Goal: Task Accomplishment & Management: Use online tool/utility

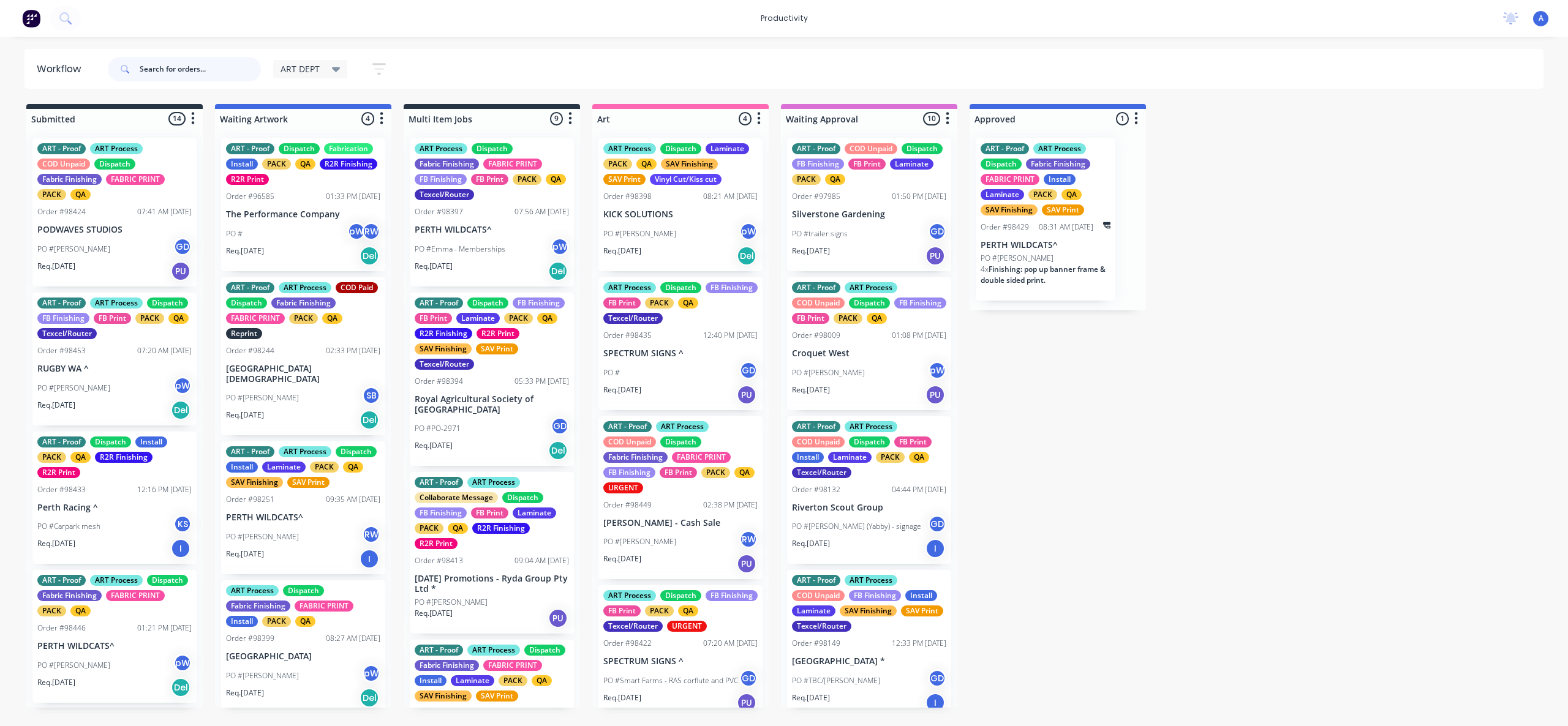
click at [184, 60] on input "text" at bounding box center [200, 69] width 121 height 25
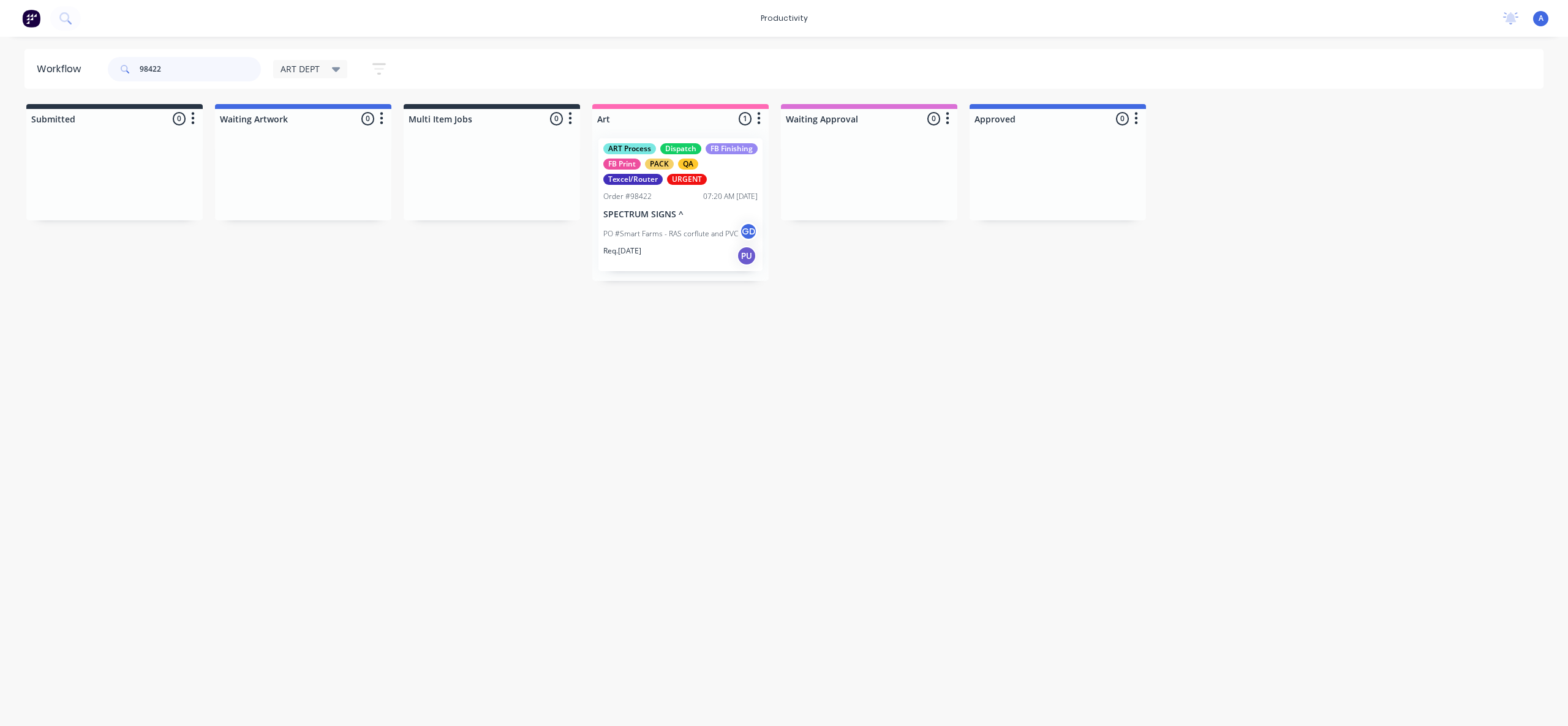
type input "98422"
click at [609, 239] on div "PO #Smart Farms - RAS corflute and PVC GD" at bounding box center [680, 234] width 154 height 23
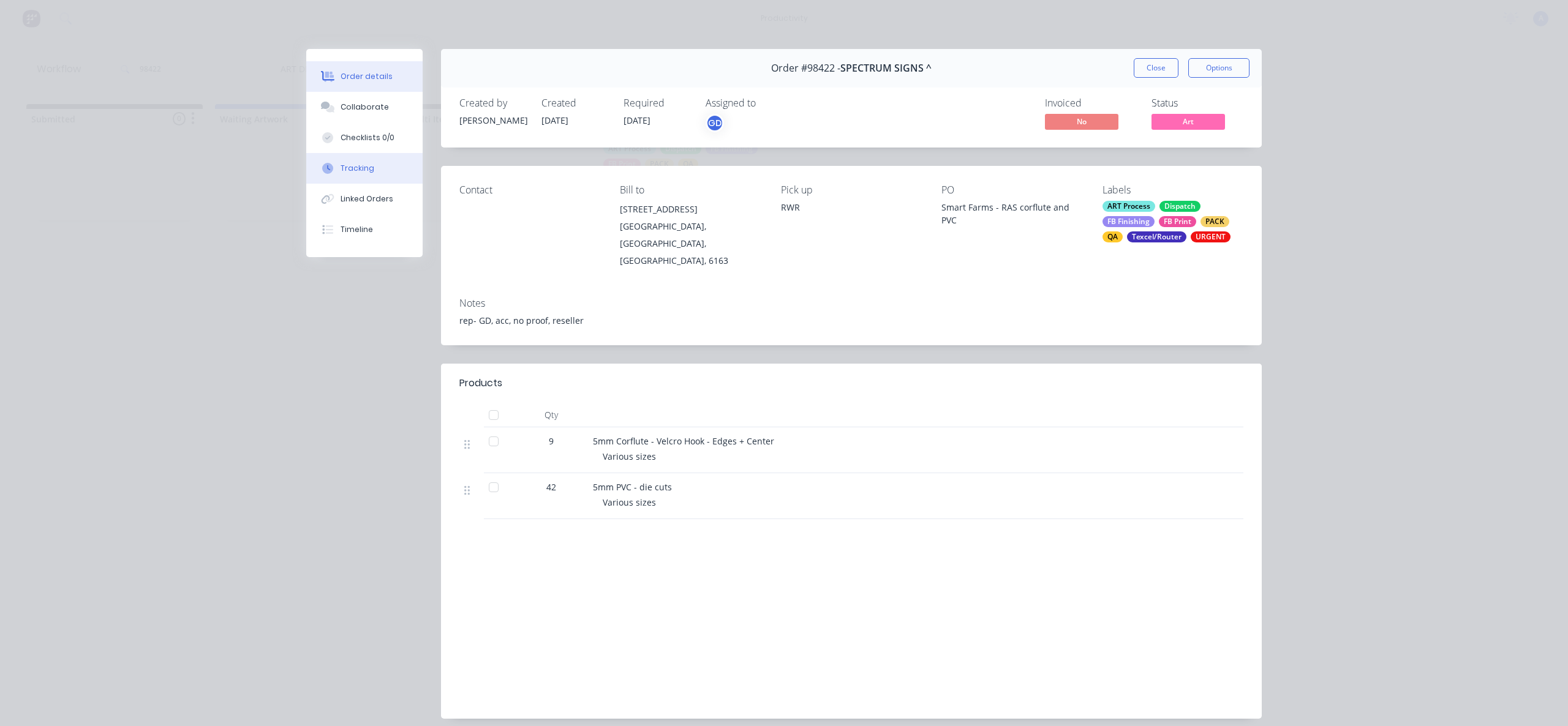
click at [373, 173] on button "Tracking" at bounding box center [364, 168] width 116 height 30
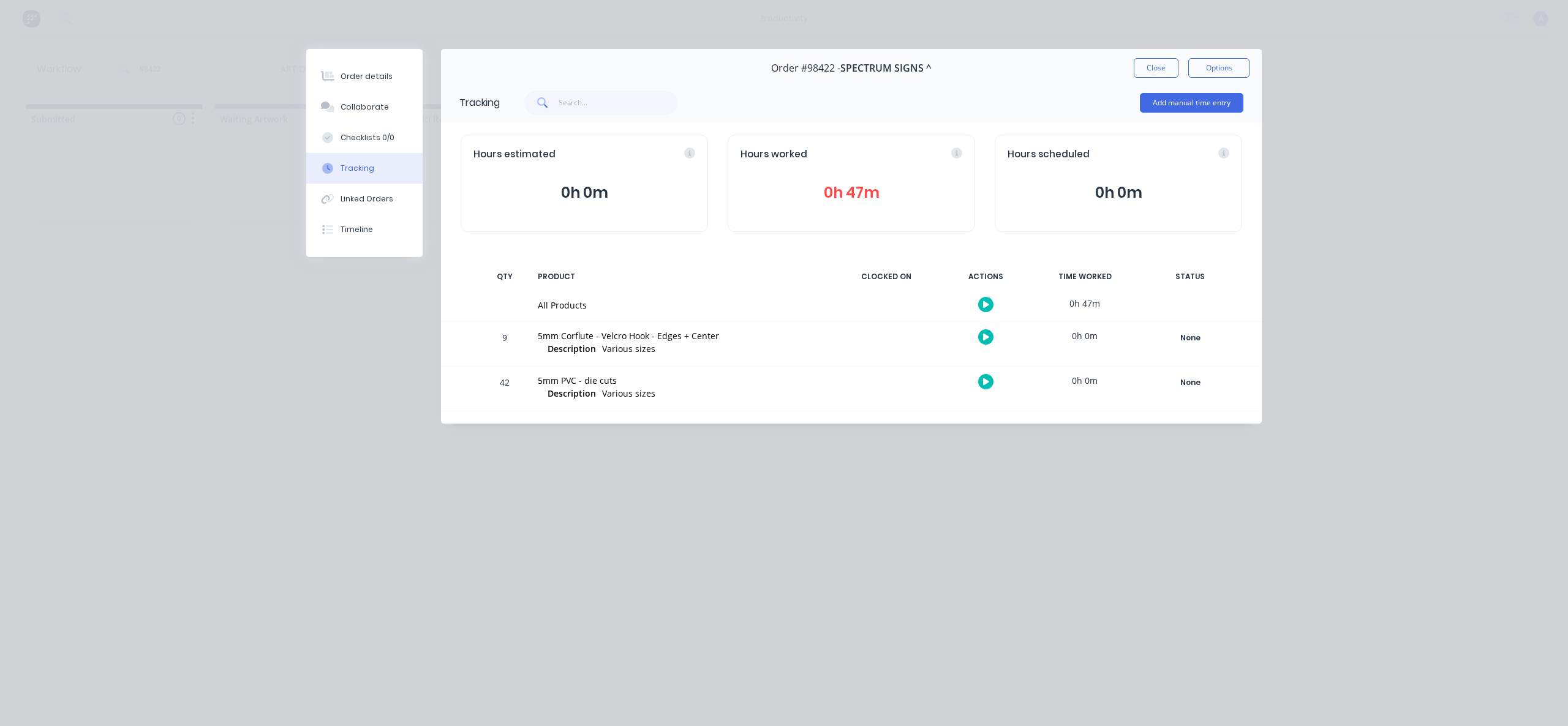
click at [988, 304] on button "button" at bounding box center [986, 305] width 15 height 15
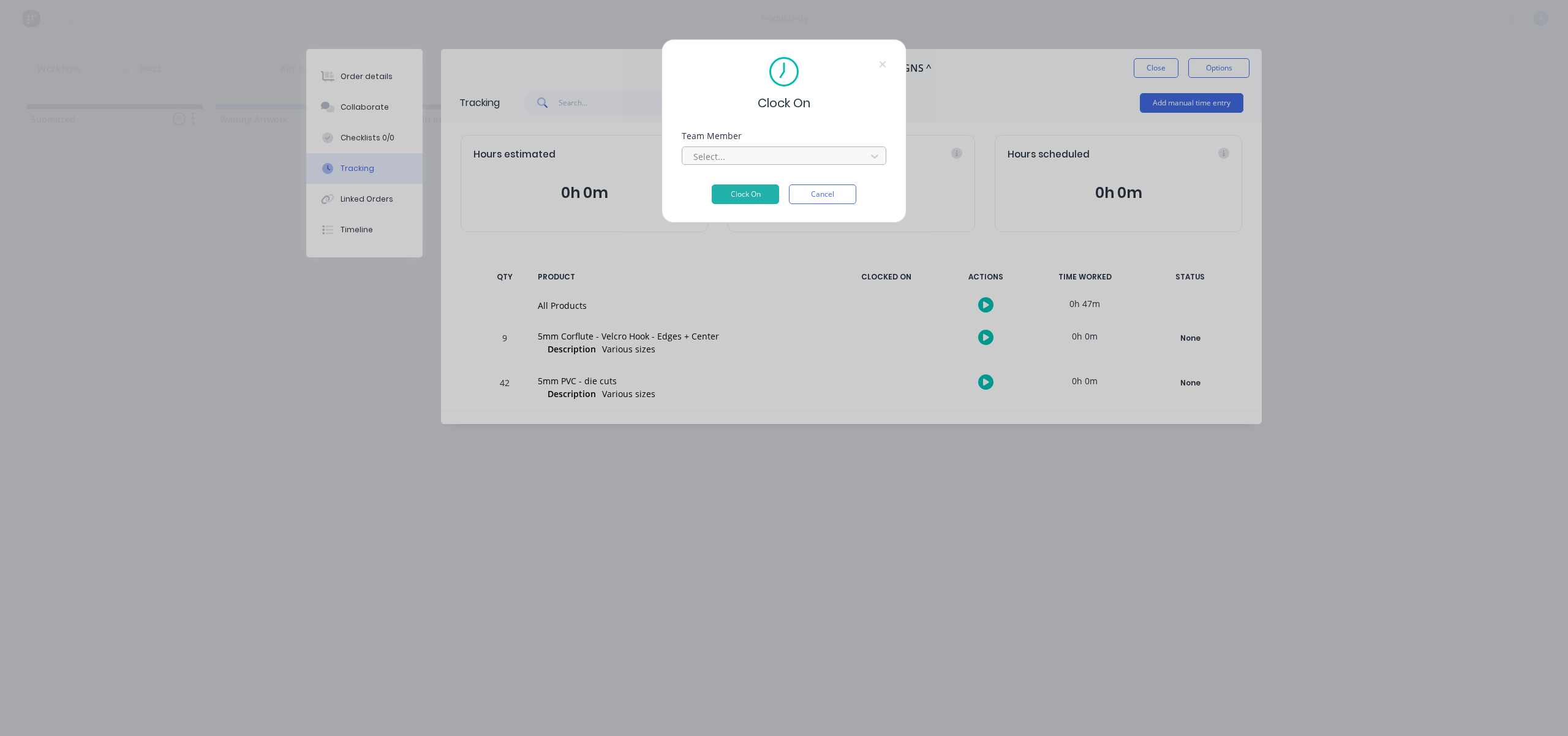
click at [773, 162] on div at bounding box center [776, 156] width 168 height 15
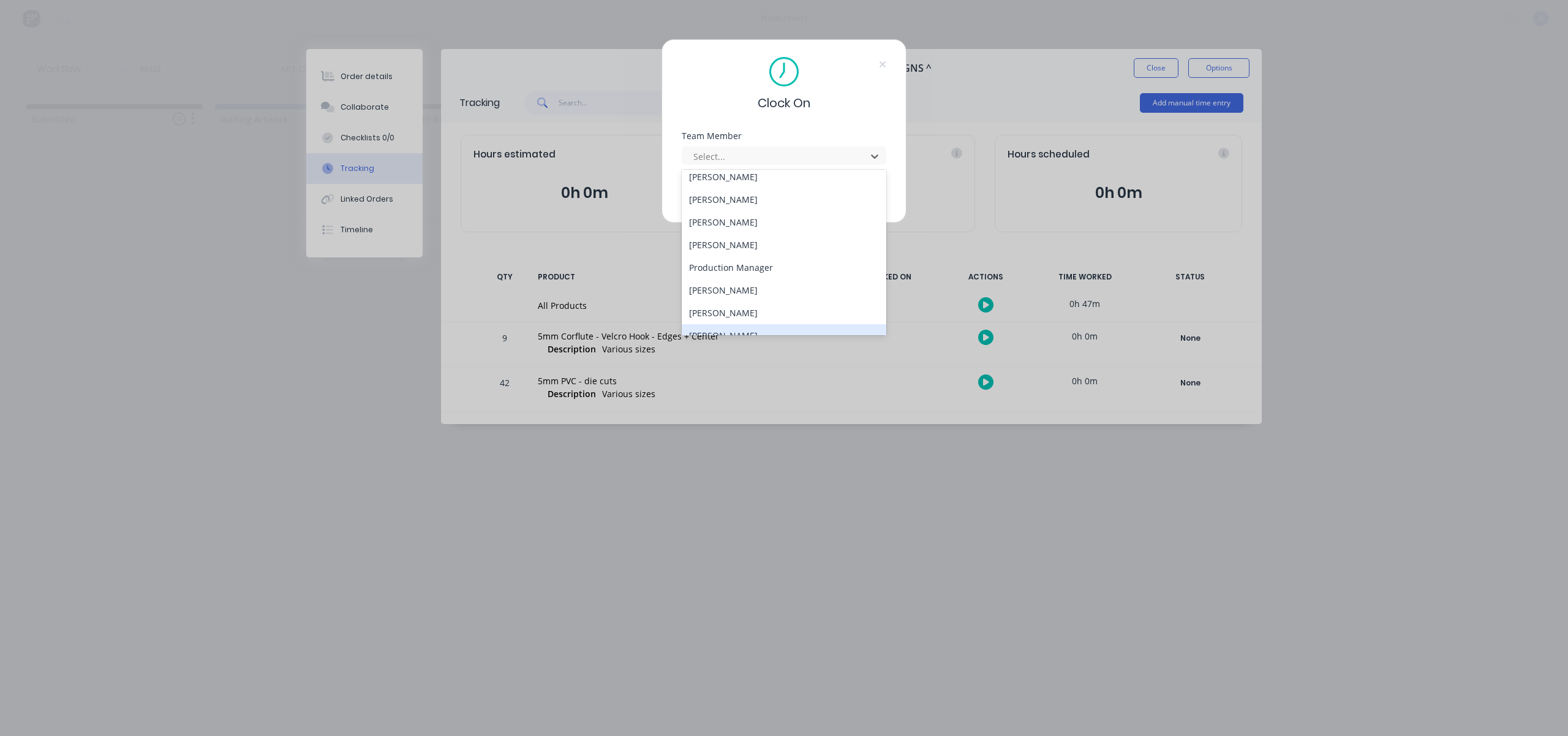
scroll to position [316, 0]
click at [730, 323] on div "[PERSON_NAME]" at bounding box center [784, 321] width 204 height 23
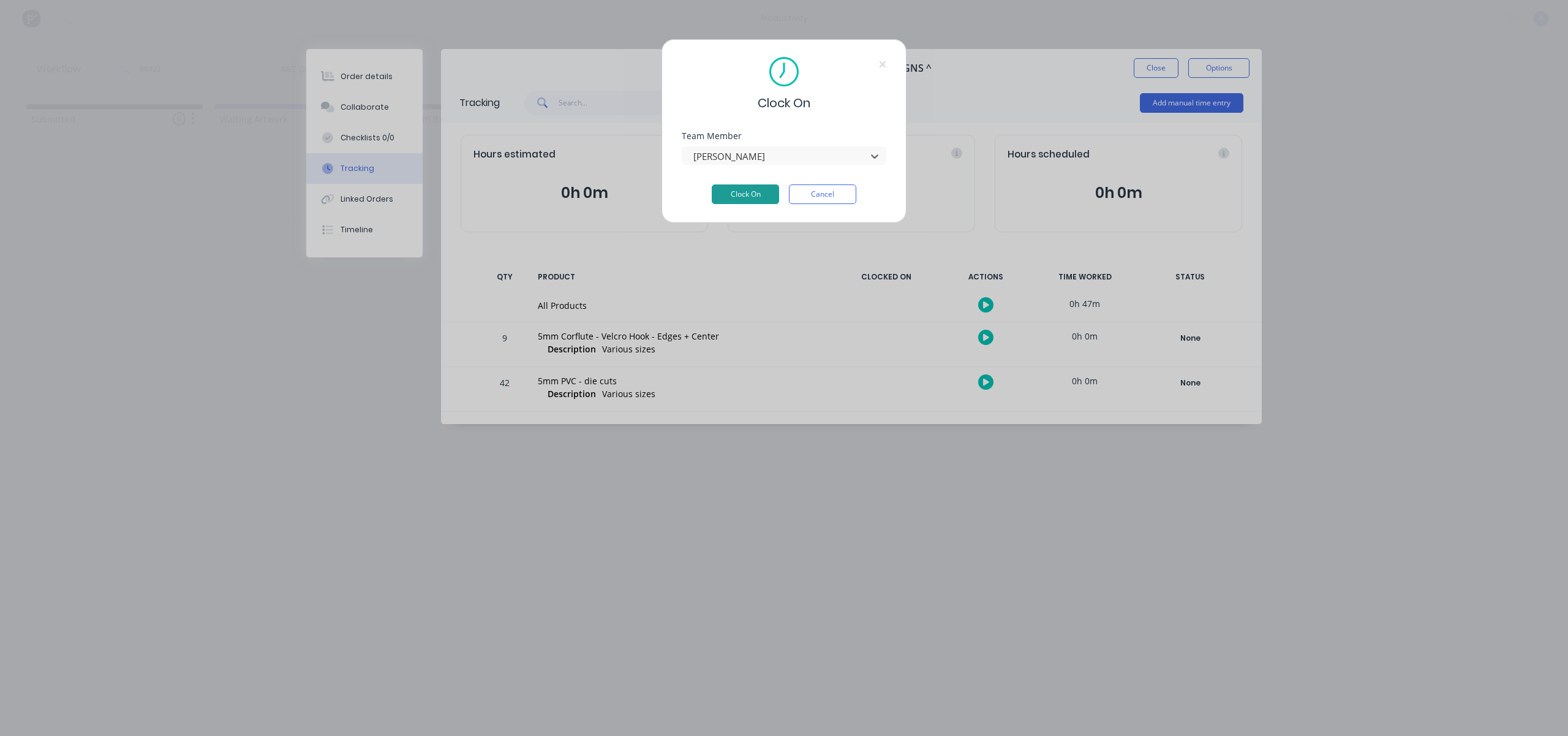
click at [774, 195] on button "Clock On" at bounding box center [745, 194] width 67 height 20
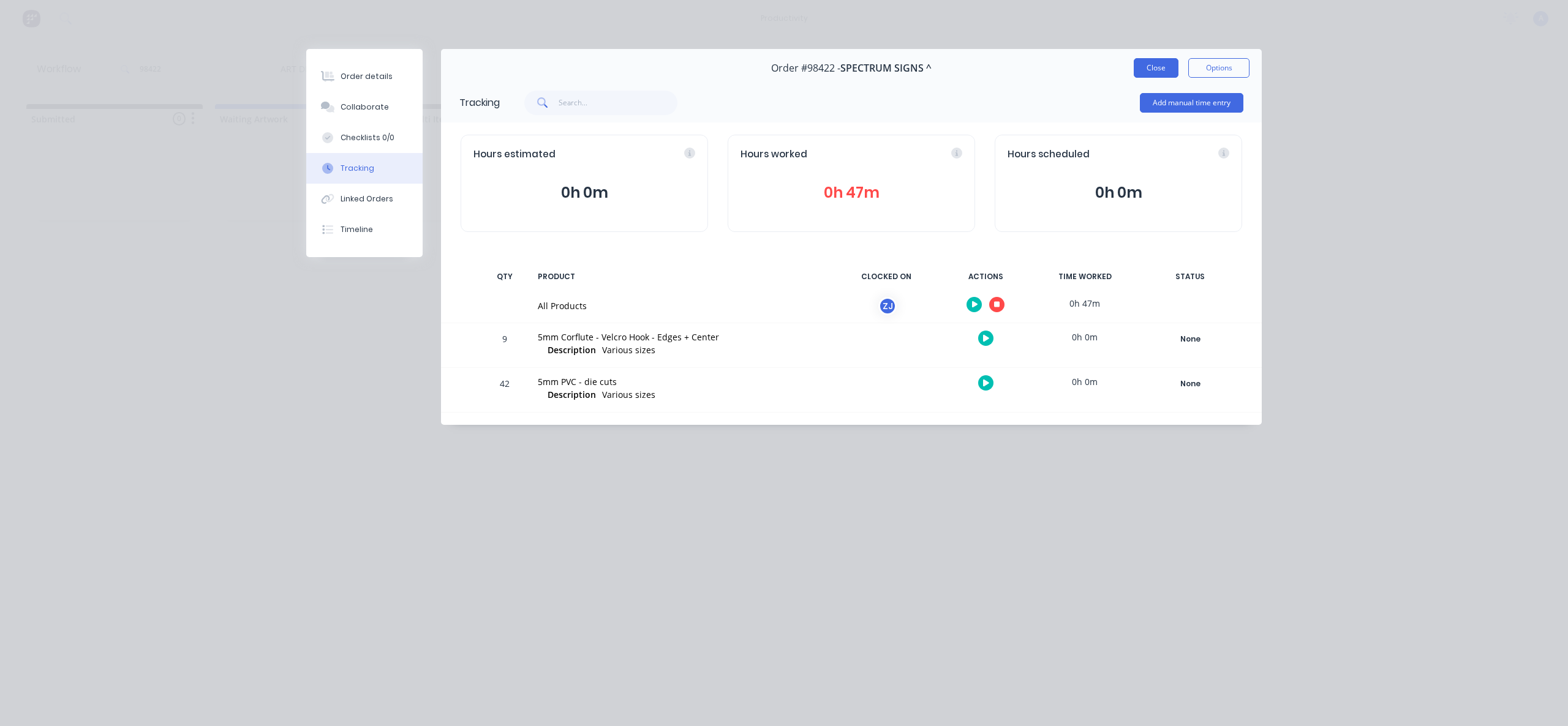
click at [1142, 68] on button "Close" at bounding box center [1156, 68] width 44 height 20
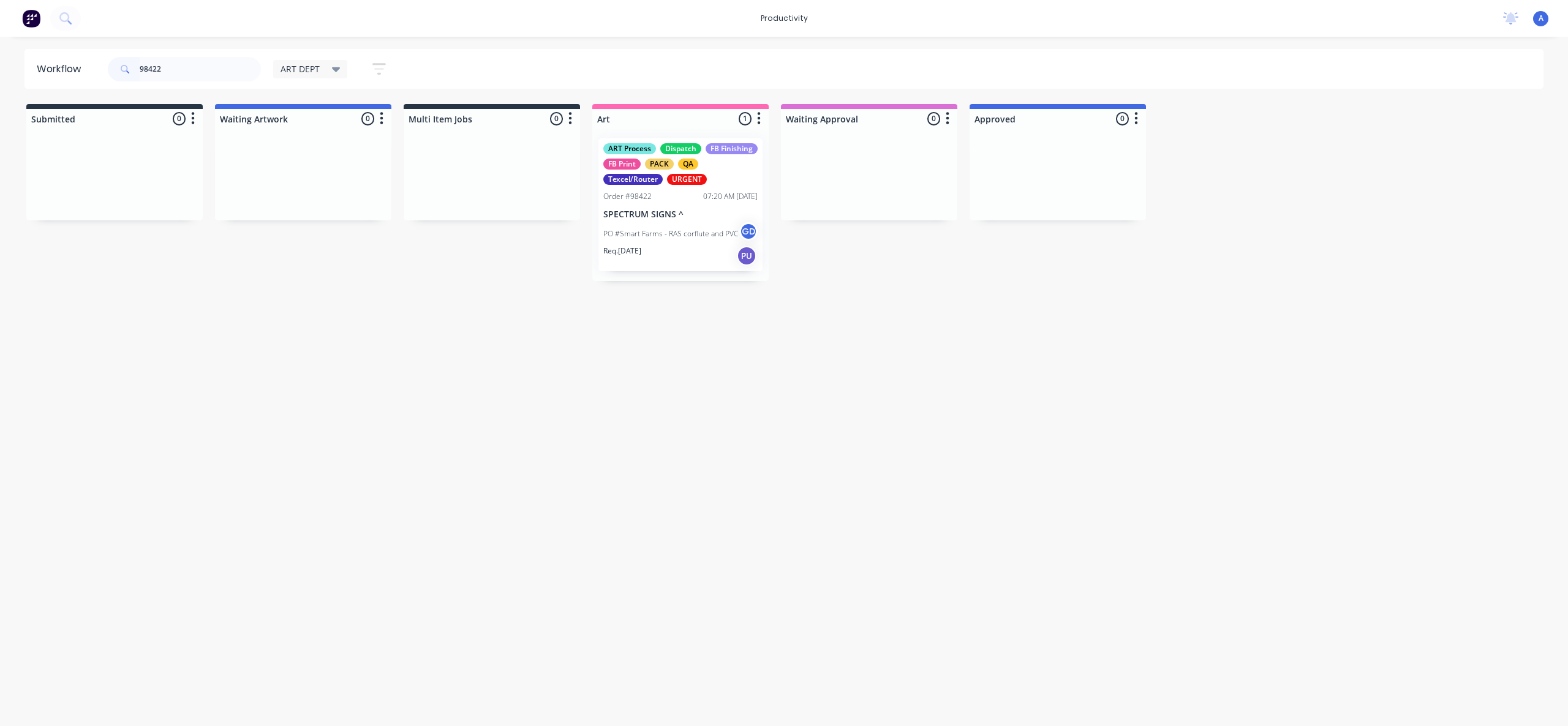
click at [667, 259] on div "Req. [DATE] PU" at bounding box center [680, 256] width 154 height 21
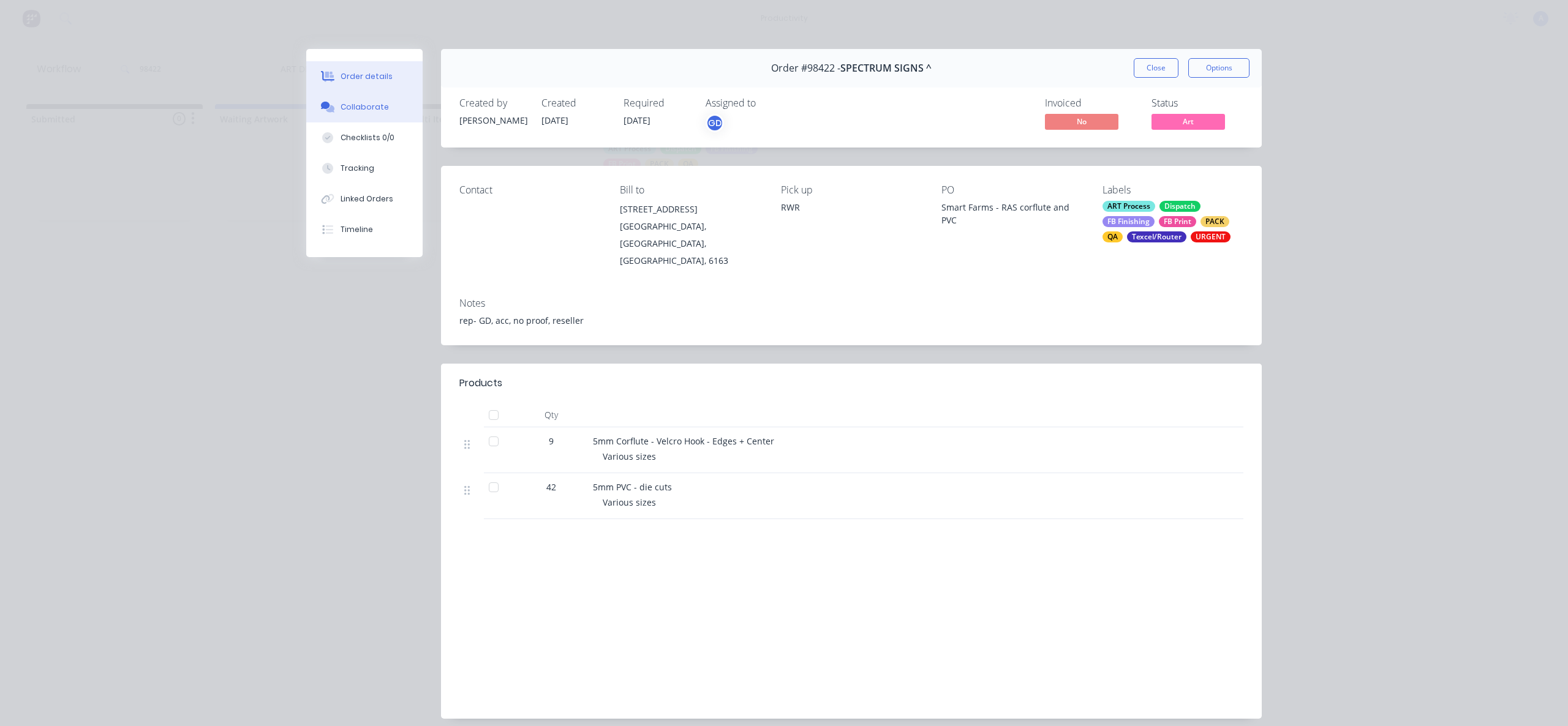
click at [353, 97] on button "Collaborate" at bounding box center [364, 107] width 116 height 30
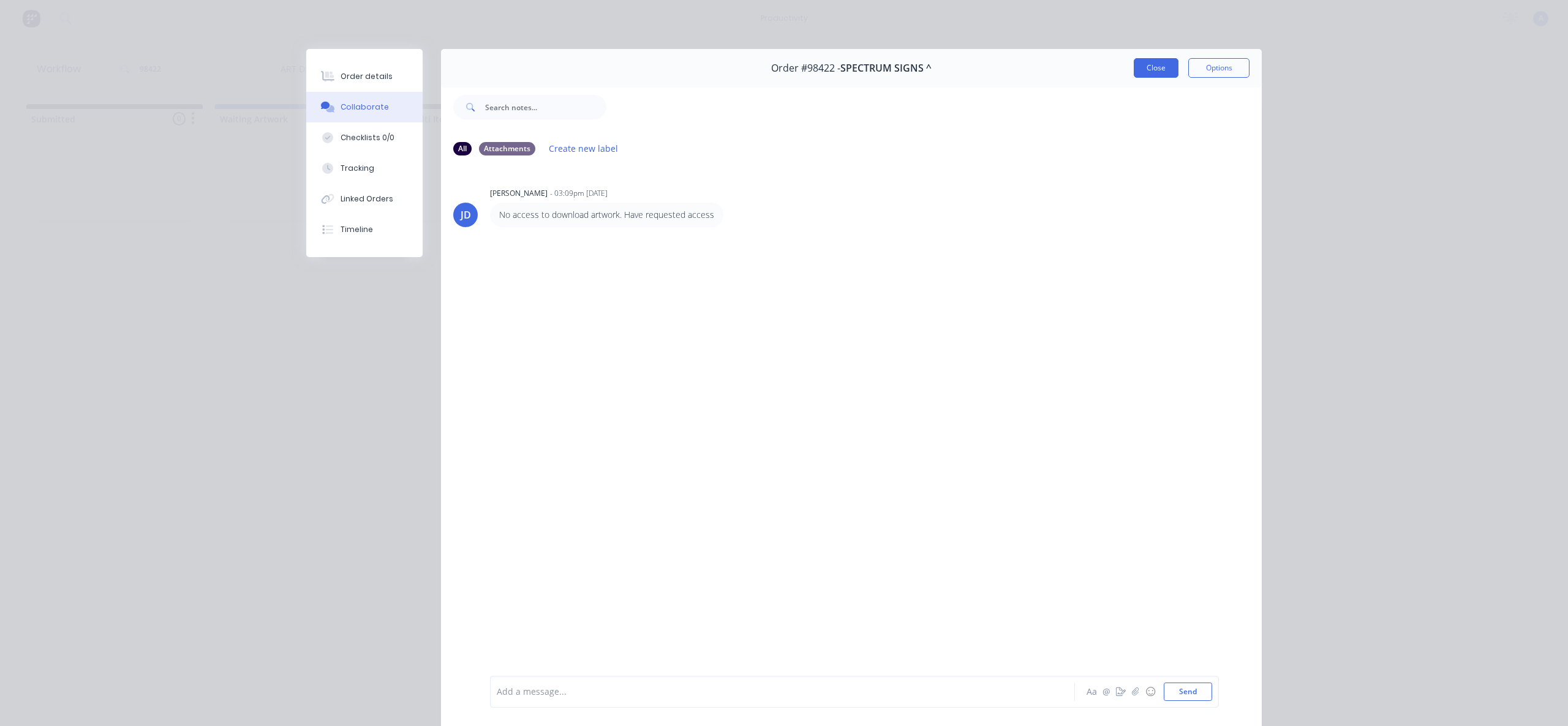
click at [1148, 65] on button "Close" at bounding box center [1156, 68] width 44 height 20
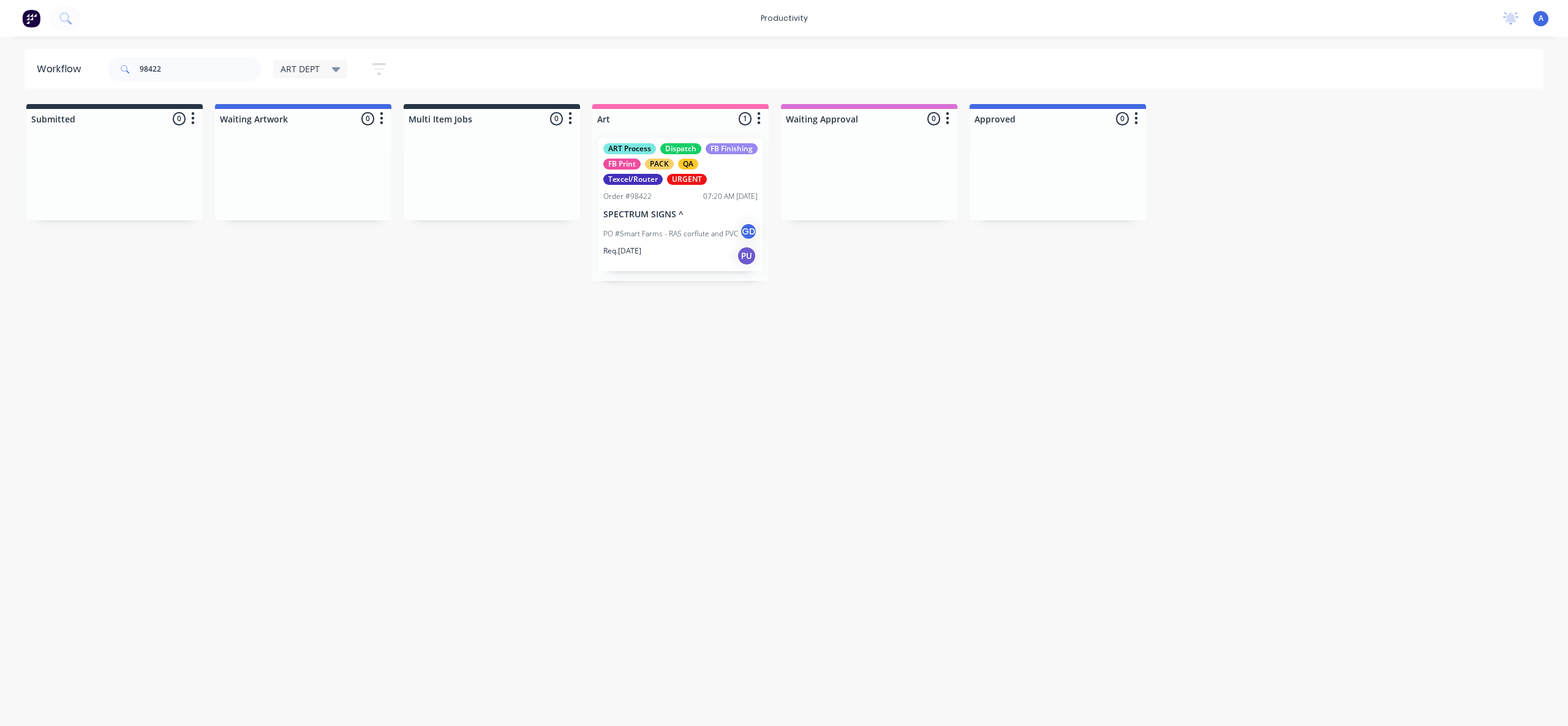
click at [828, 488] on div "Workflow 98422 ART DEPT Save new view None edit ART DEPT (Default) edit Banner …" at bounding box center [784, 375] width 1568 height 652
click at [690, 239] on p "PO #Smart Farms - RAS corflute and PVC" at bounding box center [670, 234] width 135 height 11
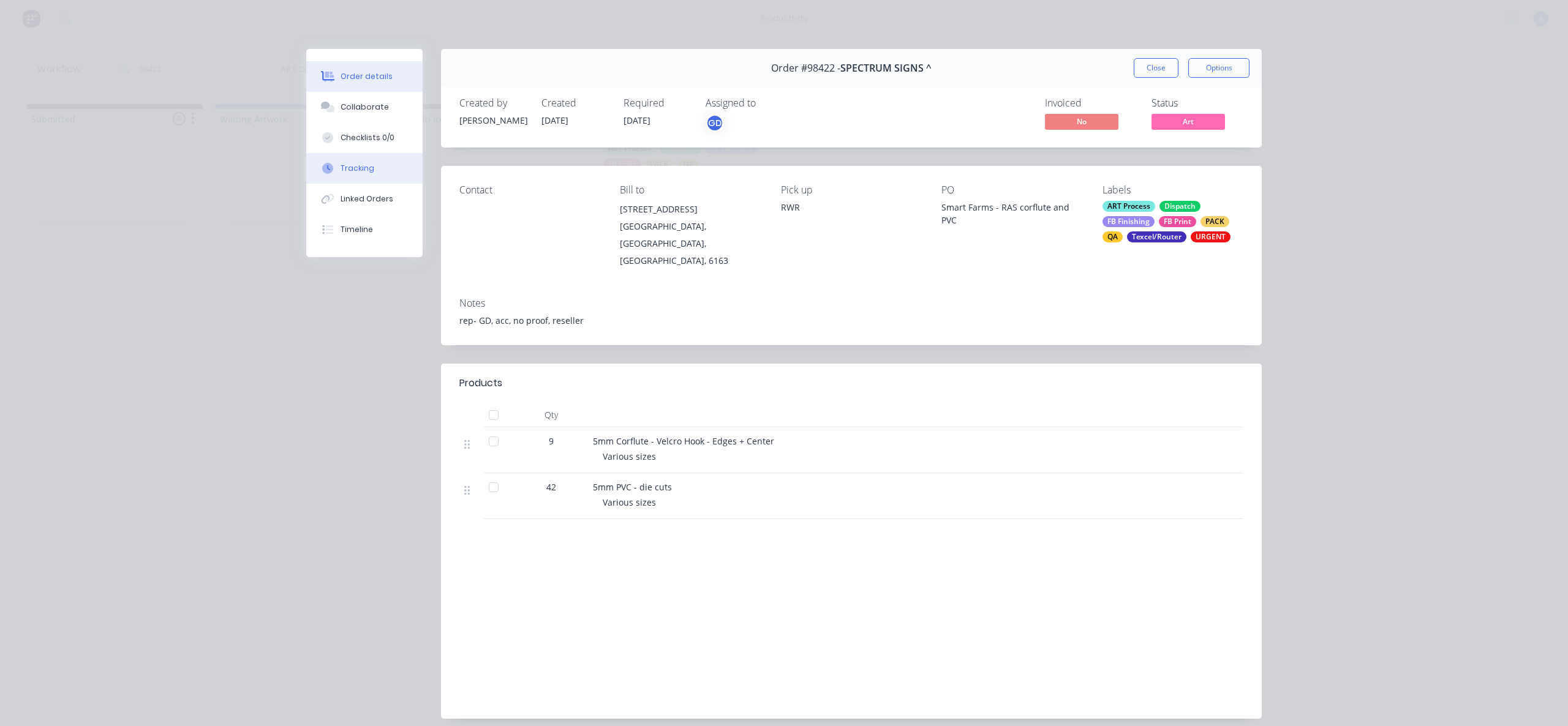
click at [359, 172] on div "Tracking" at bounding box center [357, 168] width 34 height 11
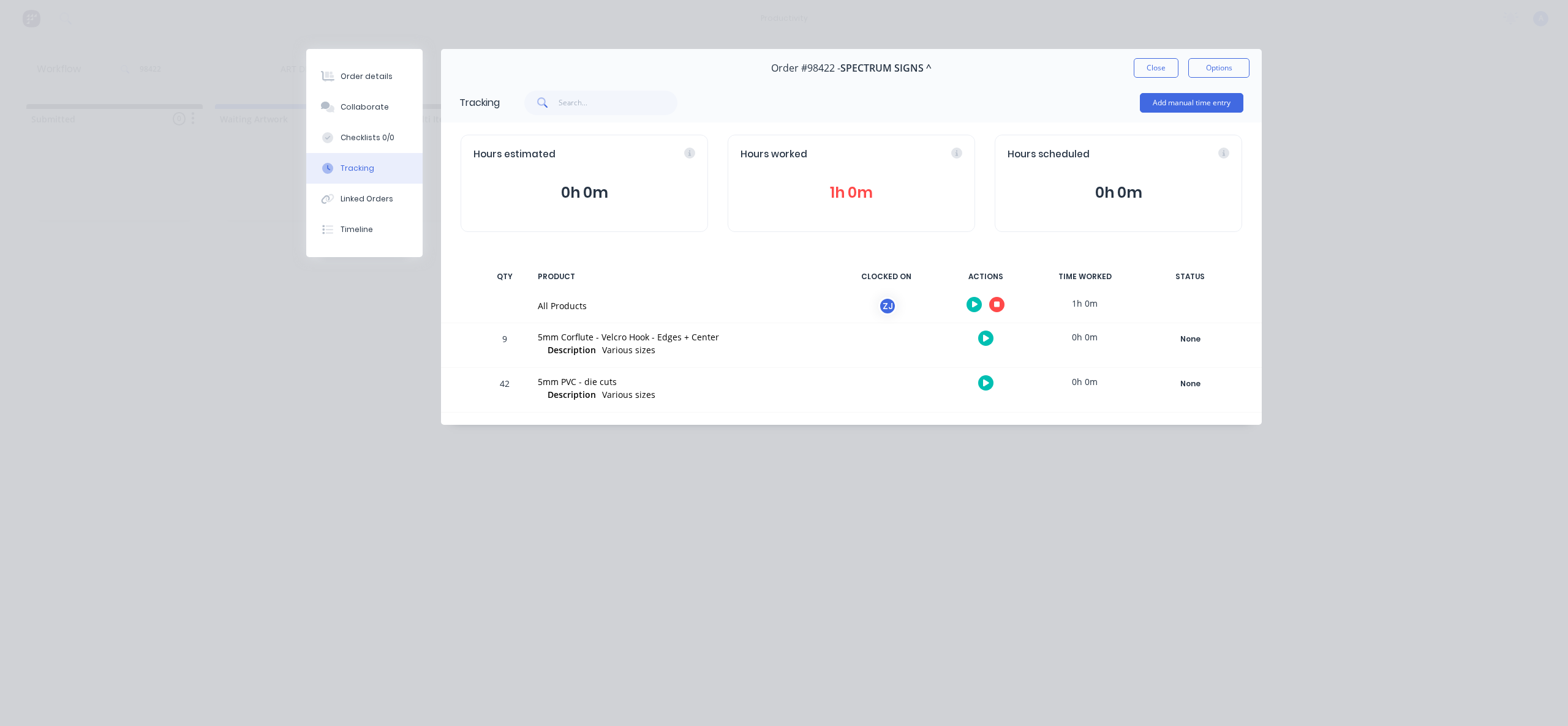
click at [997, 308] on button "button" at bounding box center [997, 305] width 15 height 15
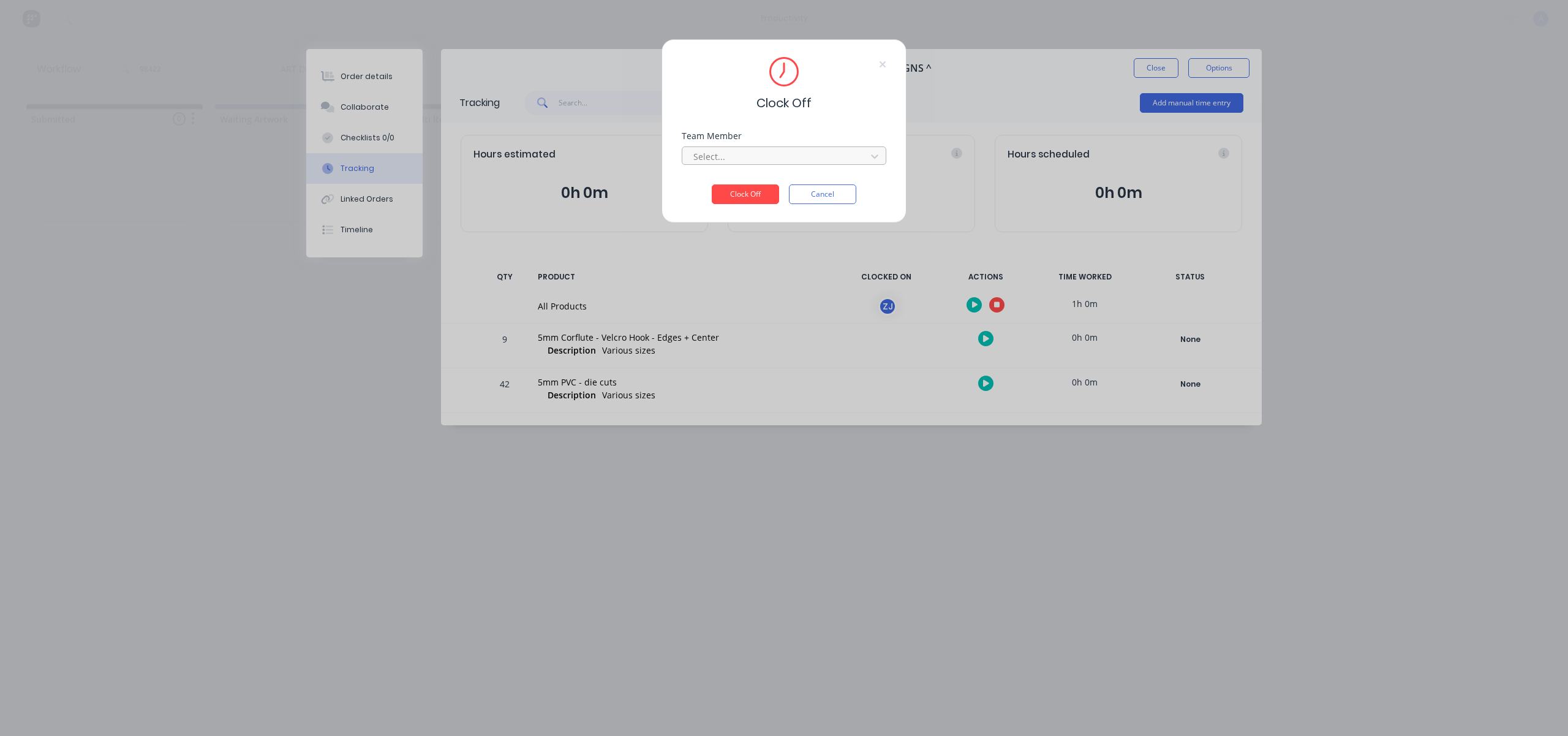
click at [839, 156] on div at bounding box center [776, 156] width 168 height 15
click at [814, 178] on div "[PERSON_NAME]" at bounding box center [784, 184] width 204 height 23
click at [746, 189] on button "Clock Off" at bounding box center [745, 194] width 67 height 20
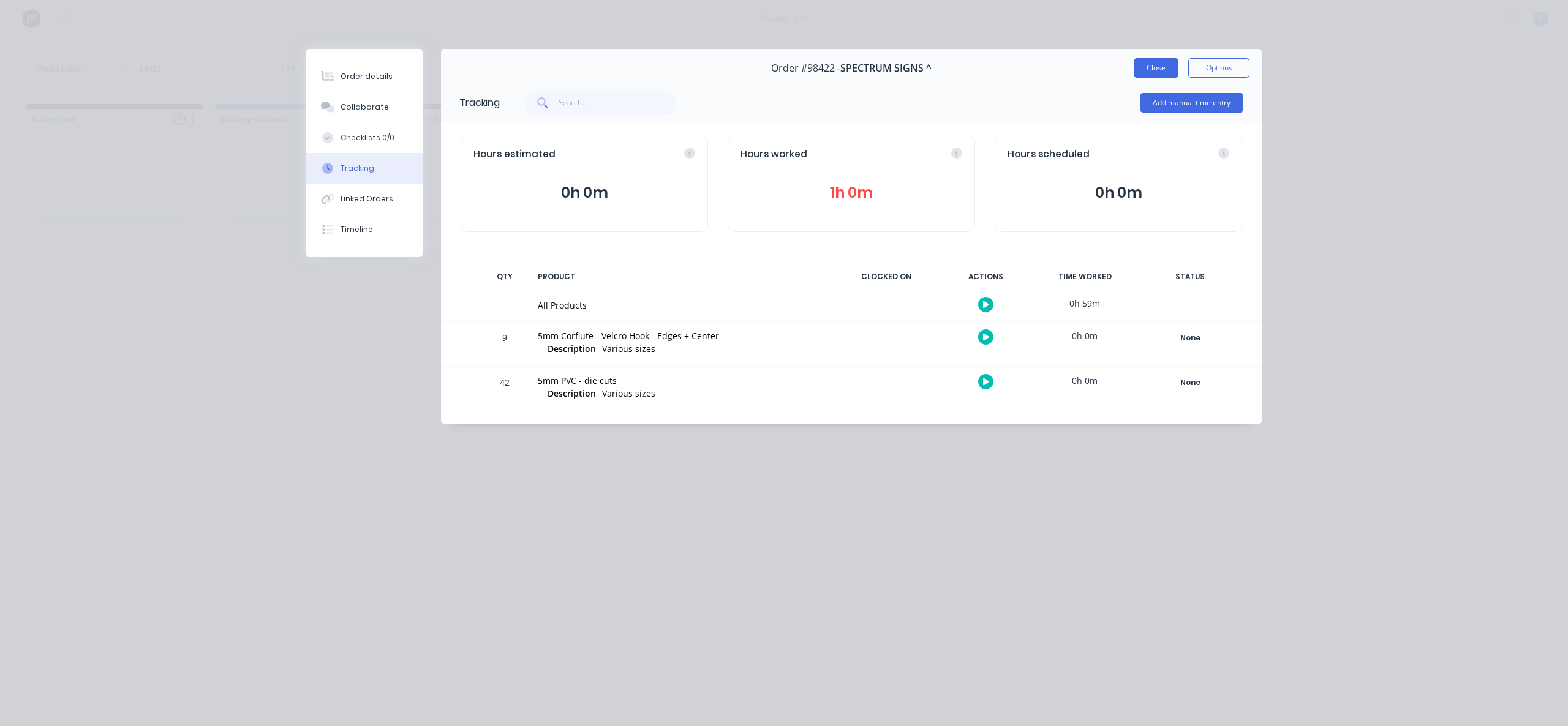
click at [1160, 69] on button "Close" at bounding box center [1156, 68] width 44 height 20
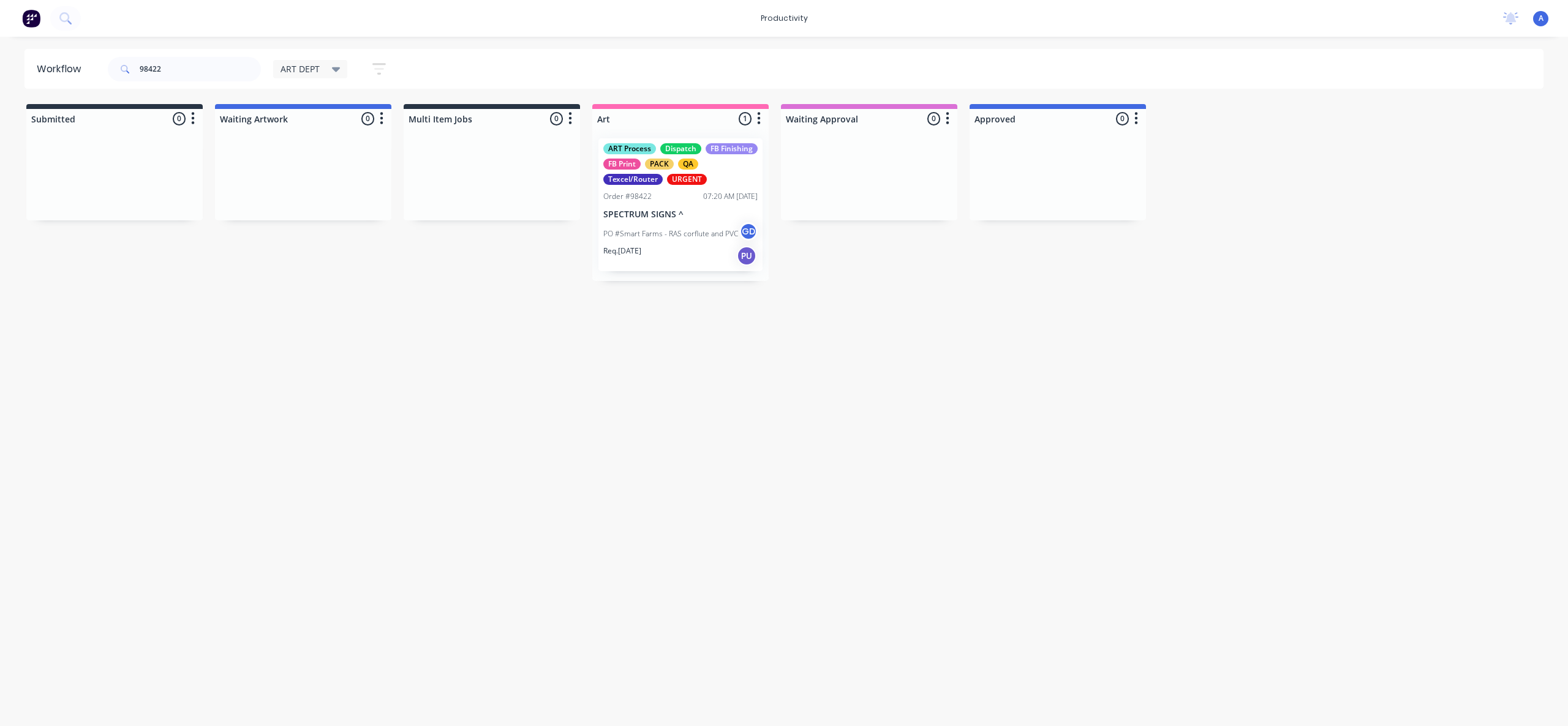
click at [846, 418] on div "Workflow 98422 ART DEPT Save new view None edit ART DEPT (Default) edit Banner …" at bounding box center [784, 375] width 1568 height 652
click at [668, 227] on div "PO #Smart Farms - RAS corflute and PVC GD" at bounding box center [680, 234] width 154 height 23
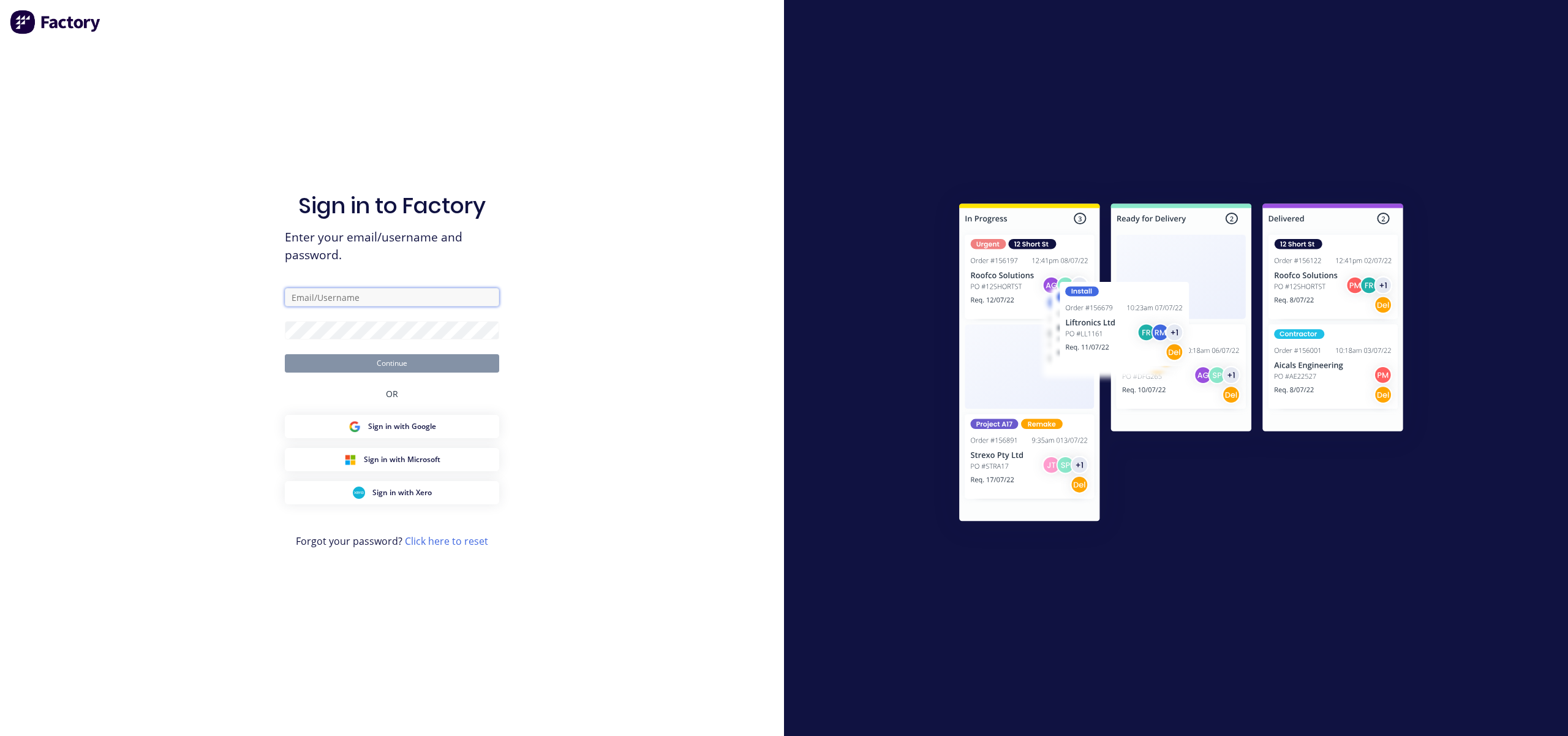
type input "[EMAIL_ADDRESS][DOMAIN_NAME]"
click at [435, 368] on button "Continue" at bounding box center [392, 363] width 215 height 18
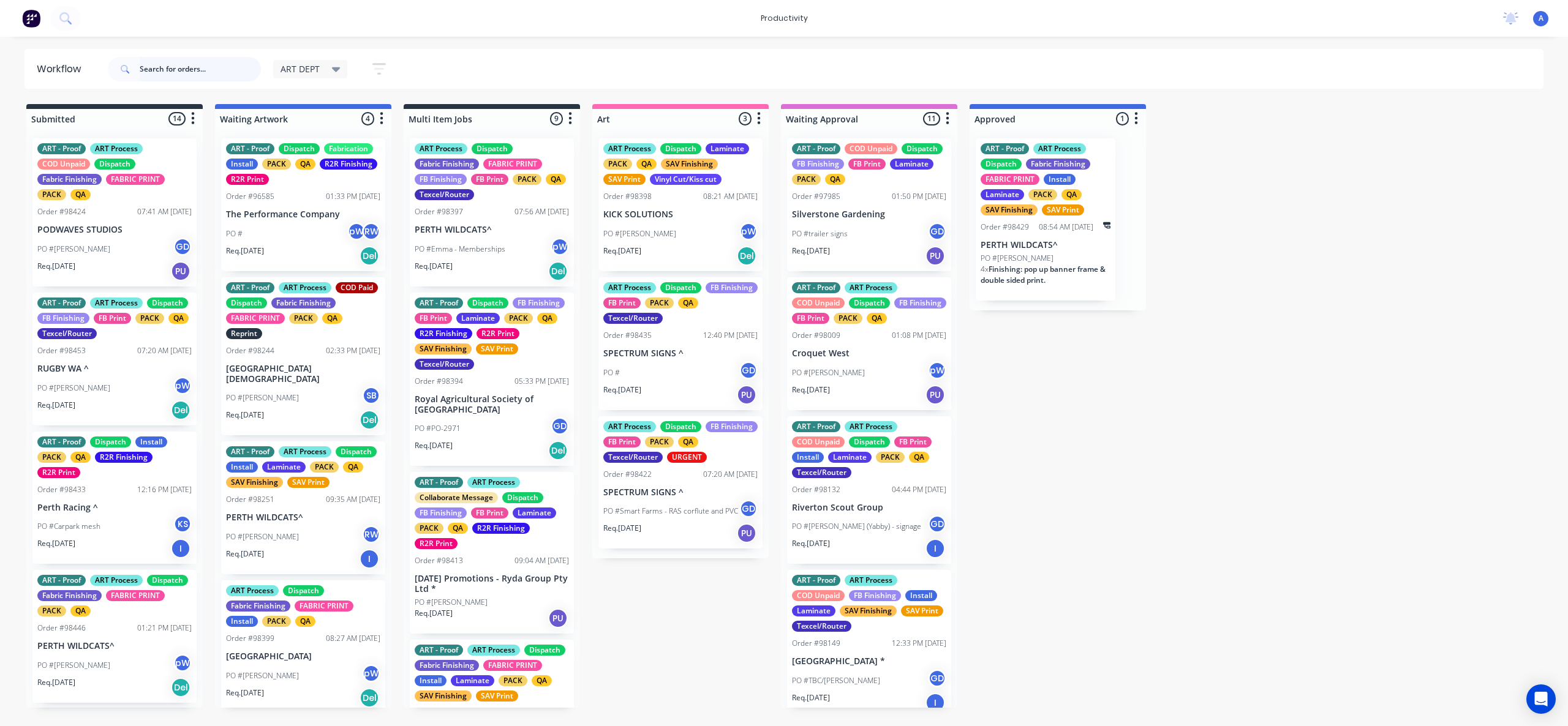
click at [206, 72] on input "text" at bounding box center [200, 69] width 121 height 25
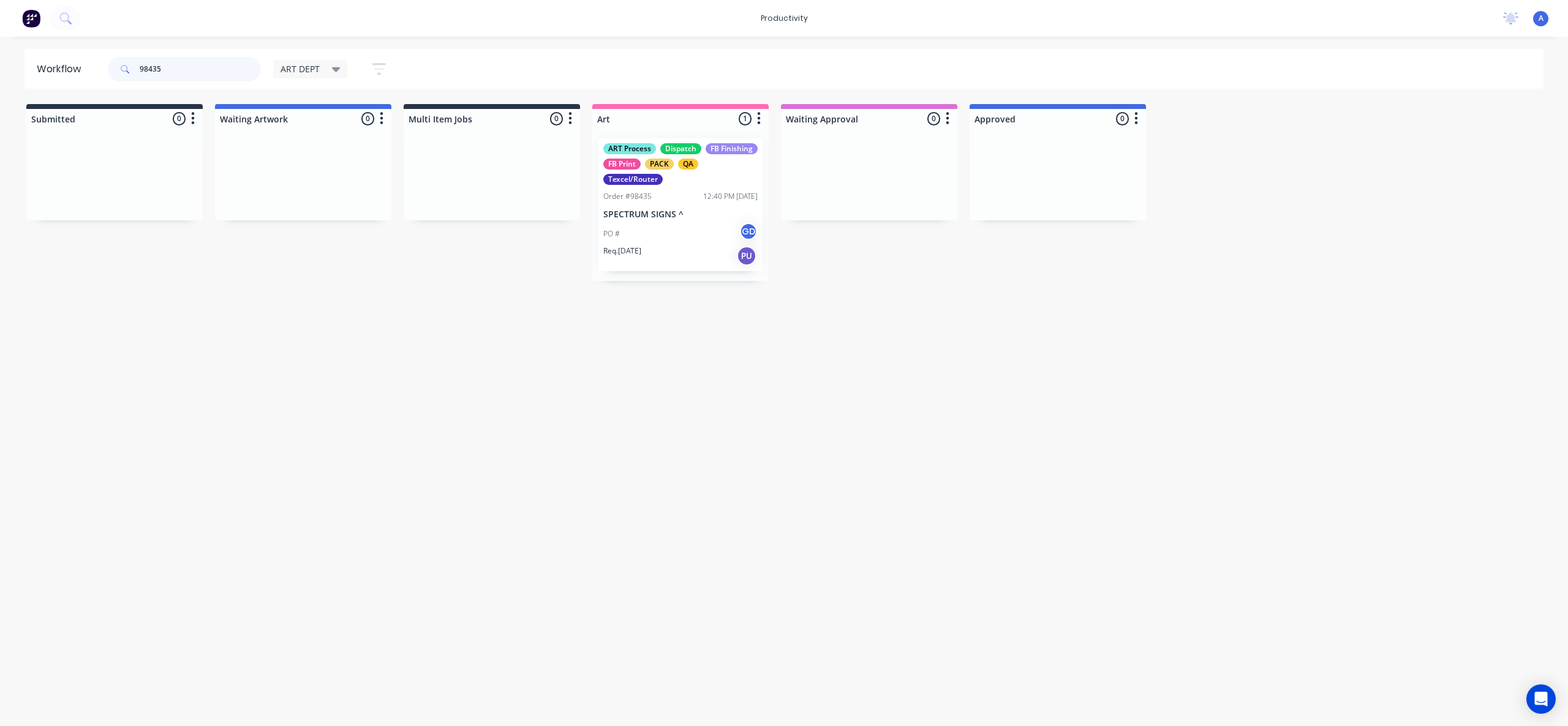
type input "98435"
click at [654, 253] on div "Req. [DATE] PU" at bounding box center [680, 256] width 154 height 21
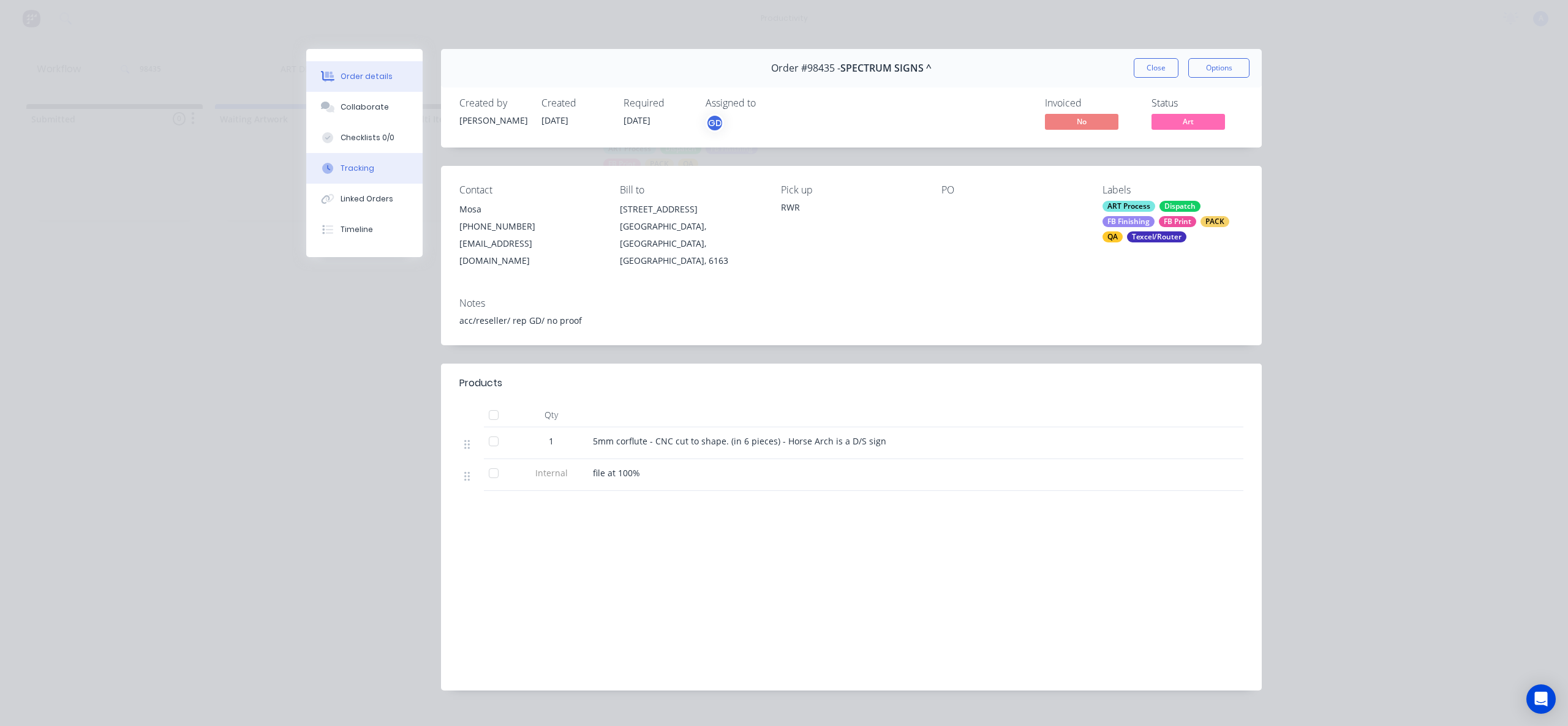
click at [363, 165] on div "Tracking" at bounding box center [357, 168] width 34 height 11
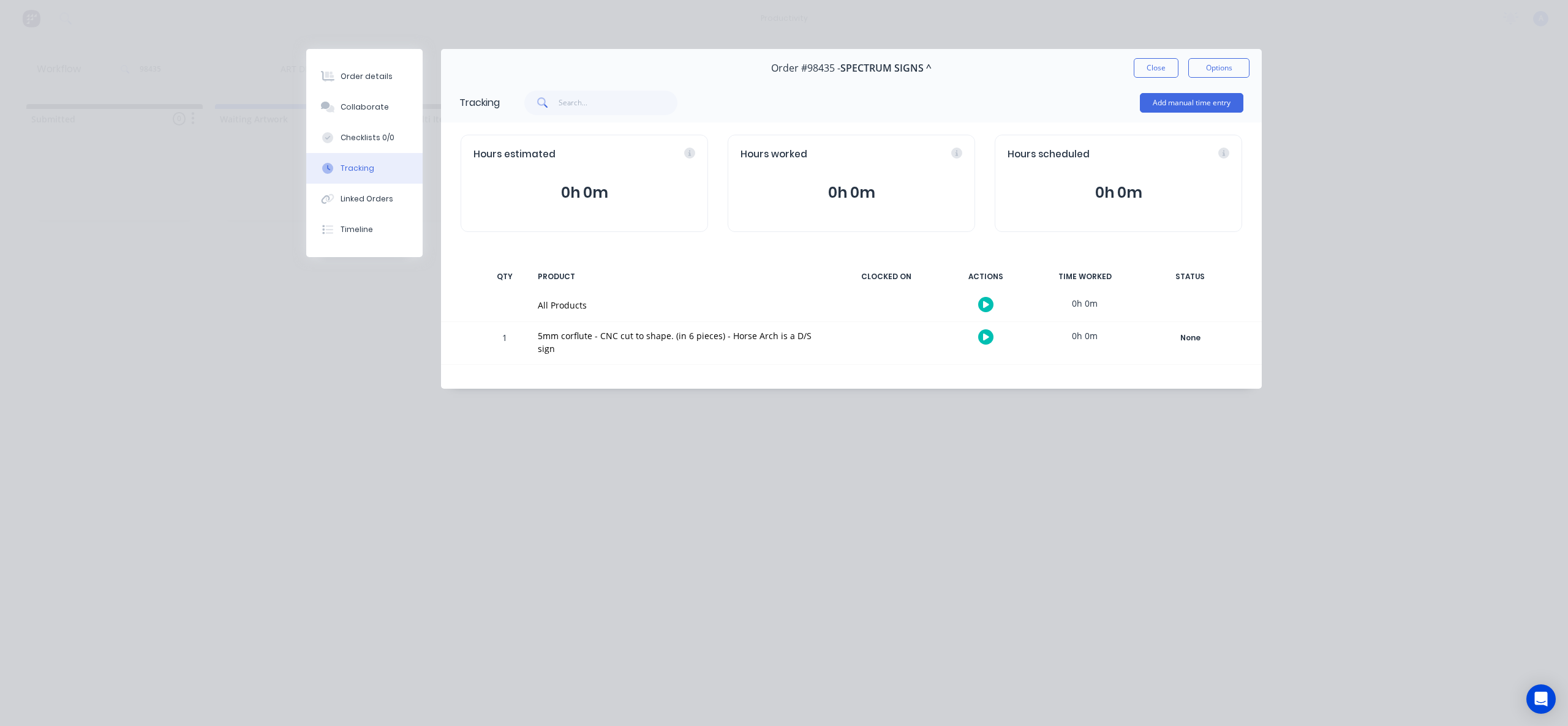
click at [982, 306] on button "button" at bounding box center [986, 305] width 15 height 15
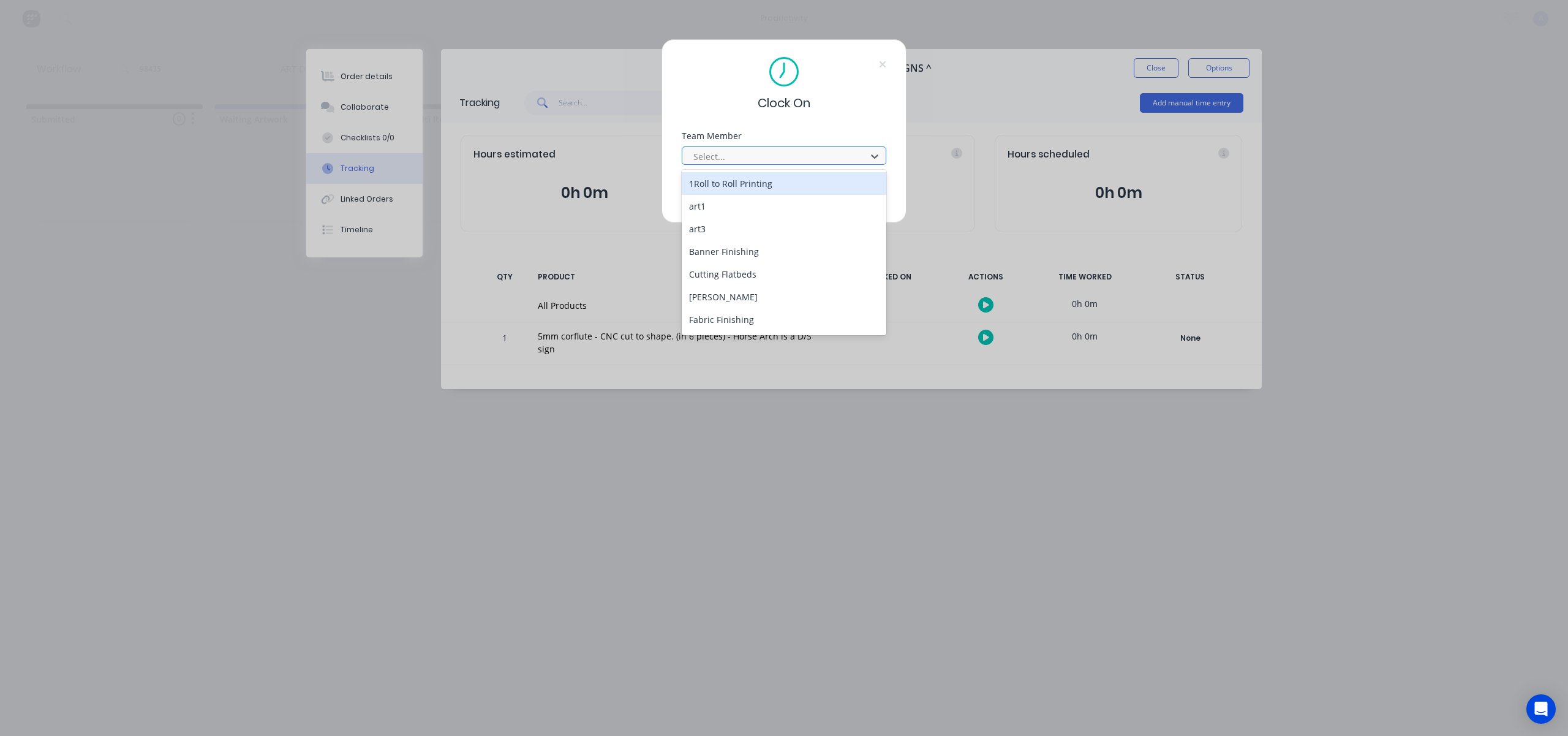
click at [752, 159] on div at bounding box center [776, 156] width 168 height 15
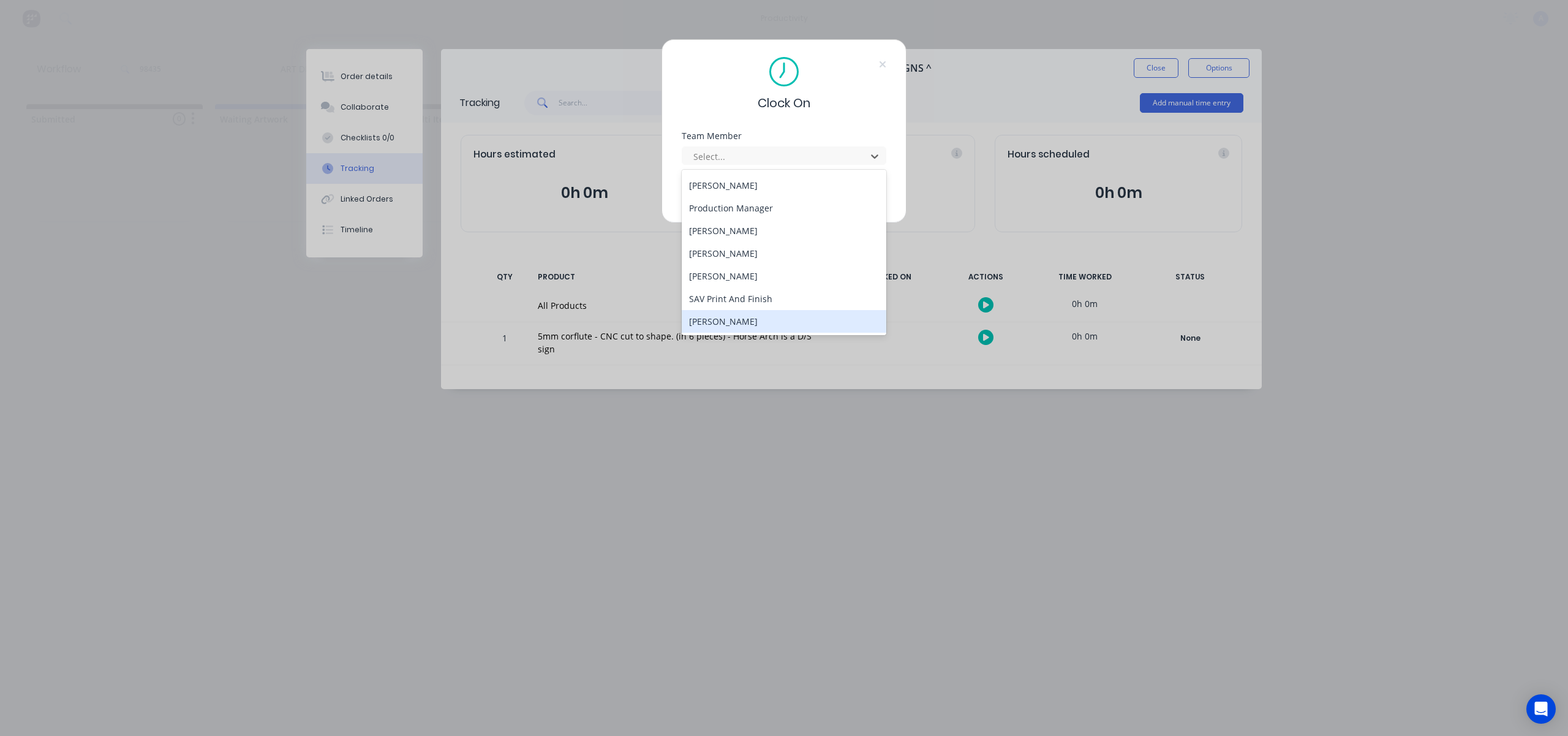
click at [741, 316] on div "[PERSON_NAME]" at bounding box center [784, 321] width 204 height 23
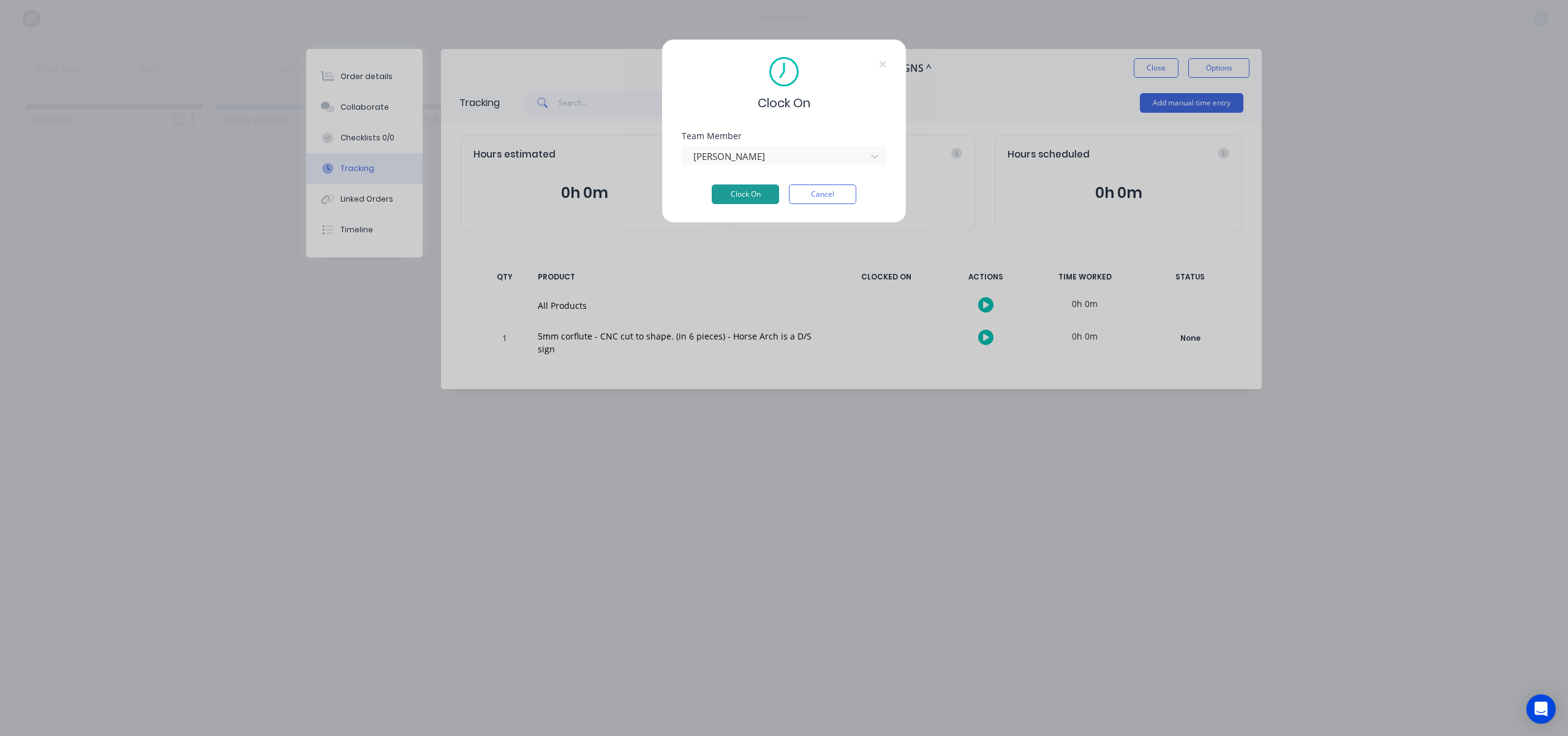
click at [749, 192] on button "Clock On" at bounding box center [745, 194] width 67 height 20
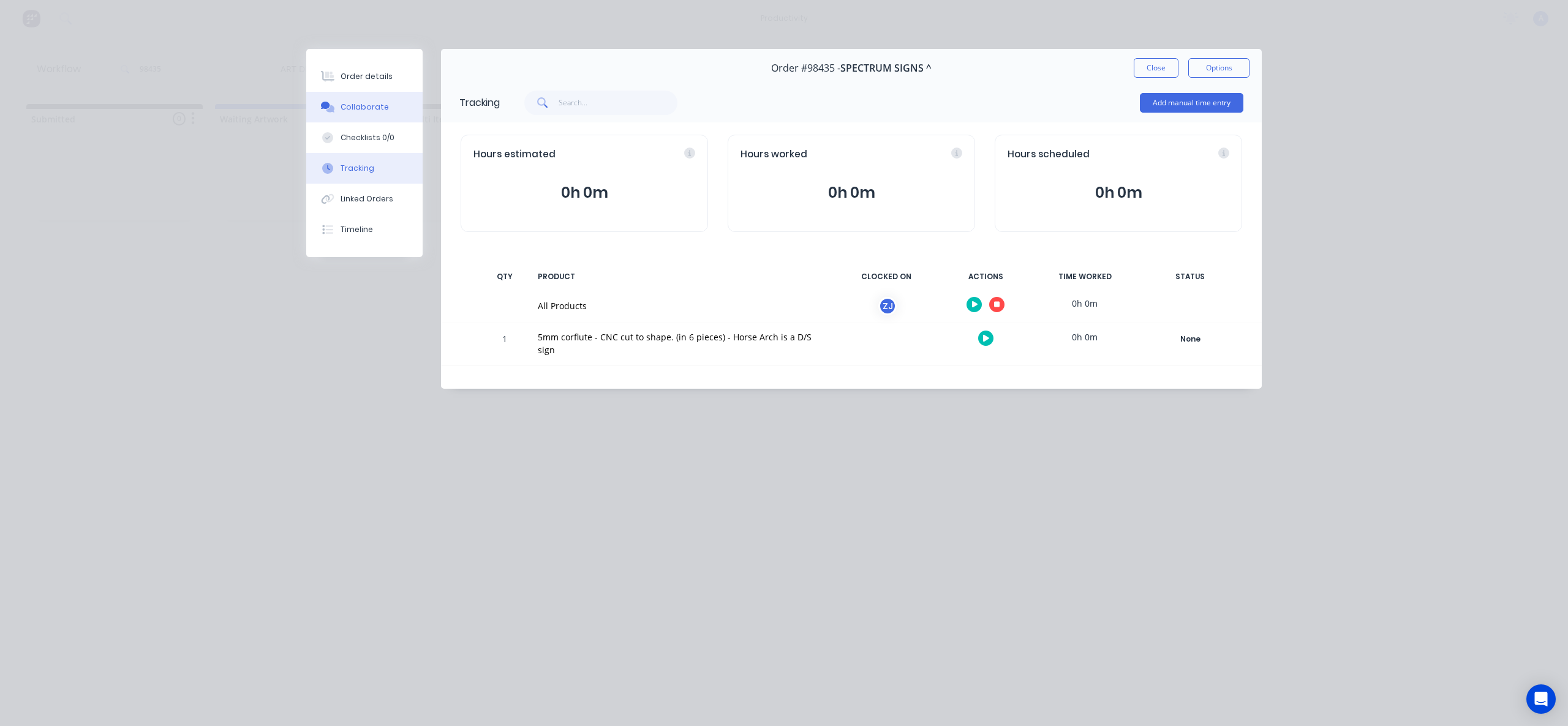
click at [371, 103] on div "Collaborate" at bounding box center [364, 107] width 48 height 11
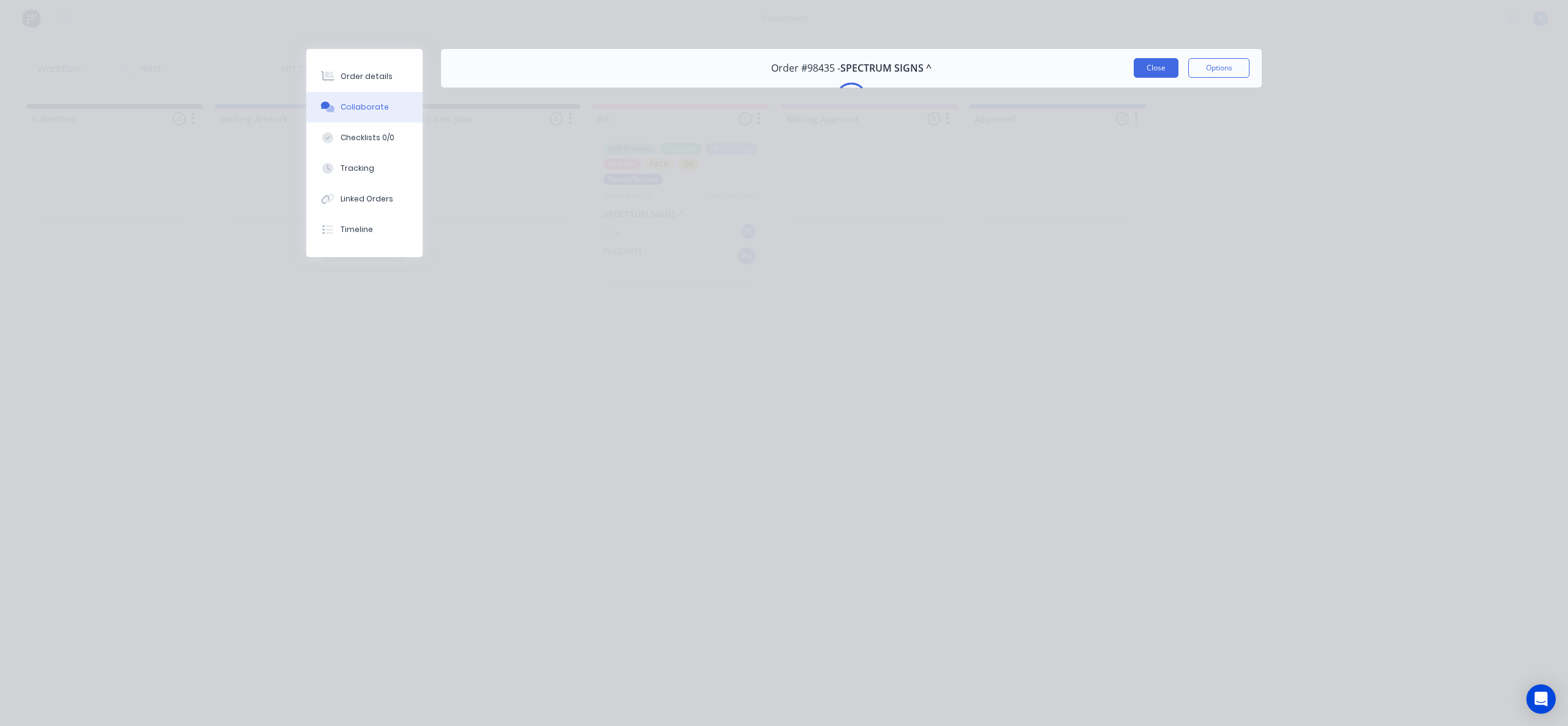
click at [1160, 62] on button "Close" at bounding box center [1156, 68] width 44 height 20
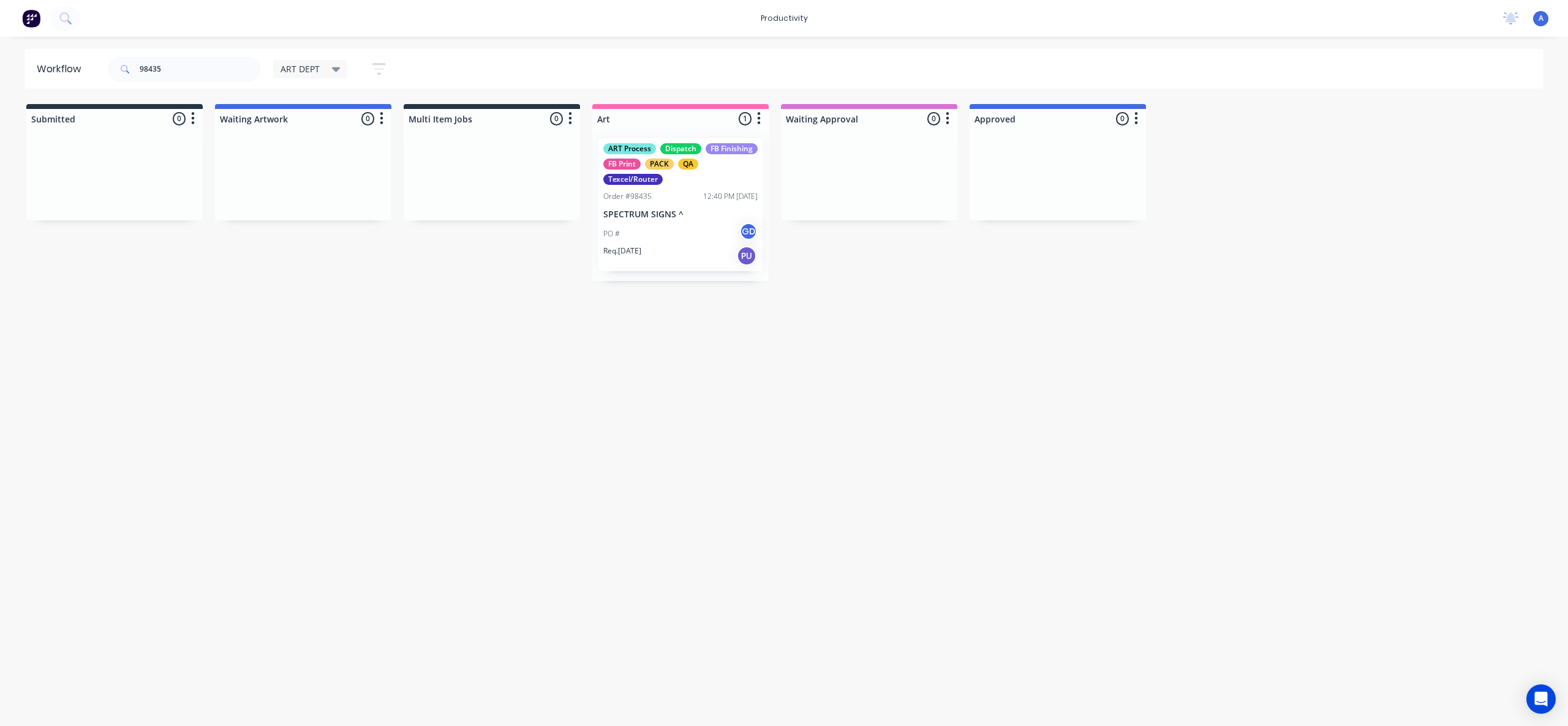
click at [794, 565] on div "Workflow 98435 ART DEPT Save new view None edit ART DEPT (Default) edit Banner …" at bounding box center [784, 375] width 1568 height 652
click at [696, 353] on div "Workflow 98435 ART DEPT Save new view None edit ART DEPT (Default) edit Banner …" at bounding box center [784, 375] width 1568 height 652
click at [668, 256] on div "Req. [DATE] PU" at bounding box center [680, 256] width 154 height 21
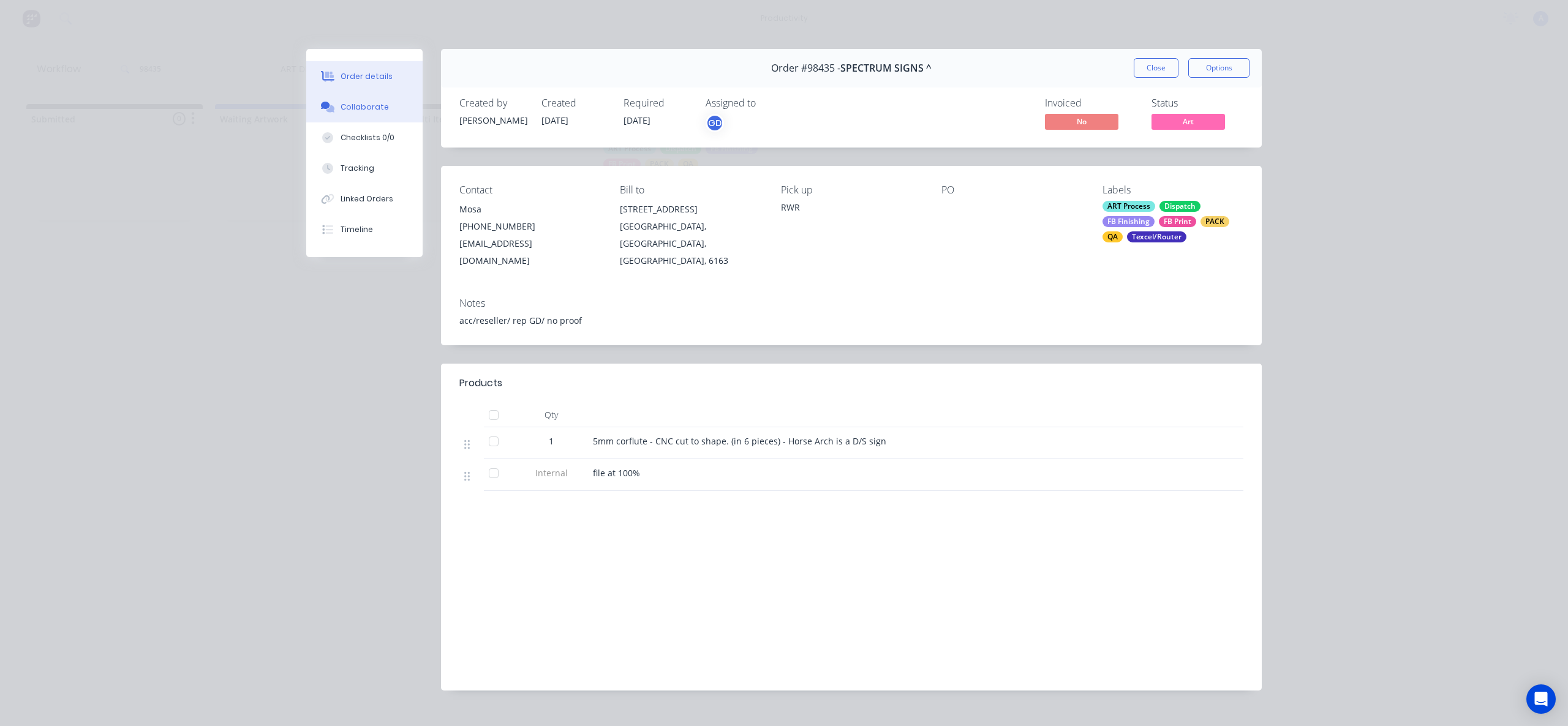
click at [393, 100] on button "Collaborate" at bounding box center [364, 107] width 116 height 30
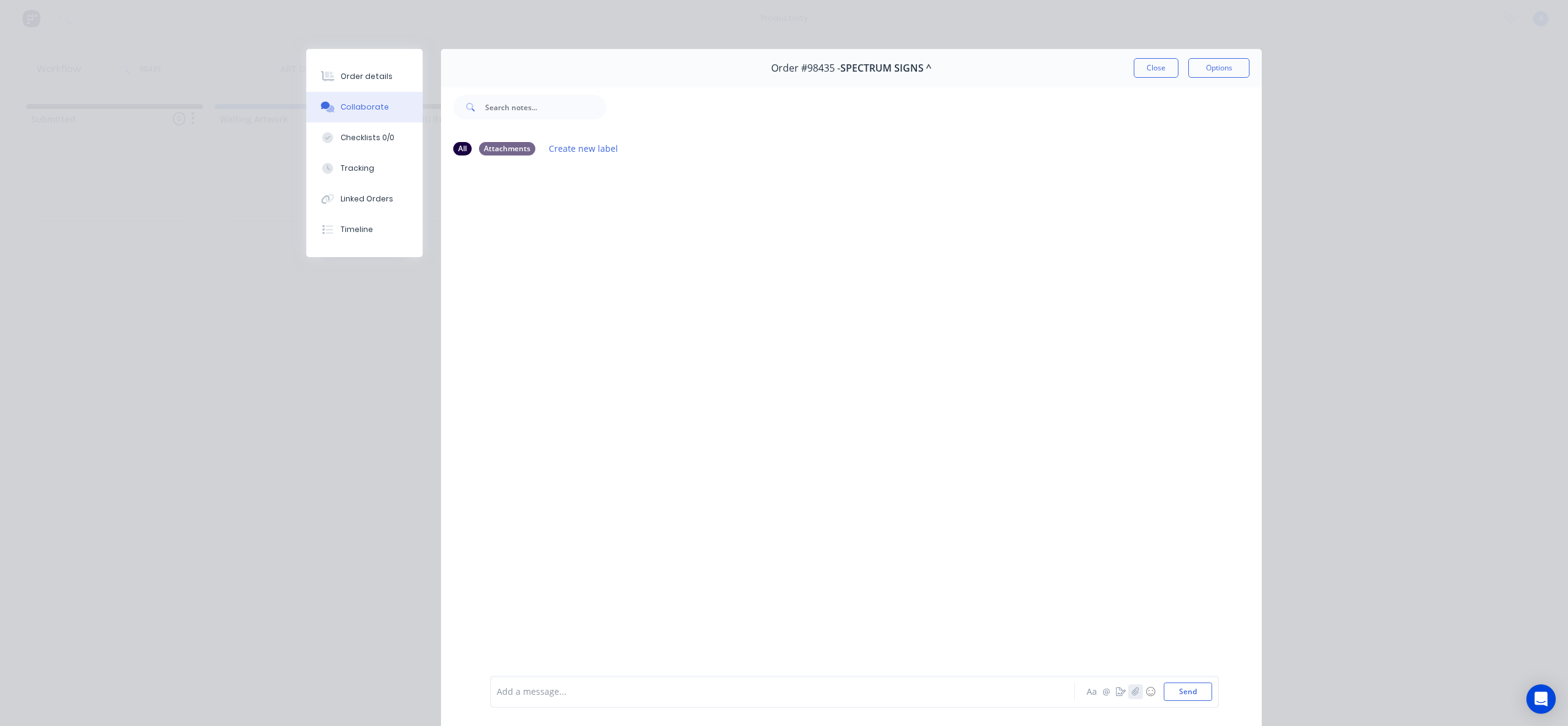
click at [1132, 687] on icon "button" at bounding box center [1136, 692] width 8 height 9
click at [1164, 692] on button "Send" at bounding box center [1188, 692] width 48 height 18
click at [666, 707] on div "Add a message... Aa @ ☺ Send" at bounding box center [854, 692] width 729 height 32
click at [665, 703] on div "Add a message... Aa @ ☺ Send" at bounding box center [854, 692] width 729 height 32
click at [665, 701] on div "Add a message... Aa @ ☺ Send" at bounding box center [854, 692] width 729 height 32
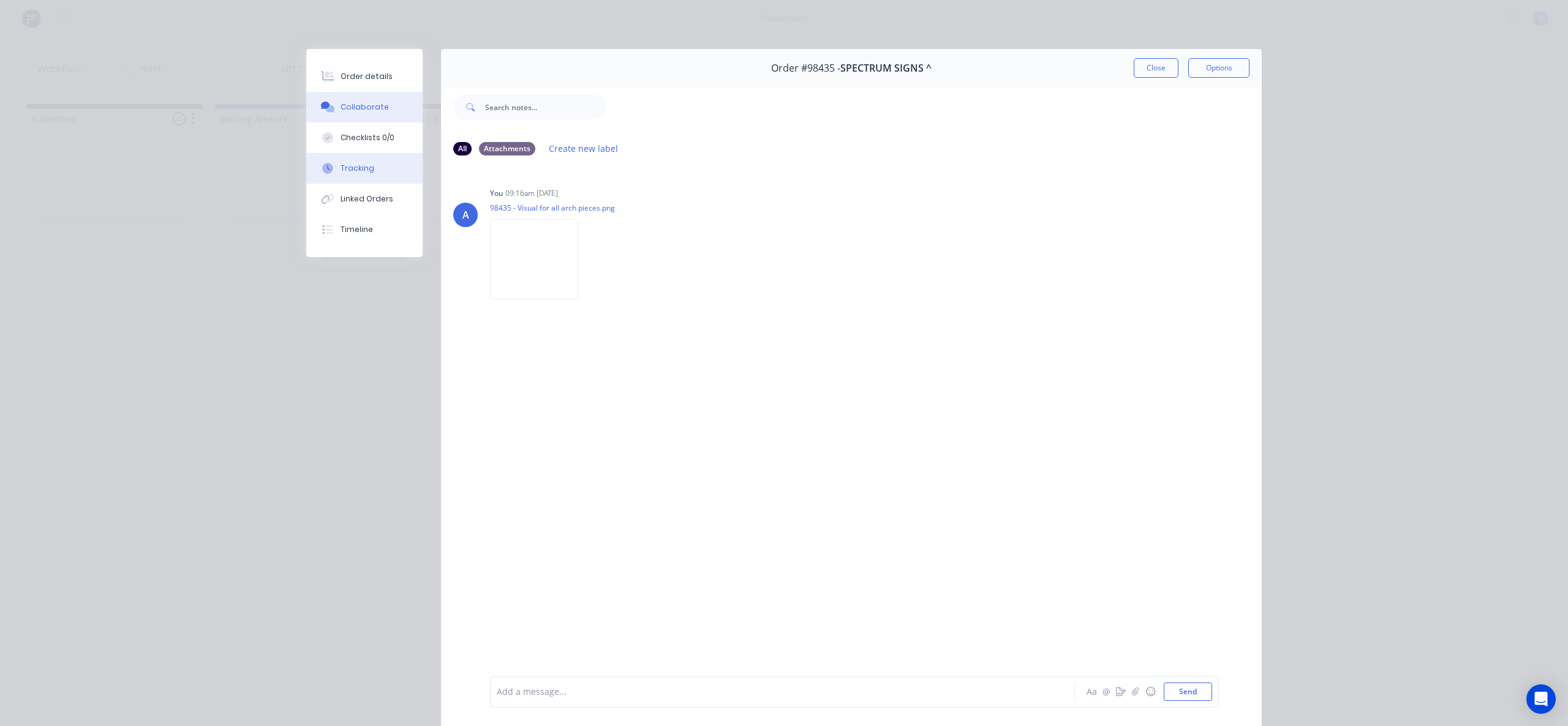
click at [387, 178] on button "Tracking" at bounding box center [364, 168] width 116 height 30
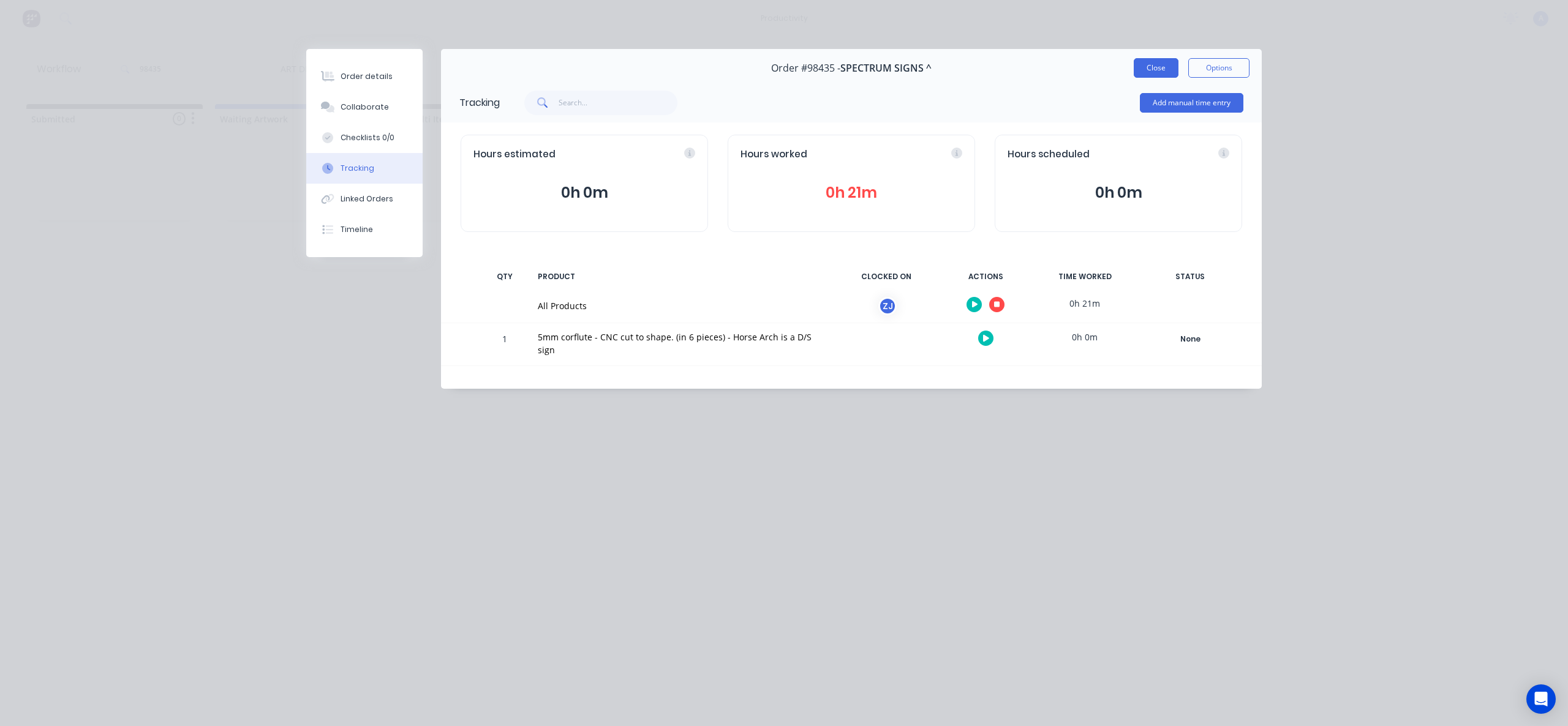
click at [1155, 62] on button "Close" at bounding box center [1156, 68] width 44 height 20
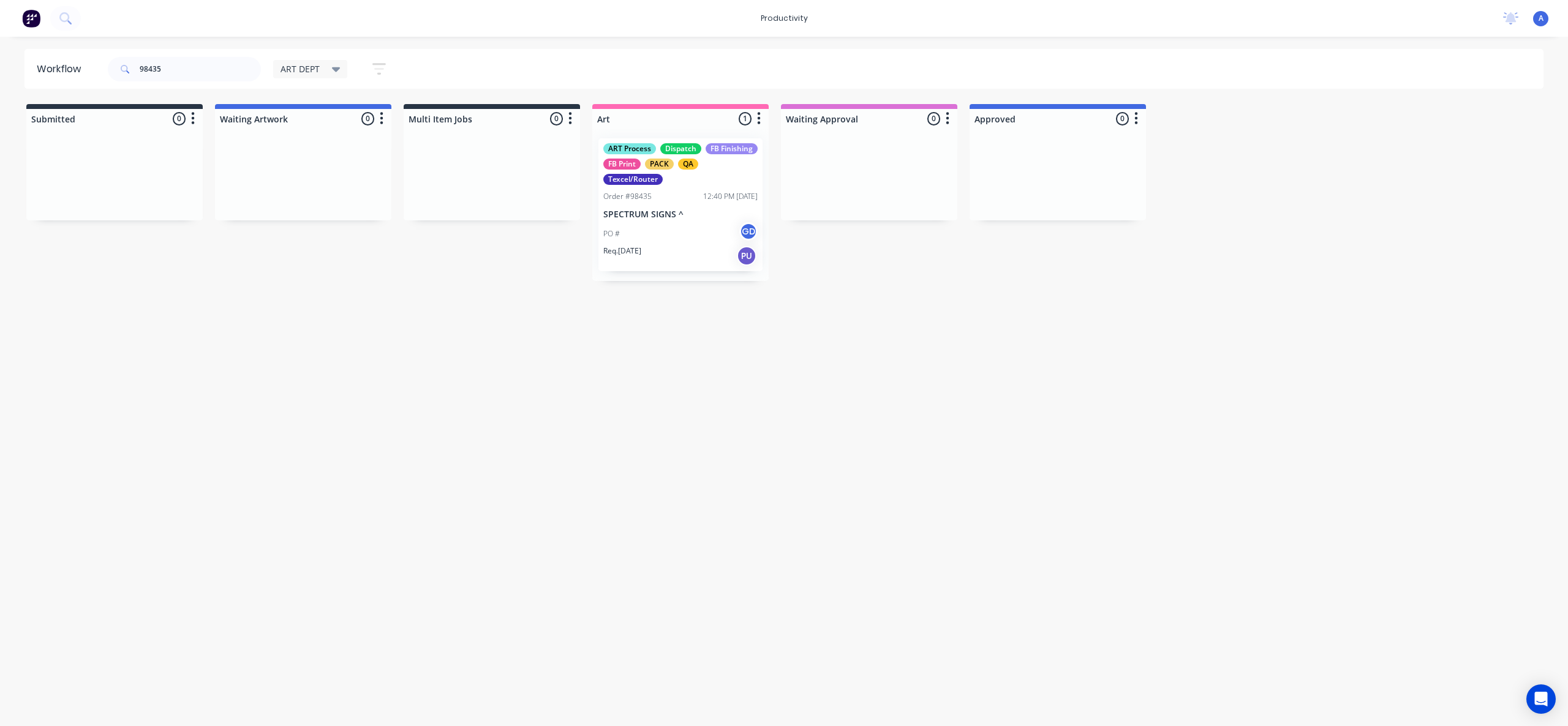
click at [950, 430] on div "Workflow 98435 ART DEPT Save new view None edit ART DEPT (Default) edit Banner …" at bounding box center [784, 375] width 1568 height 652
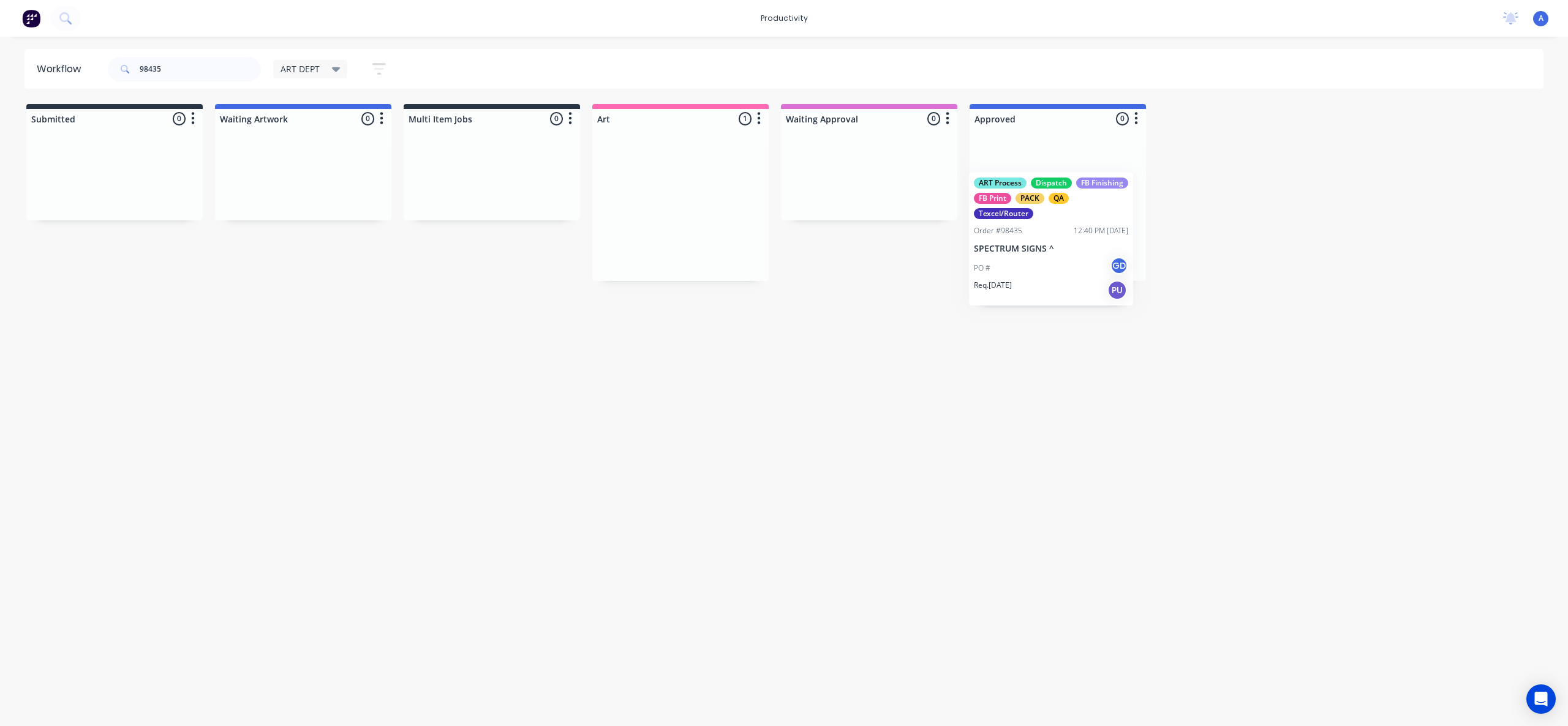
drag, startPoint x: 961, startPoint y: 246, endPoint x: 1068, endPoint y: 230, distance: 108.2
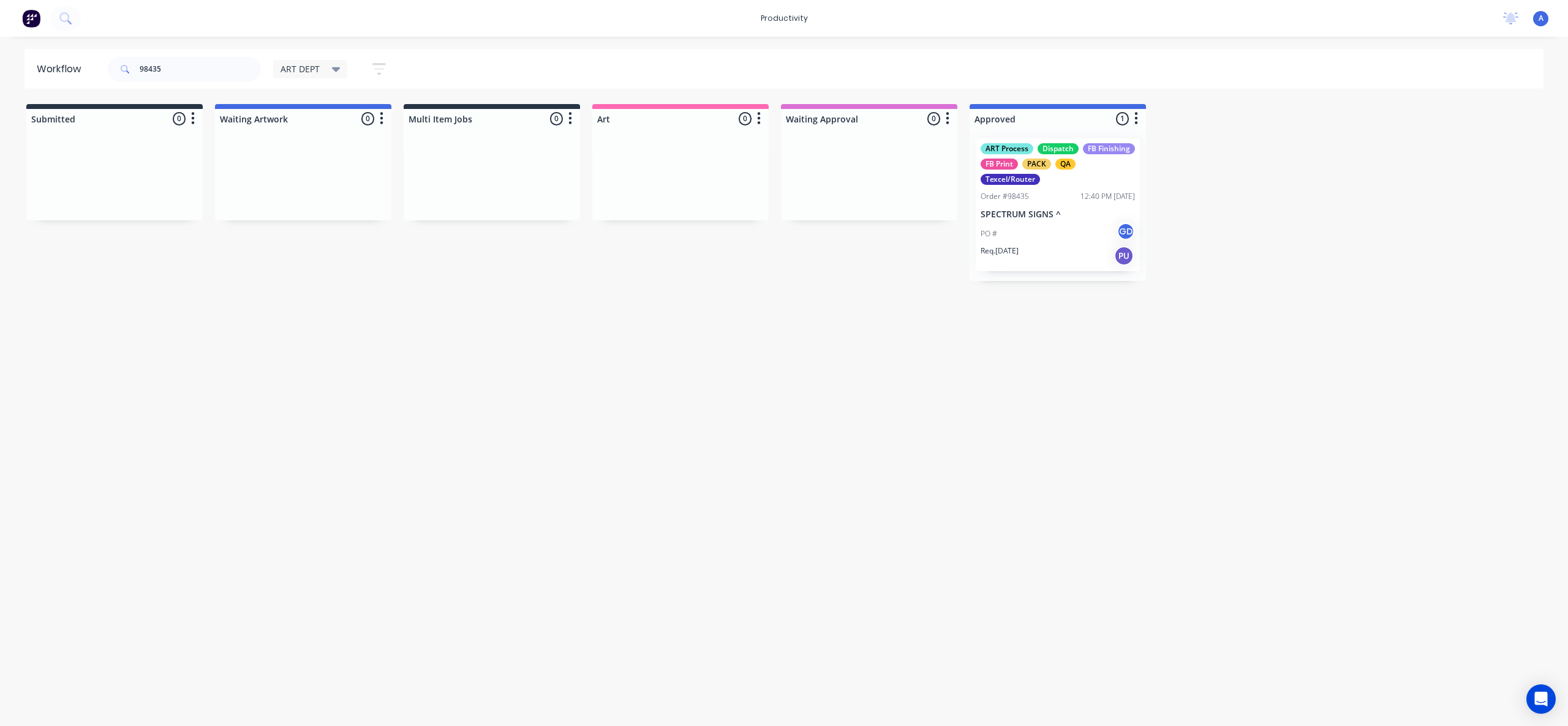
click at [1068, 230] on div "ART Process Dispatch FB Finishing FB Print PACK QA Texcel/Router Order #98435 1…" at bounding box center [1058, 205] width 176 height 152
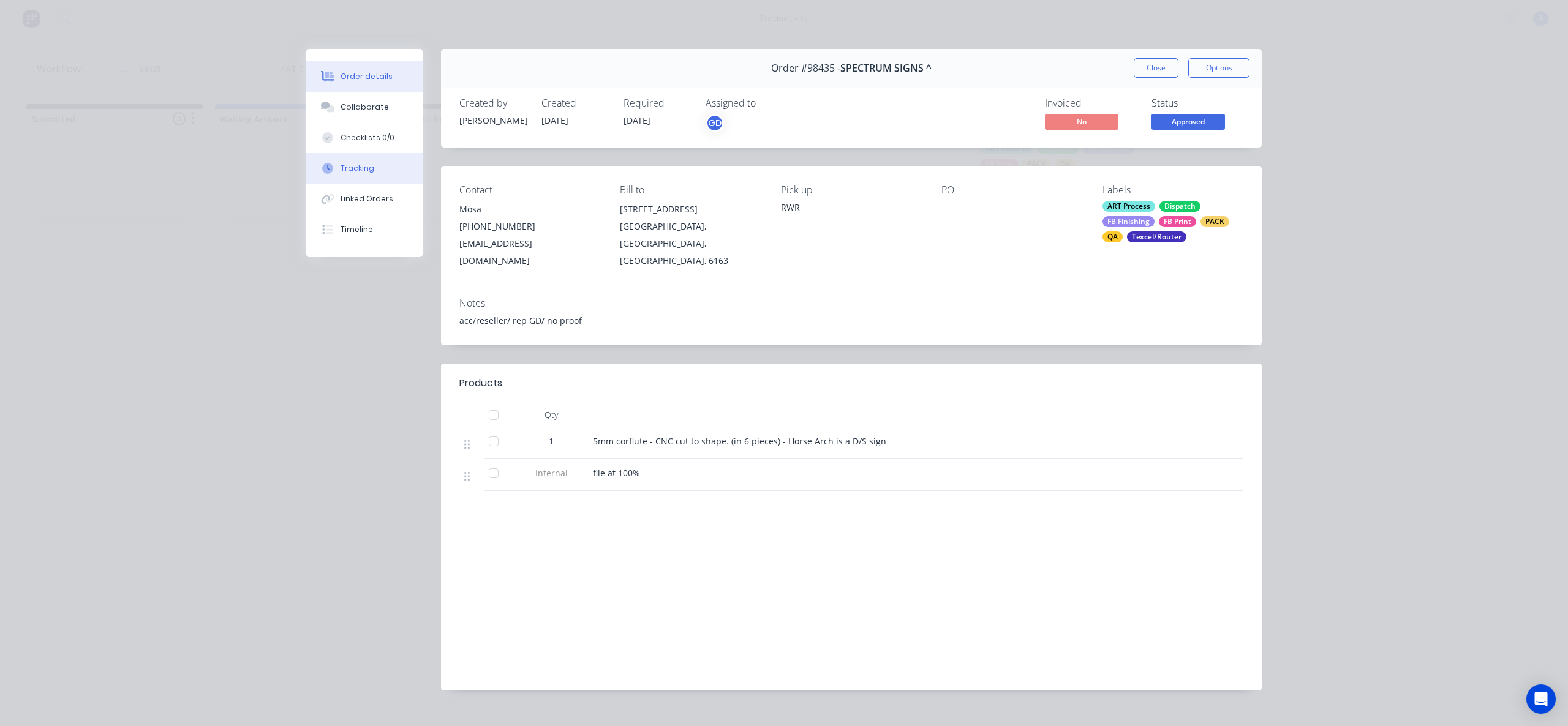
click at [373, 169] on button "Tracking" at bounding box center [364, 168] width 116 height 30
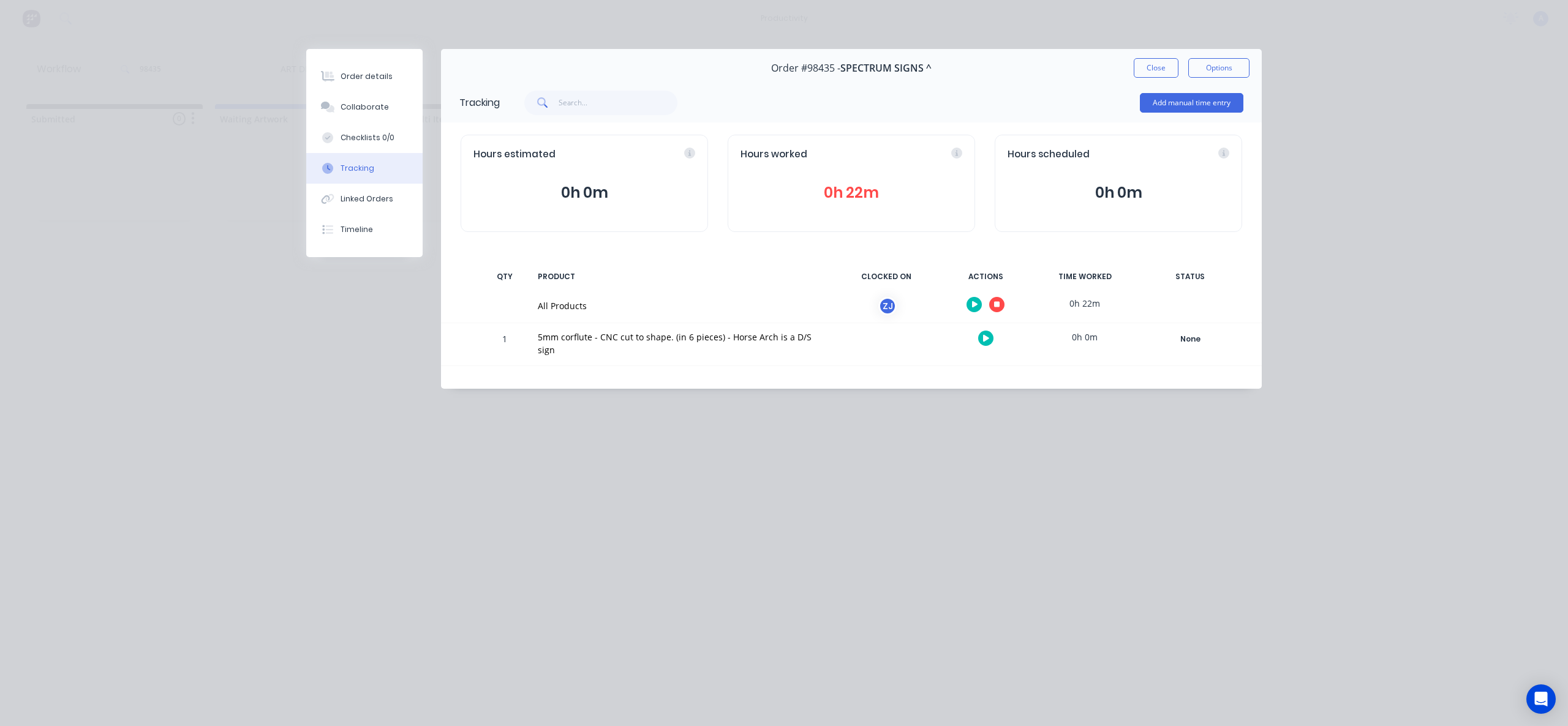
click at [996, 310] on button "button" at bounding box center [997, 305] width 15 height 15
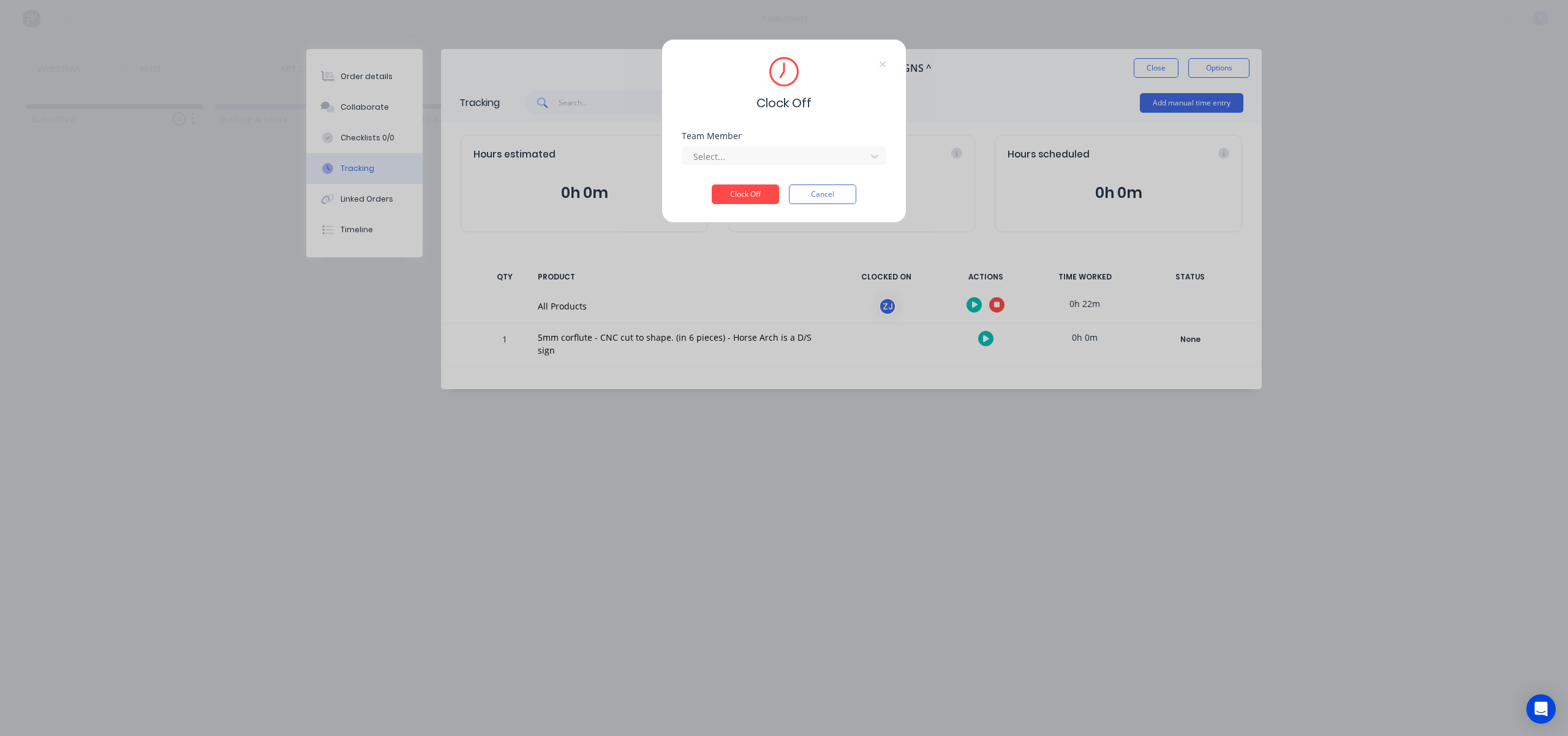
click at [828, 169] on div "Team Member Select..." at bounding box center [784, 157] width 204 height 53
click at [828, 162] on div at bounding box center [776, 156] width 168 height 15
click at [738, 189] on div "[PERSON_NAME]" at bounding box center [784, 184] width 204 height 23
click at [734, 192] on button "Clock Off" at bounding box center [745, 194] width 67 height 20
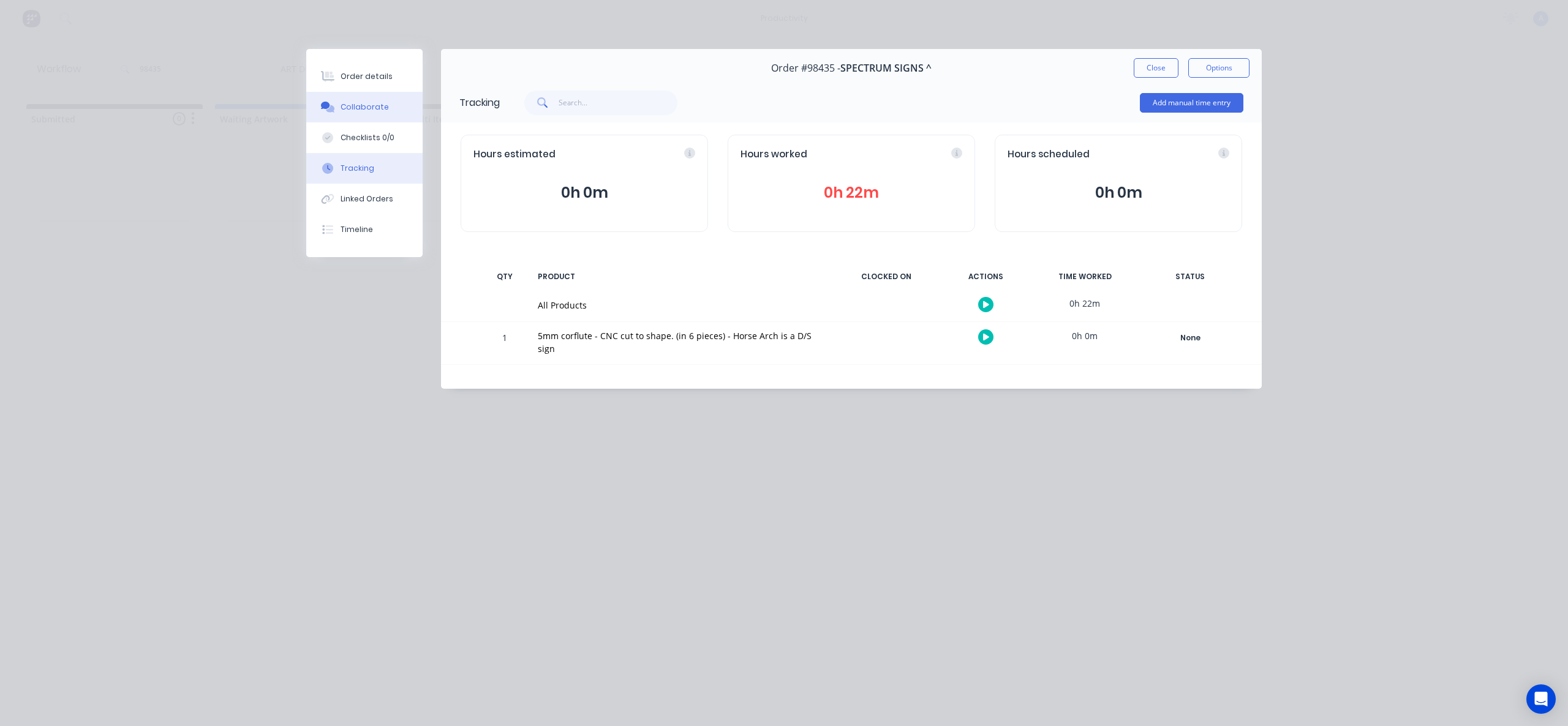
click at [365, 105] on div "Collaborate" at bounding box center [364, 107] width 48 height 11
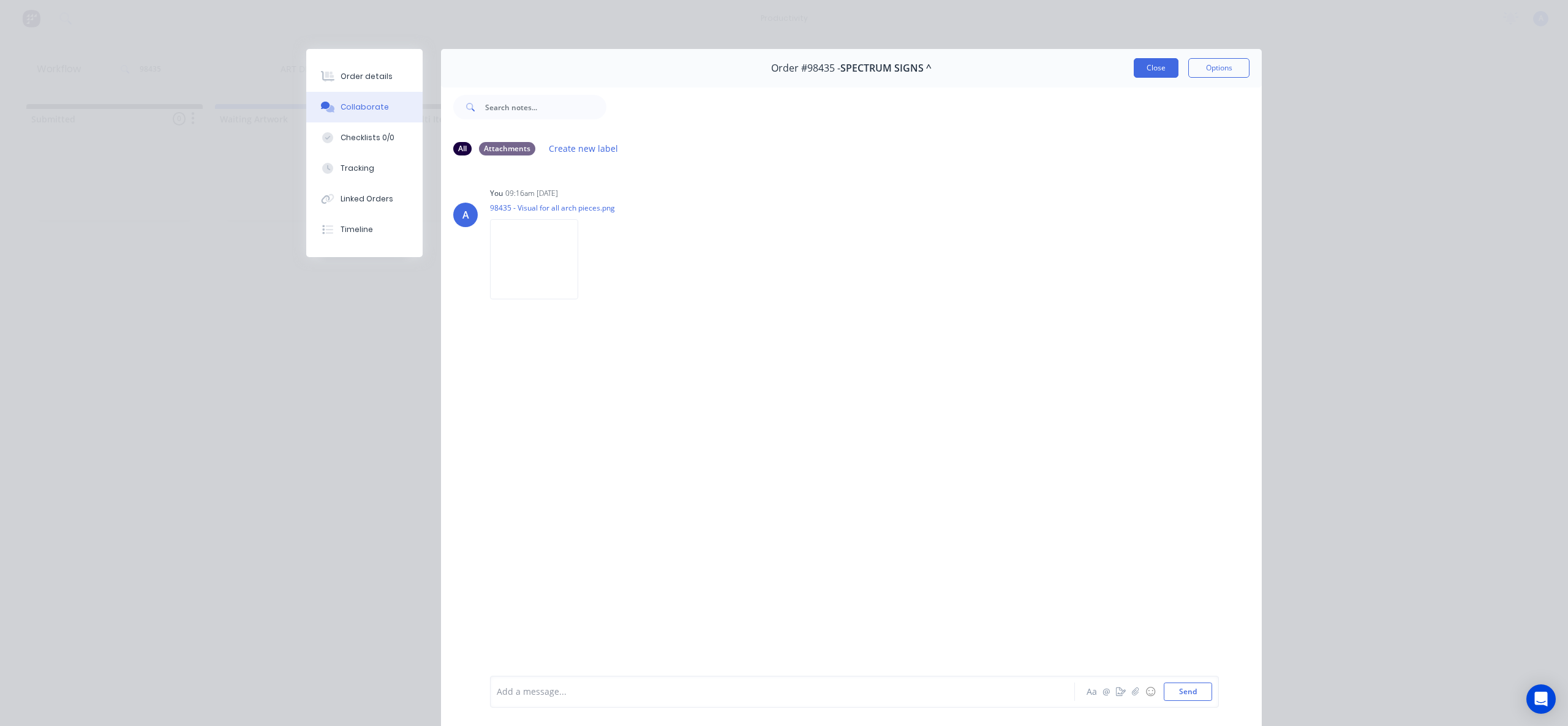
click at [1163, 68] on button "Close" at bounding box center [1156, 68] width 44 height 20
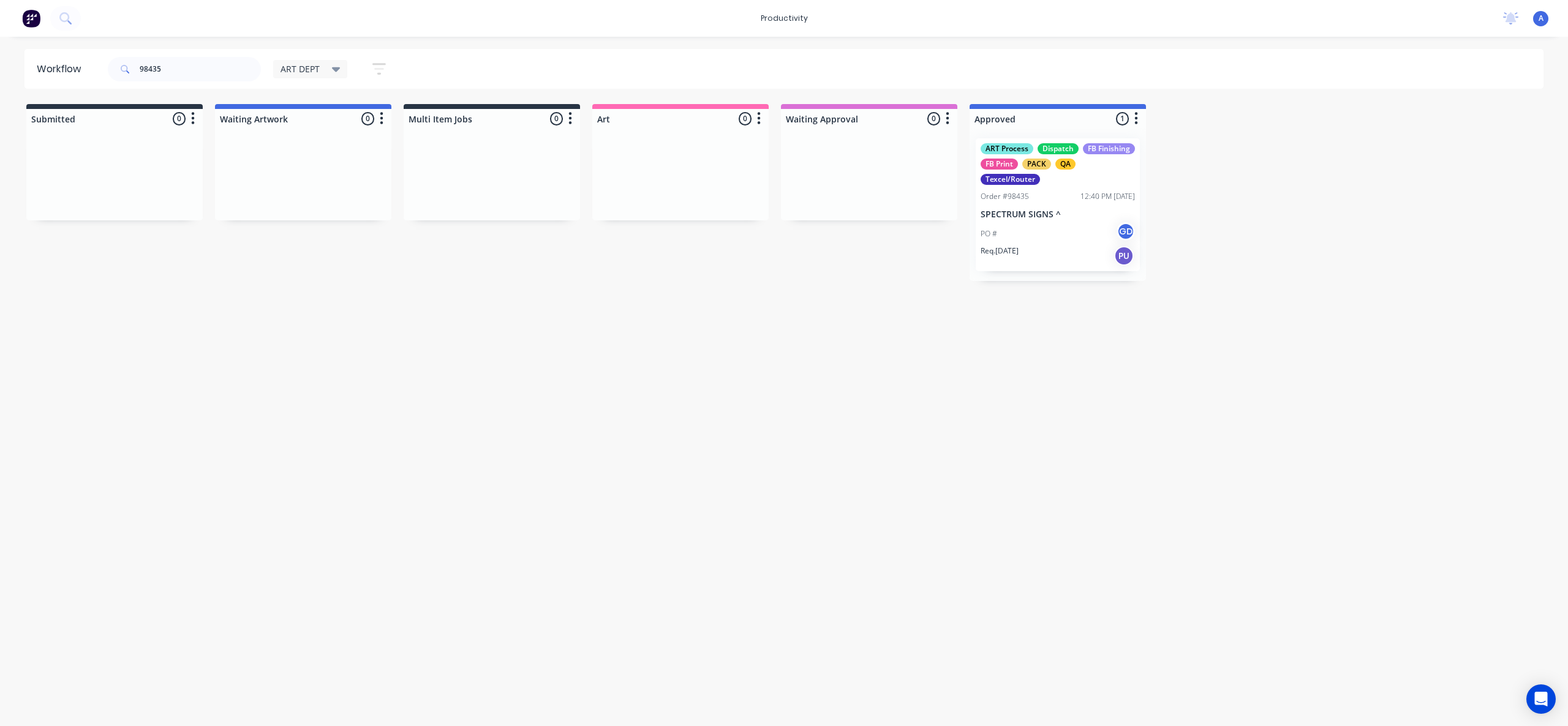
click at [1313, 432] on div "Workflow 98435 ART DEPT Save new view None edit ART DEPT (Default) edit Banner …" at bounding box center [784, 375] width 1568 height 652
click at [1017, 217] on p "SPECTRUM SIGNS ^" at bounding box center [1057, 214] width 154 height 10
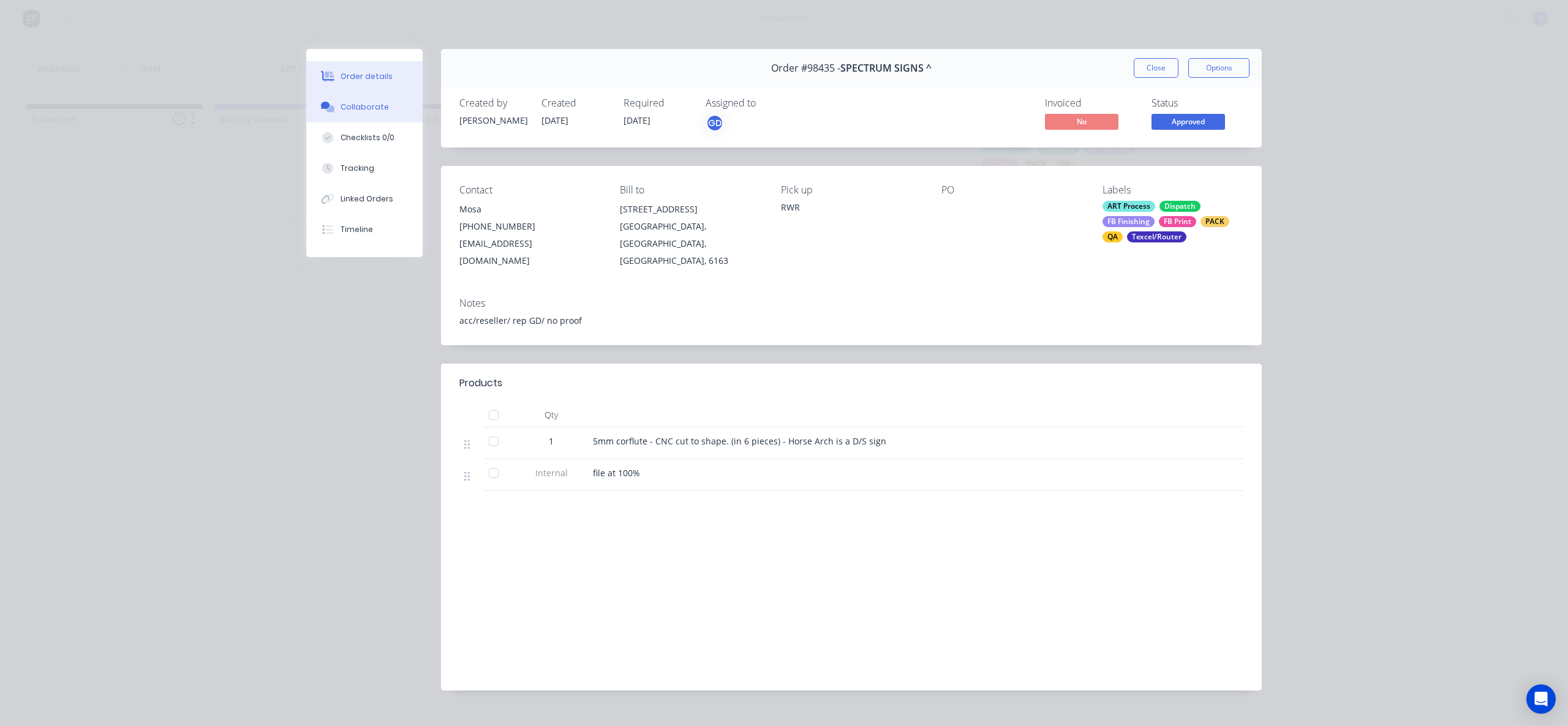
click at [342, 107] on div "Collaborate" at bounding box center [364, 107] width 48 height 11
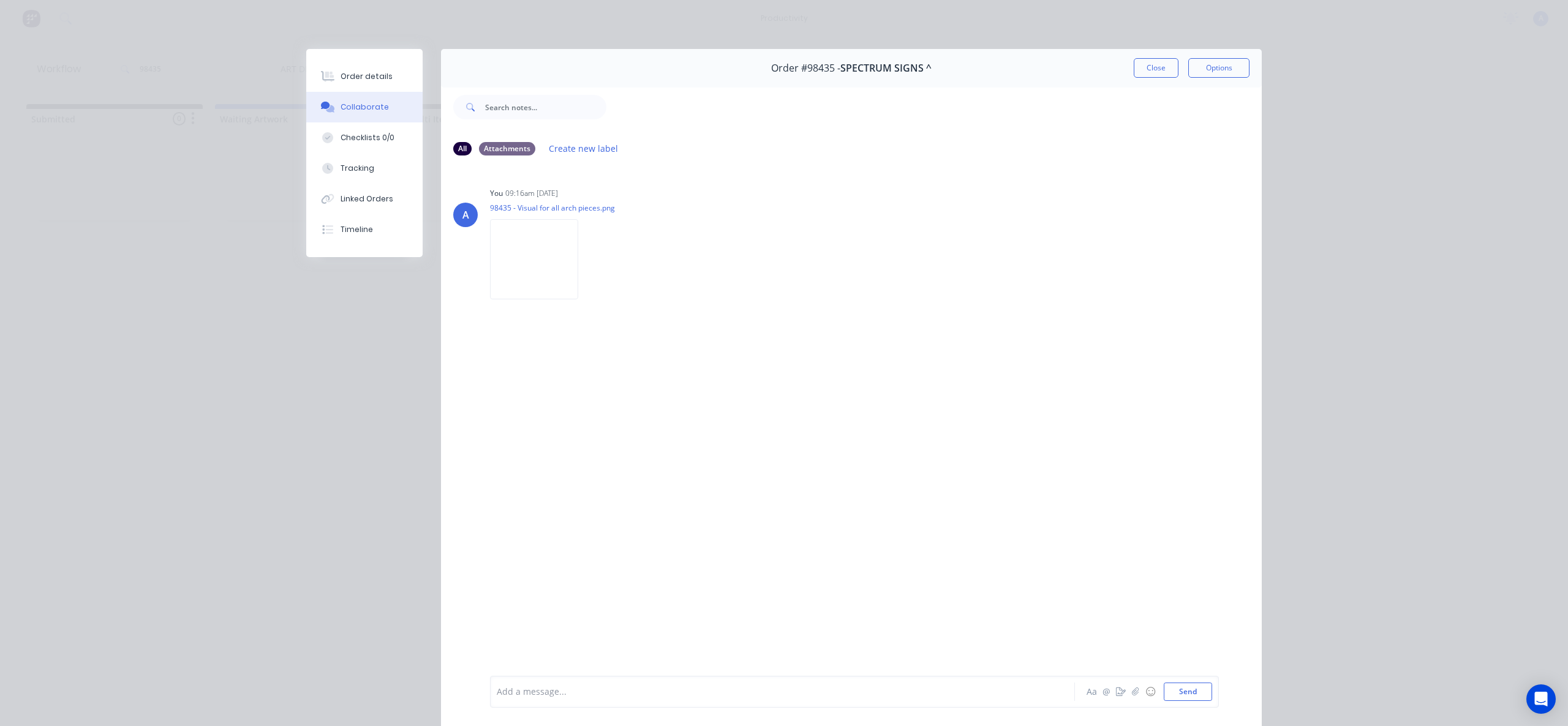
click at [675, 698] on div "Add a message..." at bounding box center [764, 692] width 536 height 18
click at [1198, 692] on button "Send" at bounding box center [1188, 692] width 48 height 18
click at [1121, 689] on button "button" at bounding box center [1120, 692] width 15 height 15
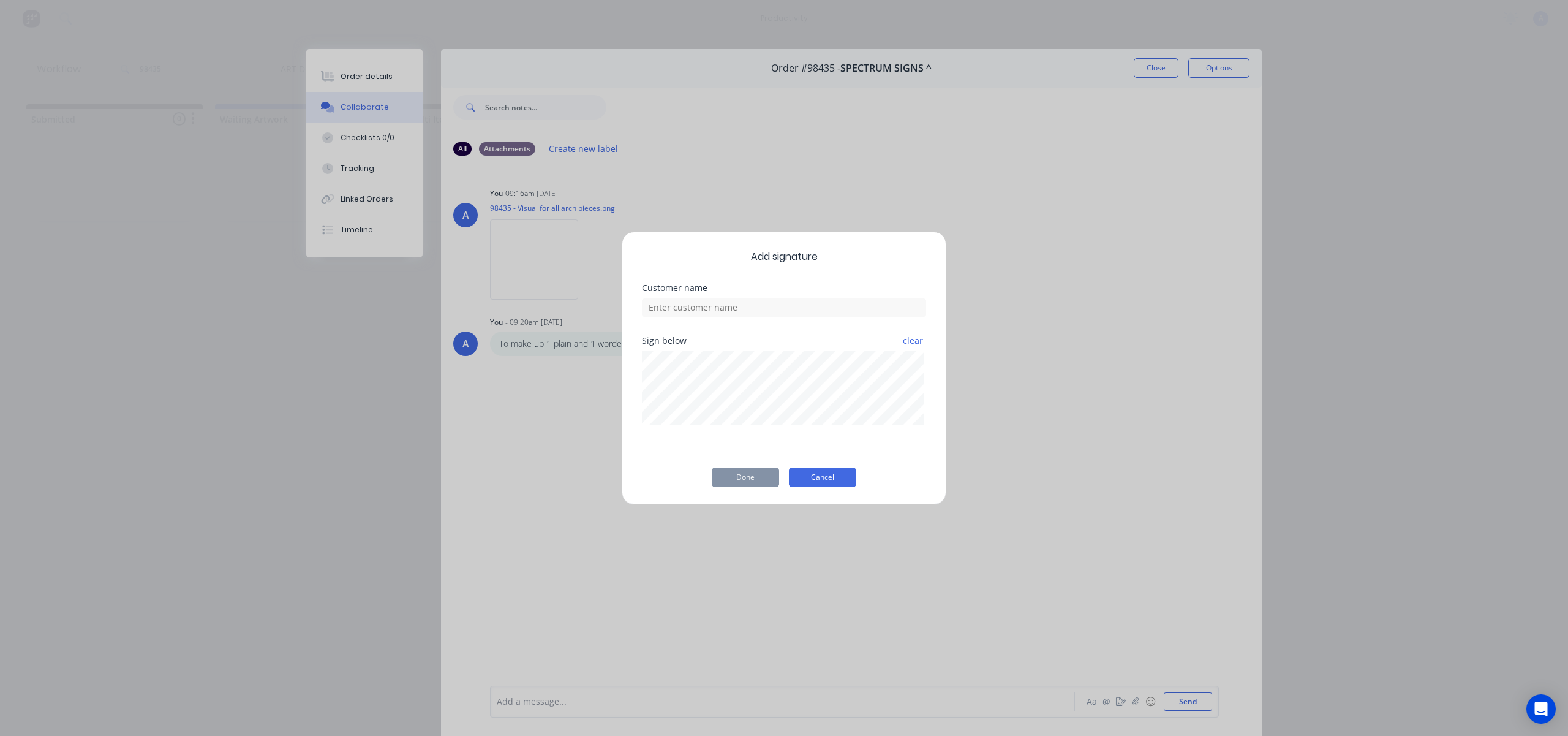
click at [801, 477] on button "Cancel" at bounding box center [823, 477] width 67 height 20
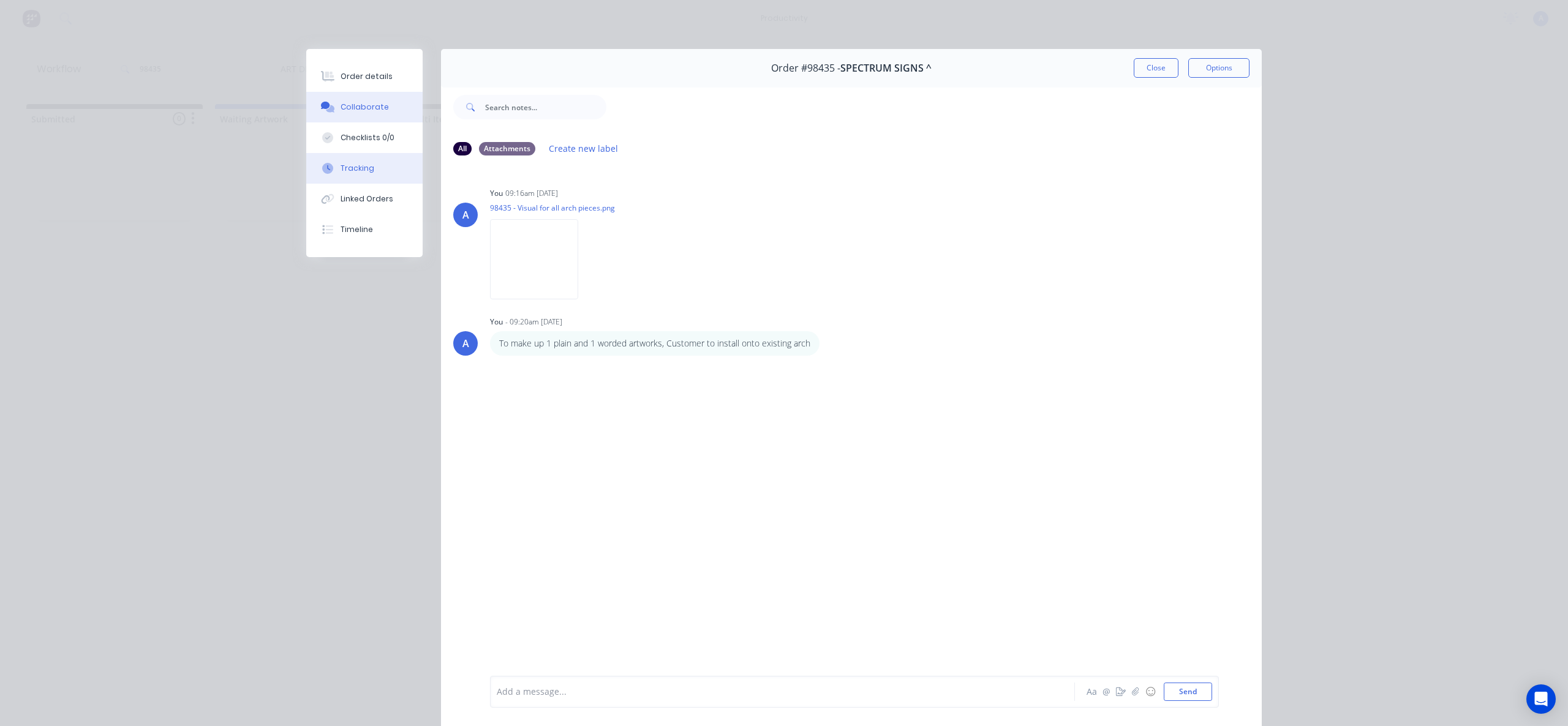
click at [342, 171] on div "Tracking" at bounding box center [357, 168] width 34 height 11
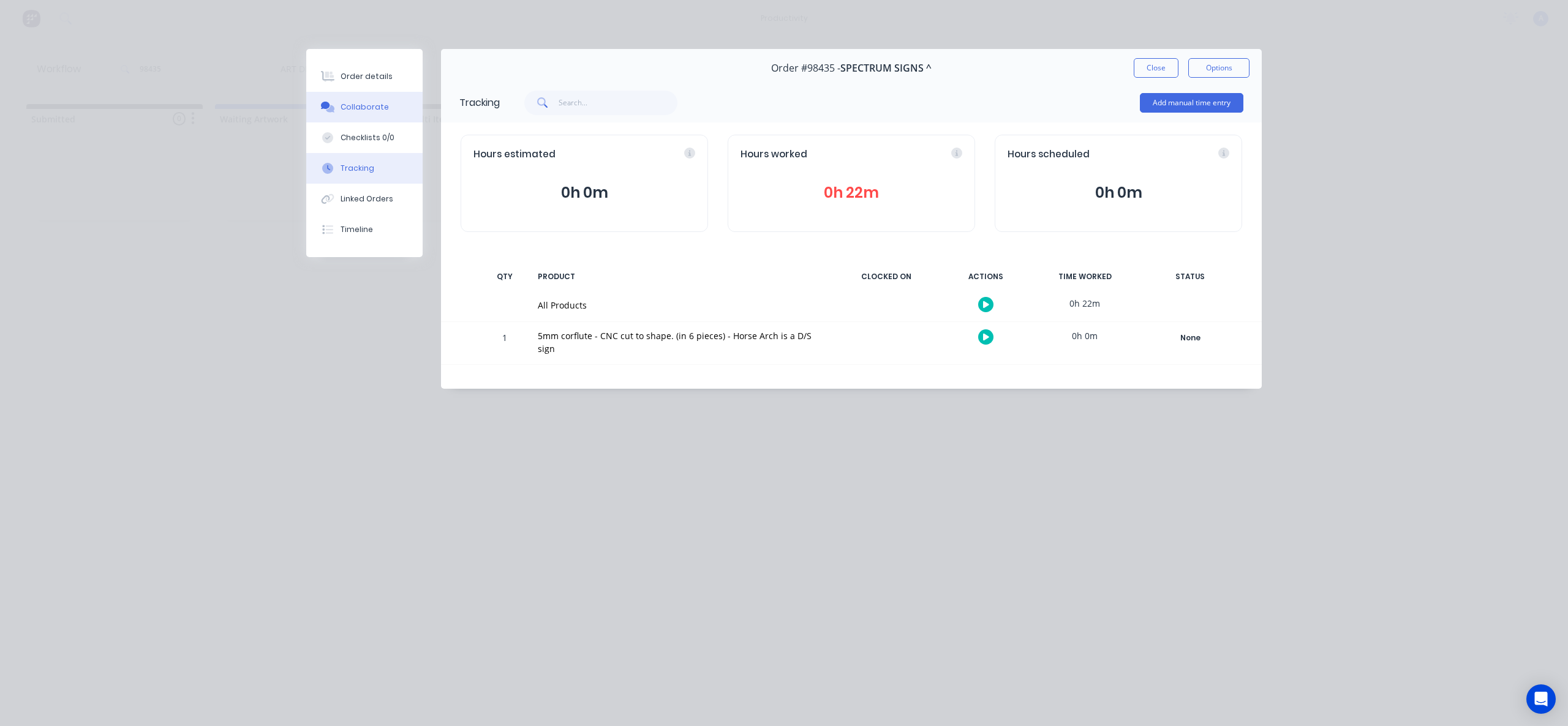
click at [355, 115] on button "Collaborate" at bounding box center [364, 107] width 116 height 30
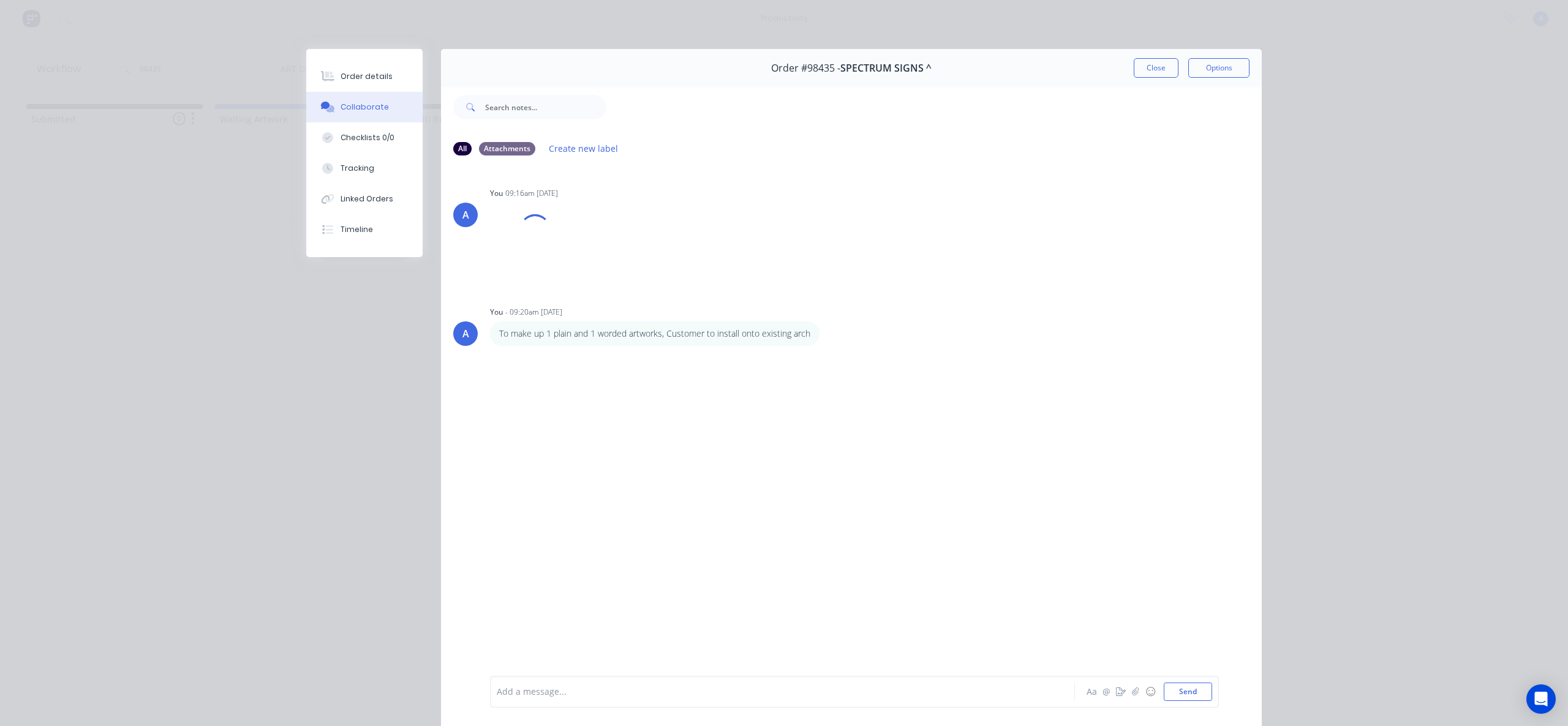
click at [1118, 65] on div "Order #98435 - SPECTRUM SIGNS ^ Close Options" at bounding box center [851, 68] width 821 height 39
click at [1134, 66] on button "Close" at bounding box center [1156, 68] width 44 height 20
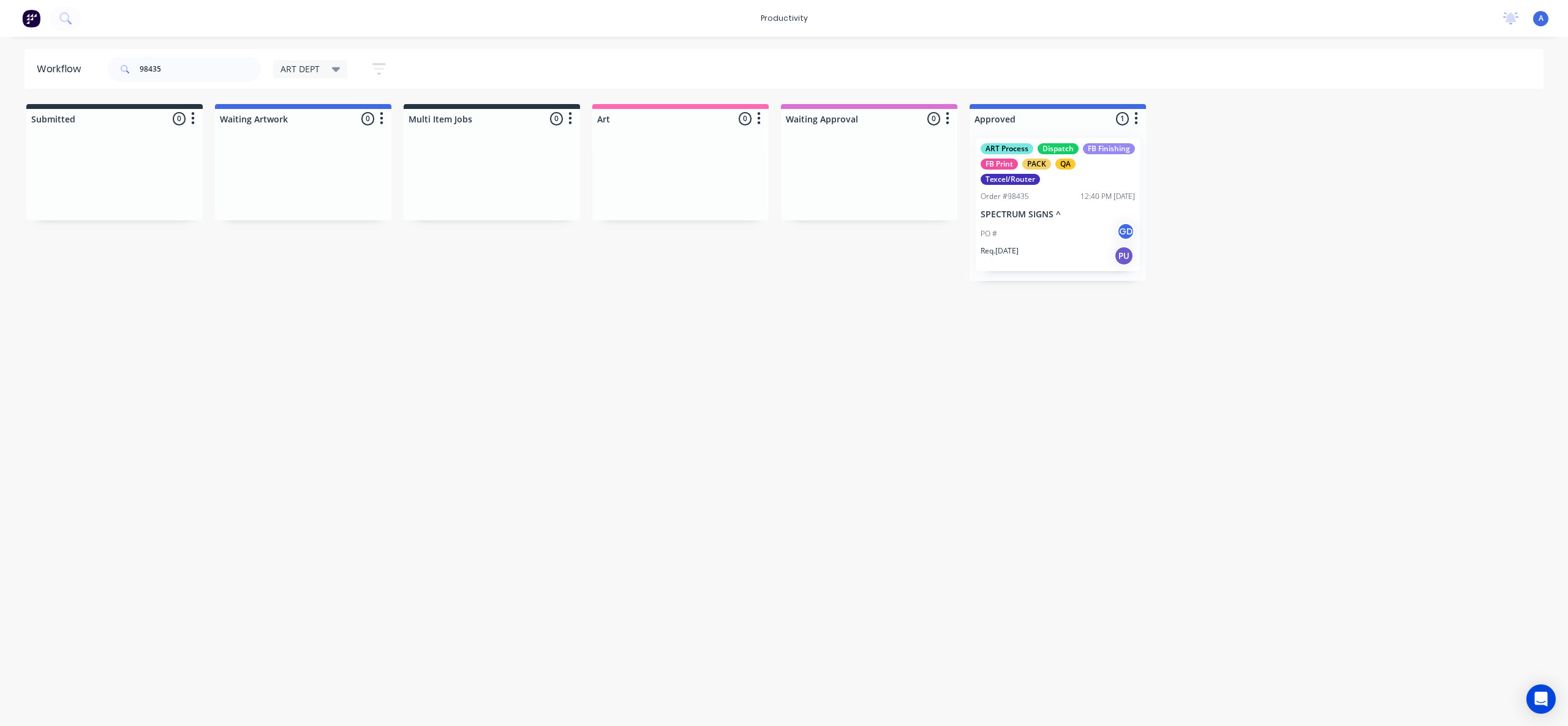
click at [1306, 321] on div "Workflow 98435 ART DEPT Save new view None edit ART DEPT (Default) edit Banner …" at bounding box center [784, 375] width 1568 height 652
click at [1069, 214] on div "GD [PERSON_NAME]" at bounding box center [1064, 200] width 183 height 37
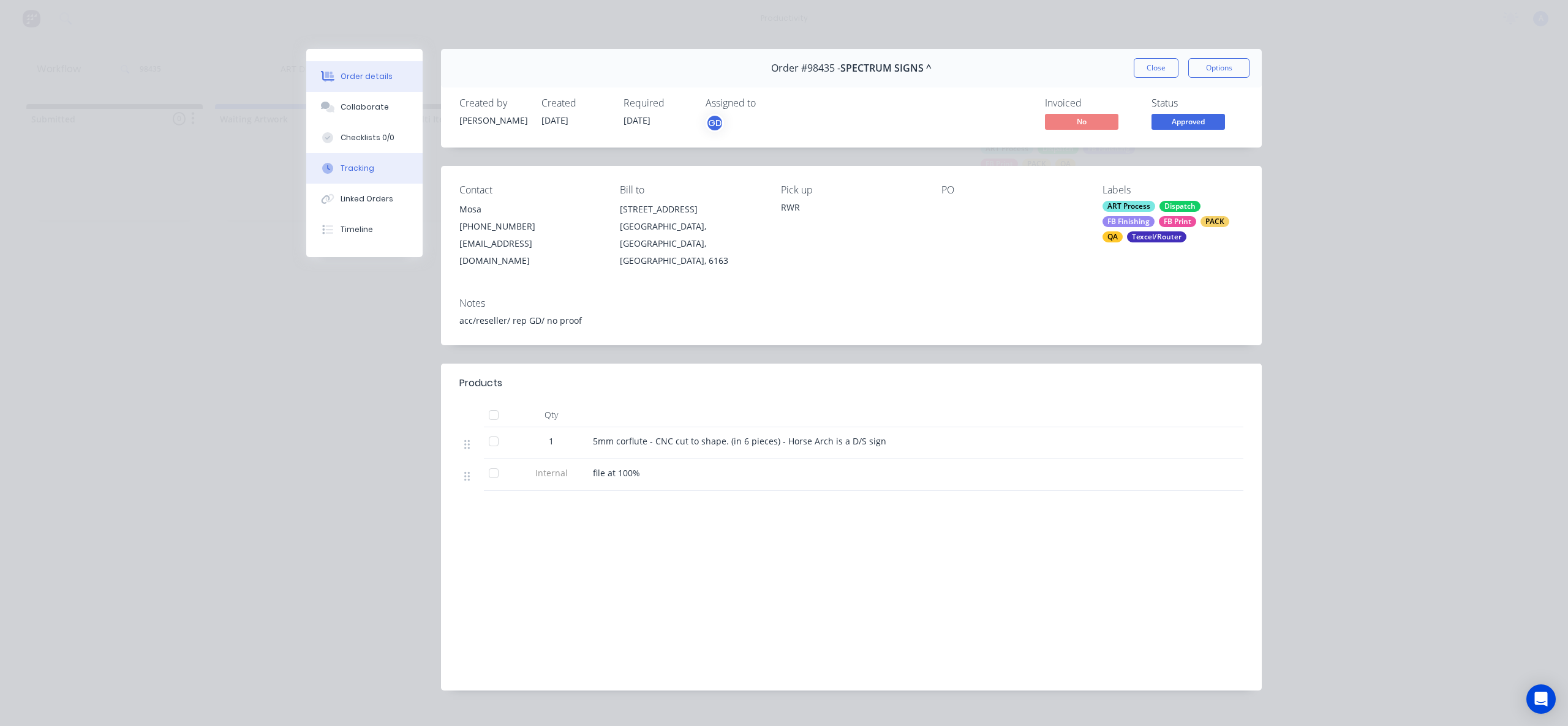
click at [369, 167] on button "Tracking" at bounding box center [364, 168] width 116 height 30
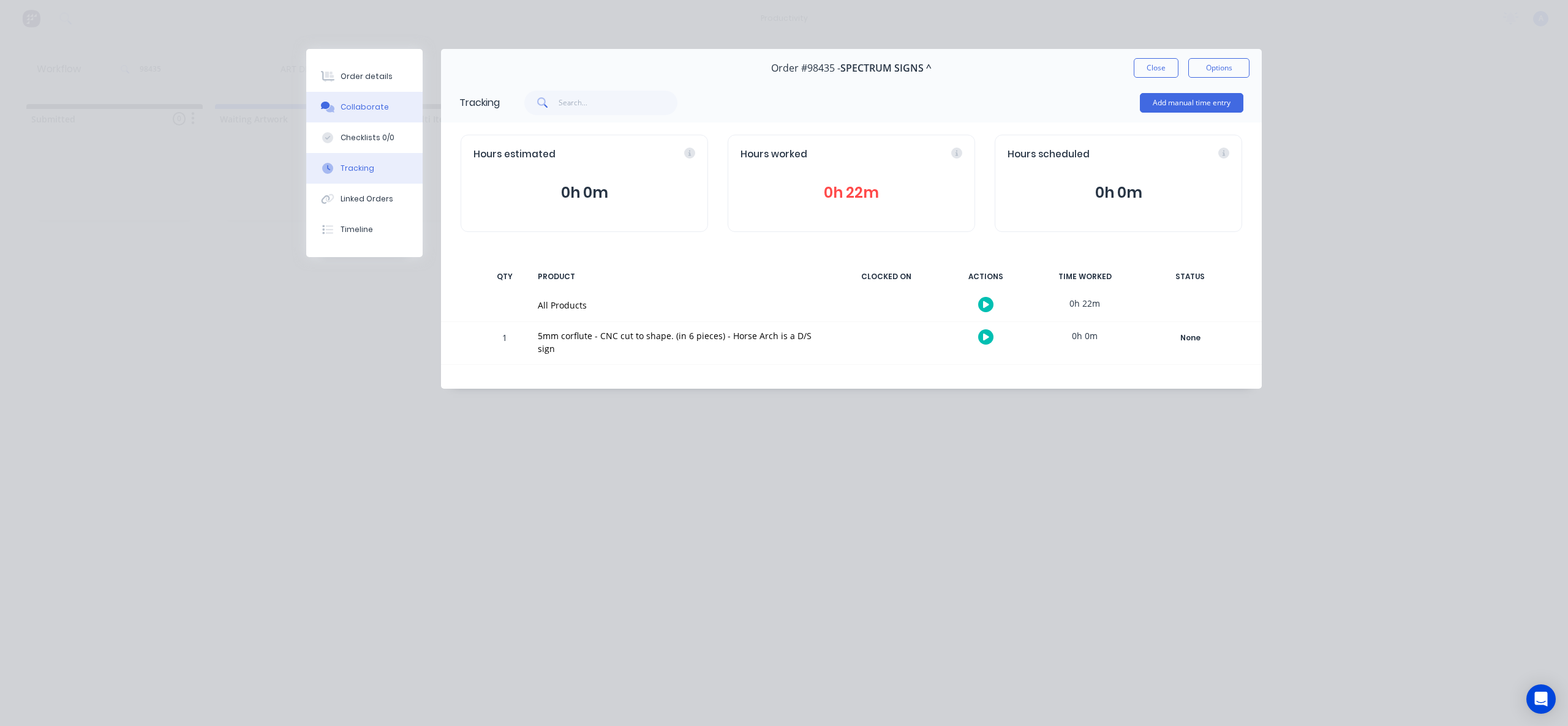
click at [345, 108] on div "Collaborate" at bounding box center [364, 107] width 48 height 11
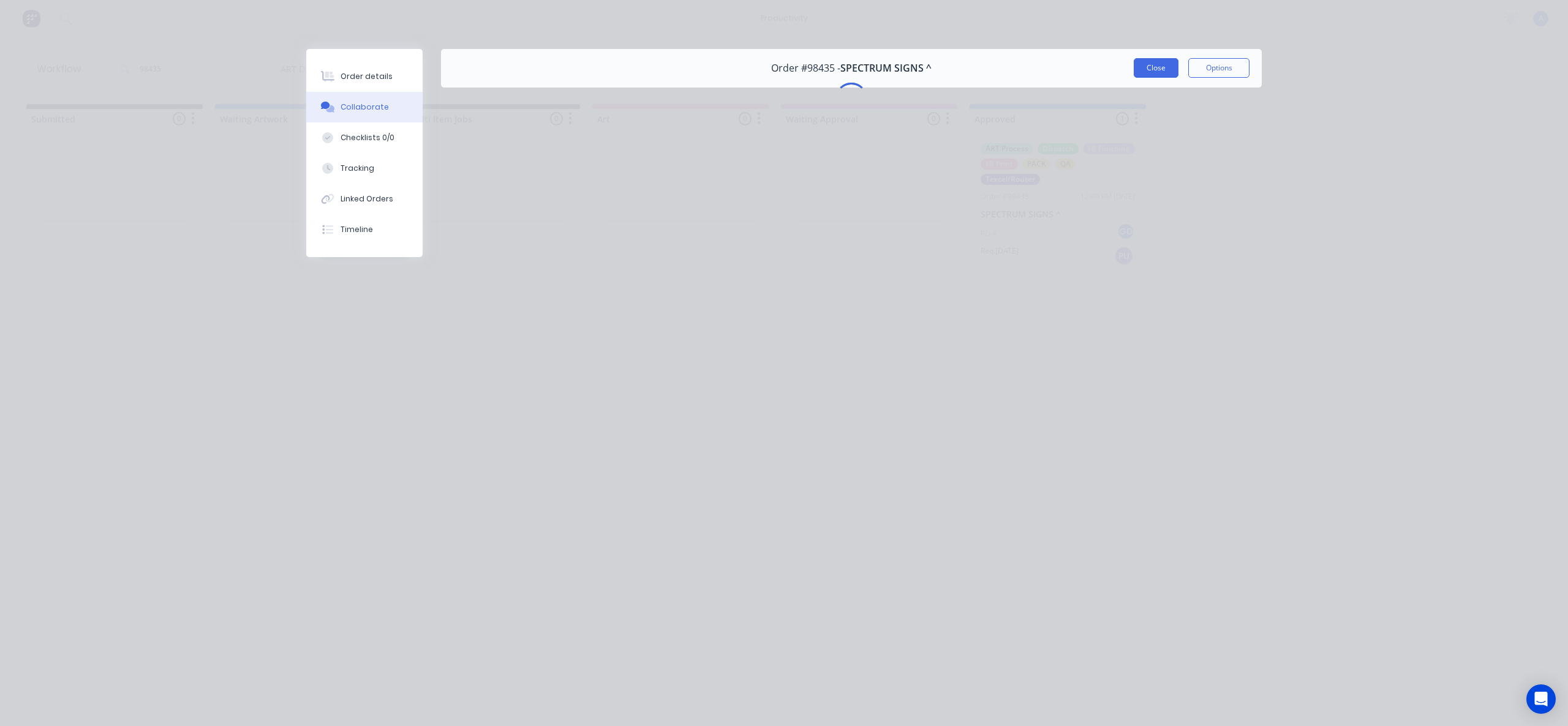
click at [1145, 72] on button "Close" at bounding box center [1156, 68] width 44 height 20
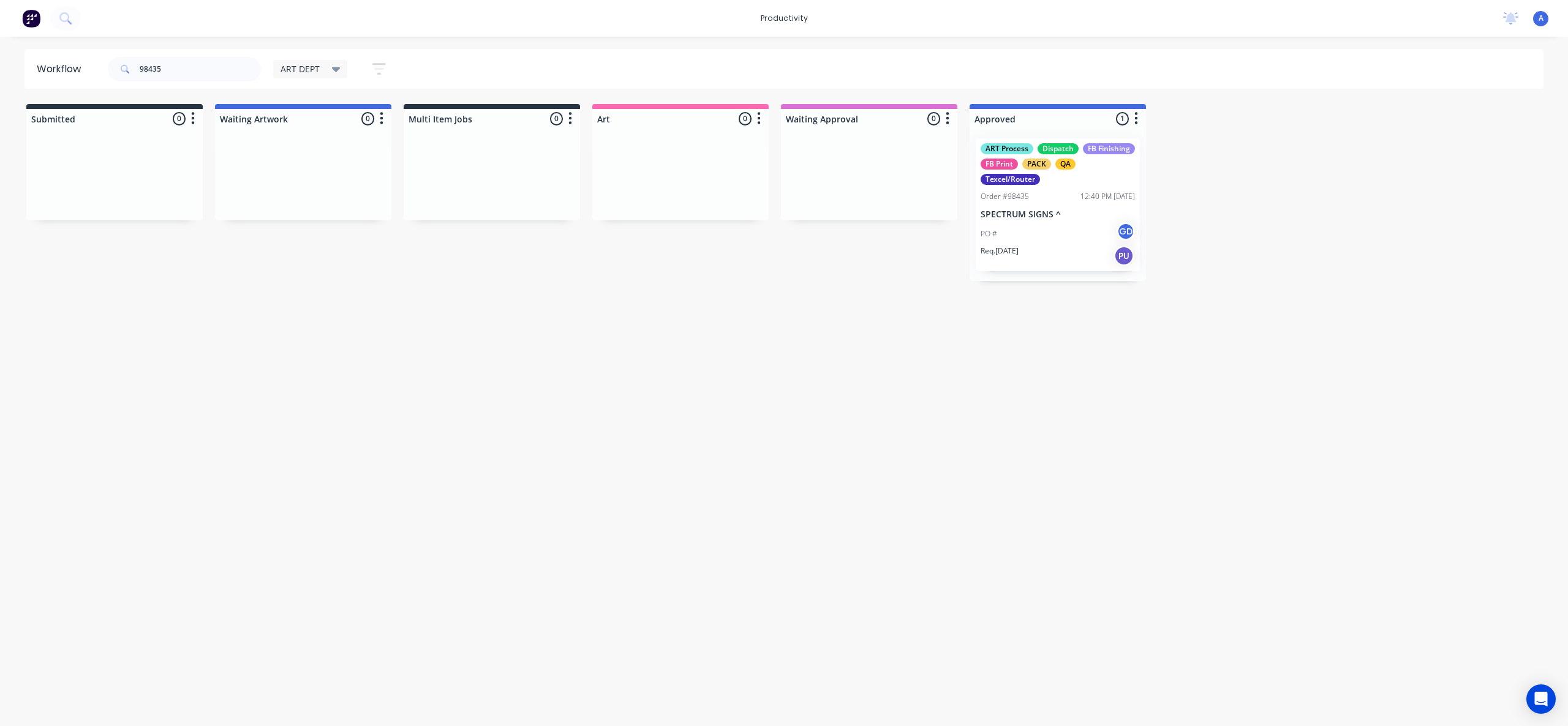
click at [1016, 453] on div "Workflow 98435 ART DEPT Save new view None edit ART DEPT (Default) edit Banner …" at bounding box center [784, 375] width 1568 height 652
click at [1005, 214] on div "ART Process Dispatch FB Finishing FB Print PACK QA Texcel/Router Order #98435 1…" at bounding box center [1058, 205] width 176 height 152
click at [1027, 213] on p "SPECTRUM SIGNS ^" at bounding box center [1057, 214] width 154 height 10
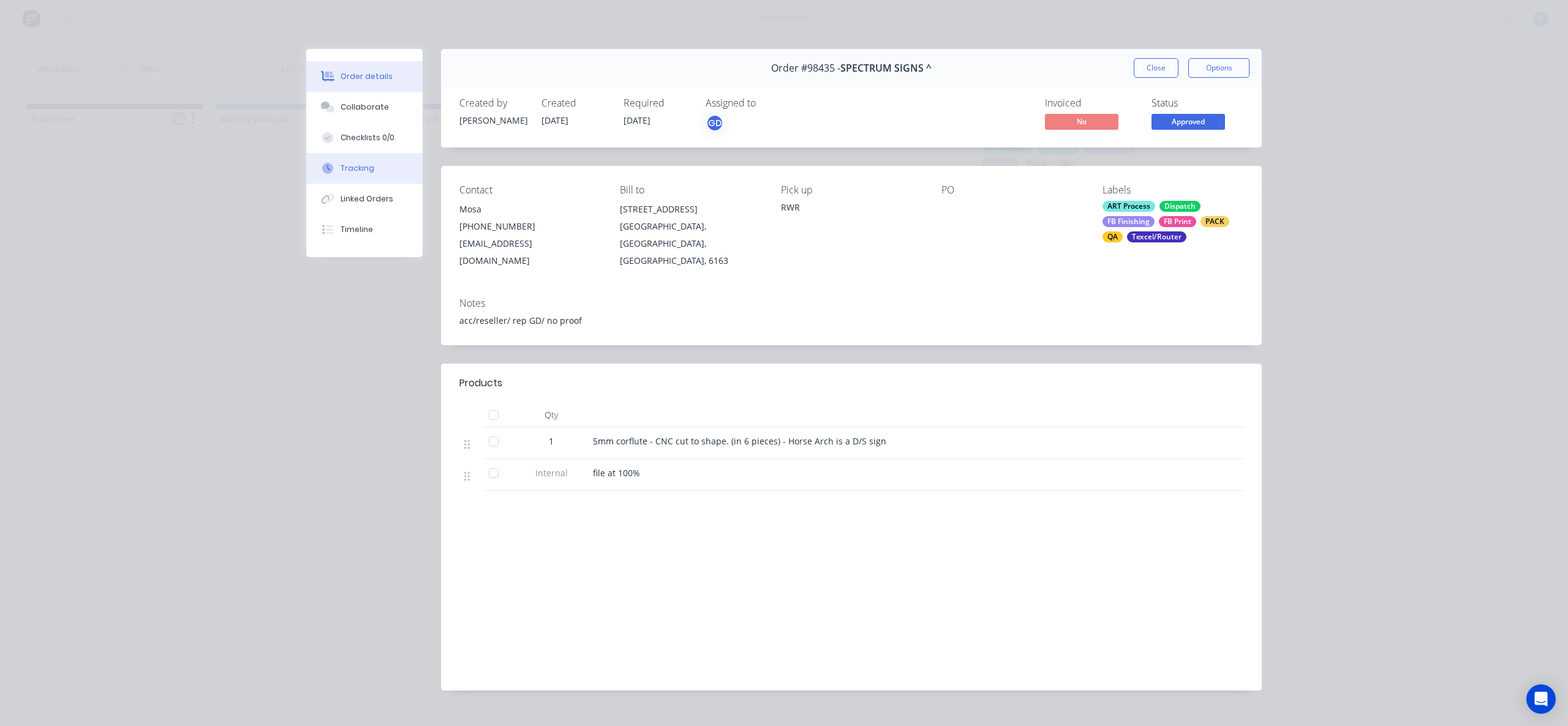
click at [355, 162] on button "Tracking" at bounding box center [364, 168] width 116 height 30
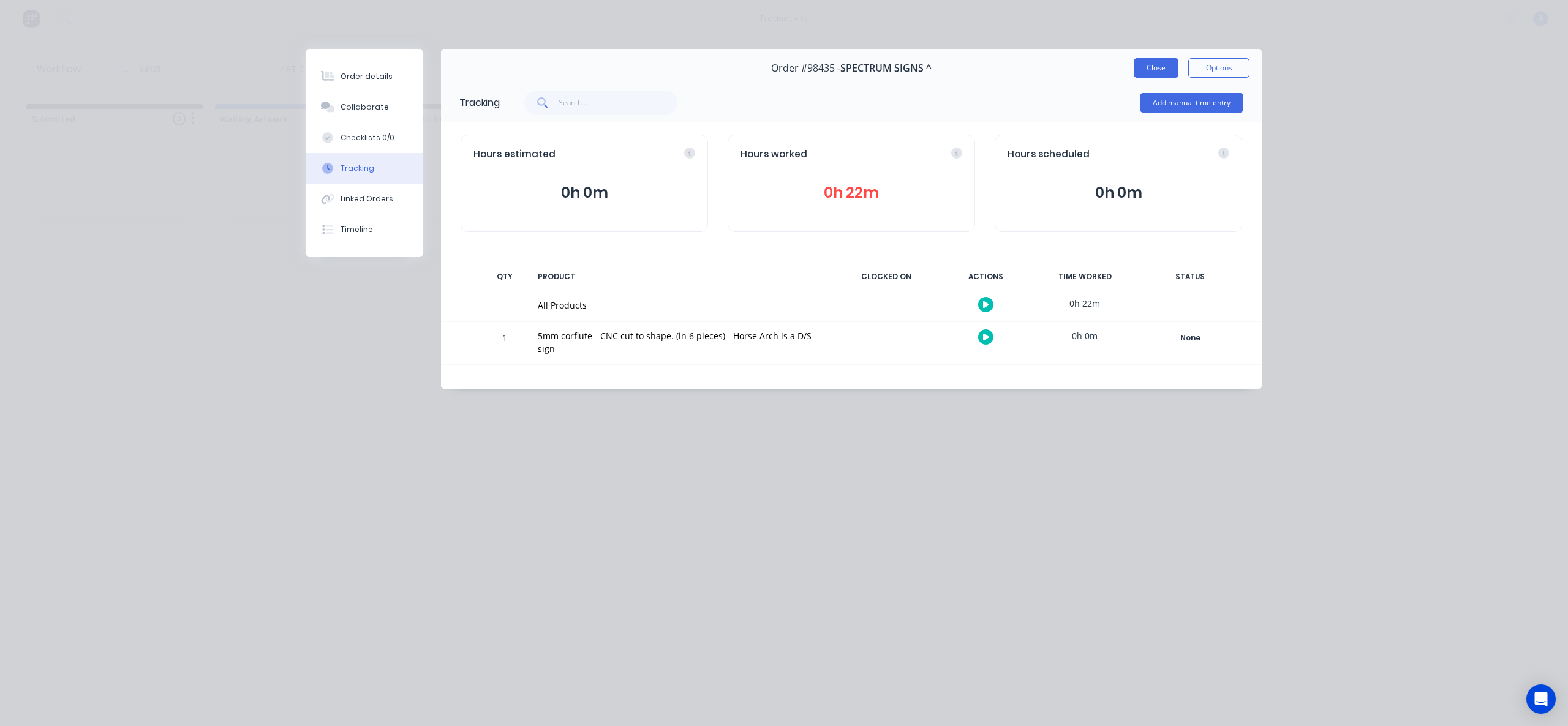
click at [1162, 74] on button "Close" at bounding box center [1156, 68] width 44 height 20
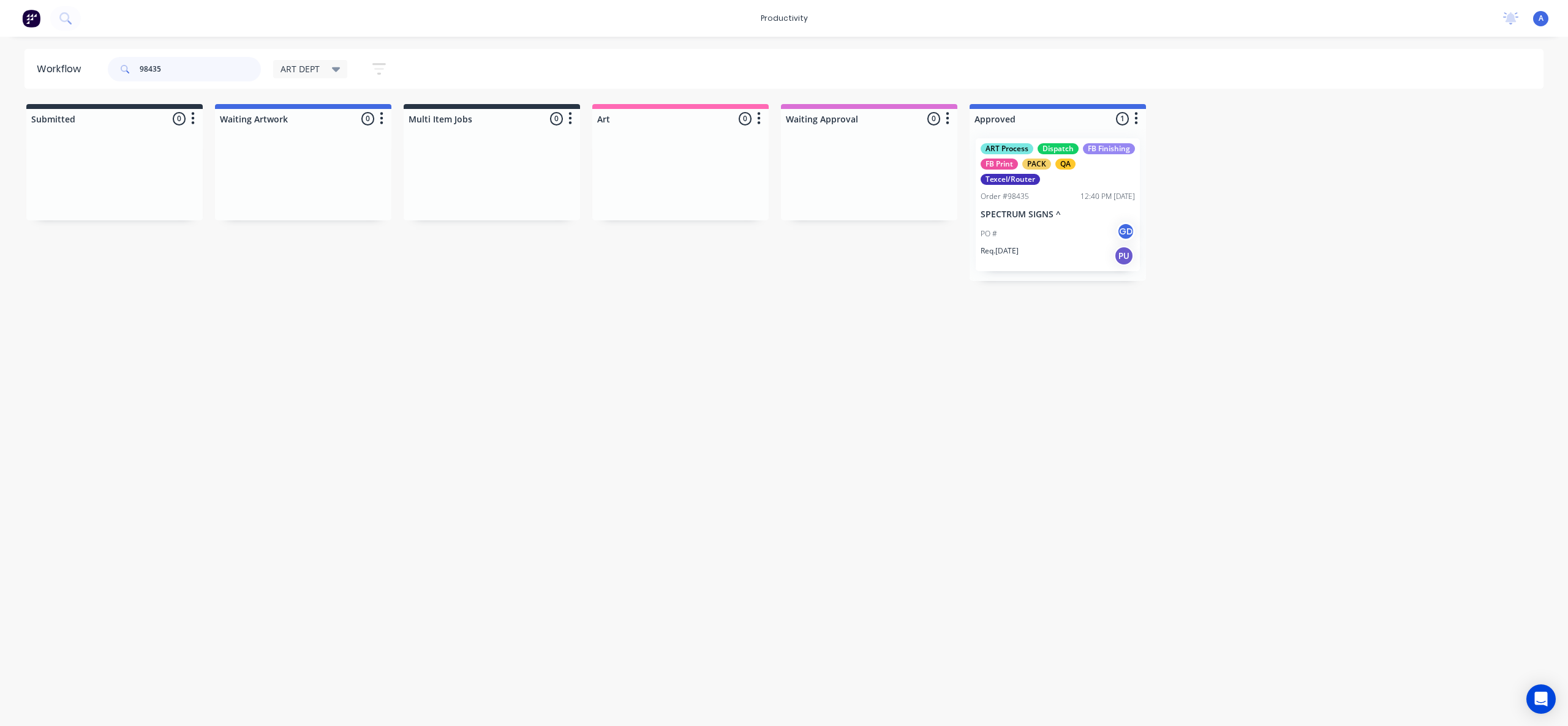
click at [176, 66] on input "98435" at bounding box center [200, 69] width 121 height 25
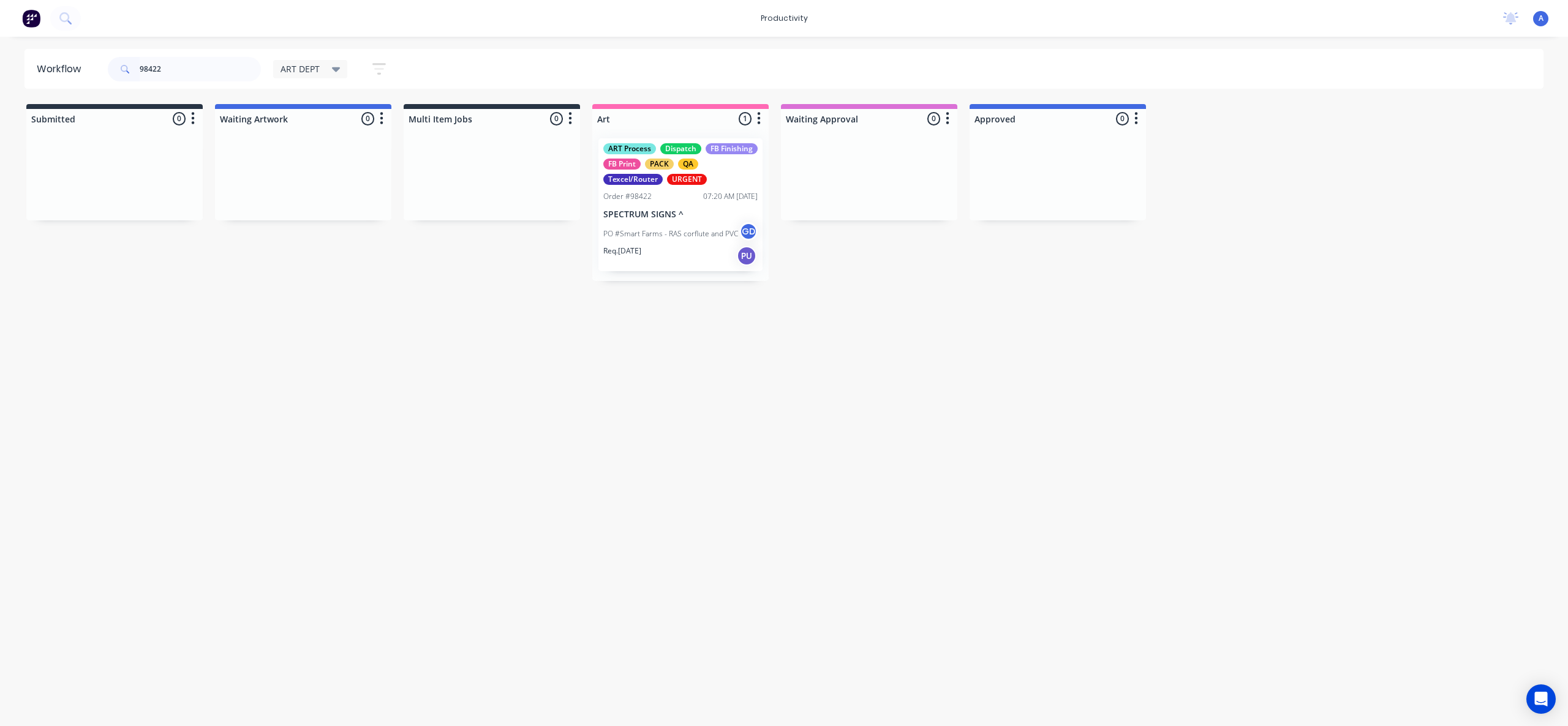
click at [679, 227] on div "PO #Smart Farms - RAS corflute and PVC GD" at bounding box center [680, 234] width 154 height 23
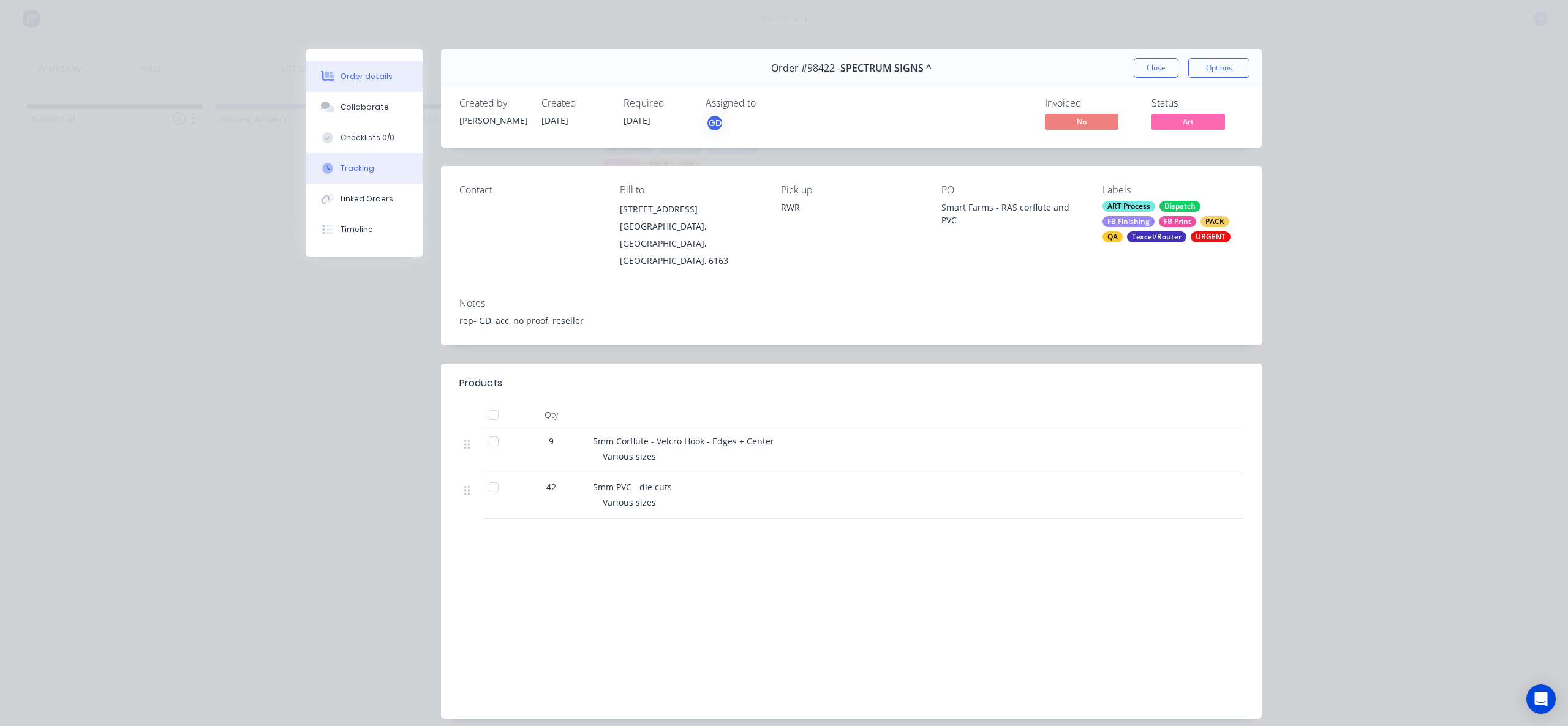
click at [366, 176] on button "Tracking" at bounding box center [364, 168] width 116 height 30
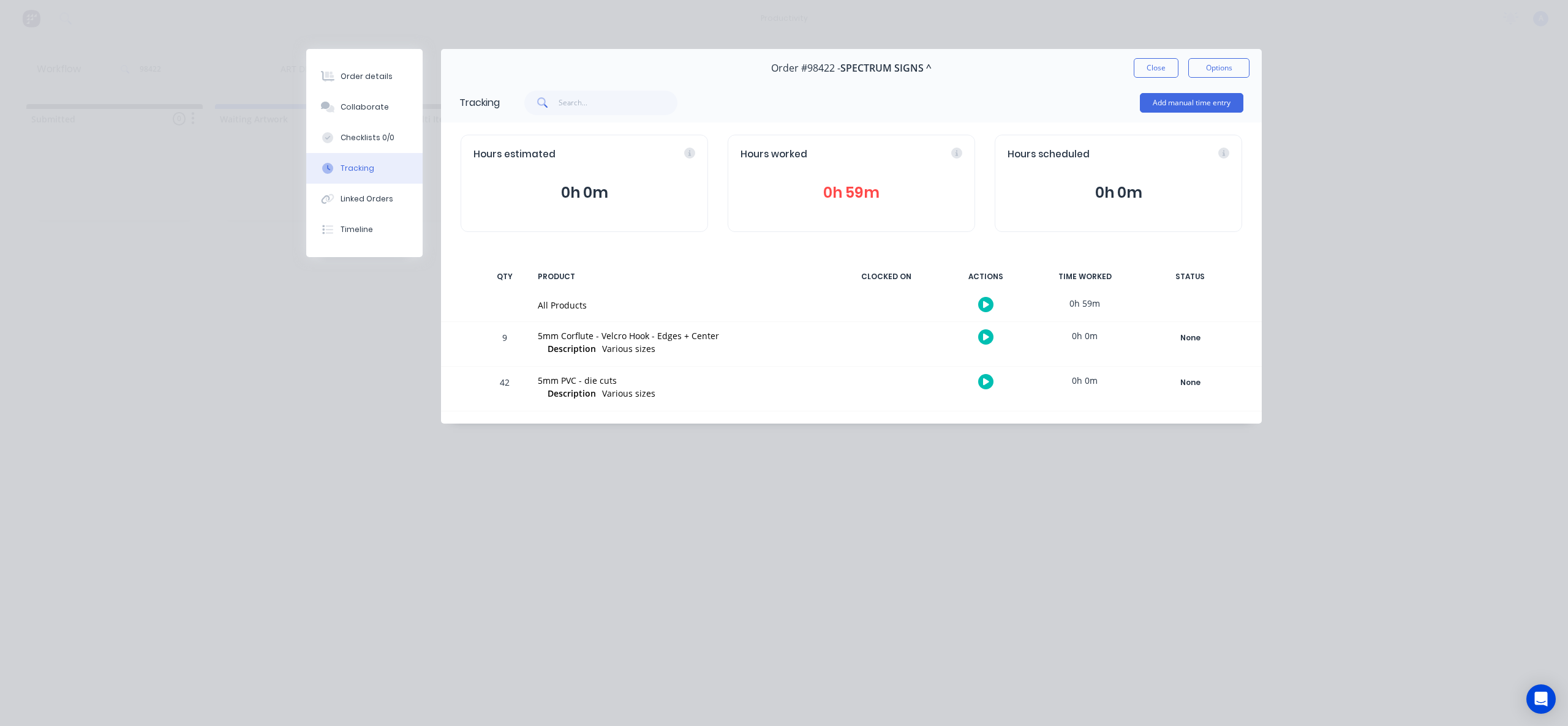
click at [985, 303] on icon "button" at bounding box center [986, 305] width 6 height 7
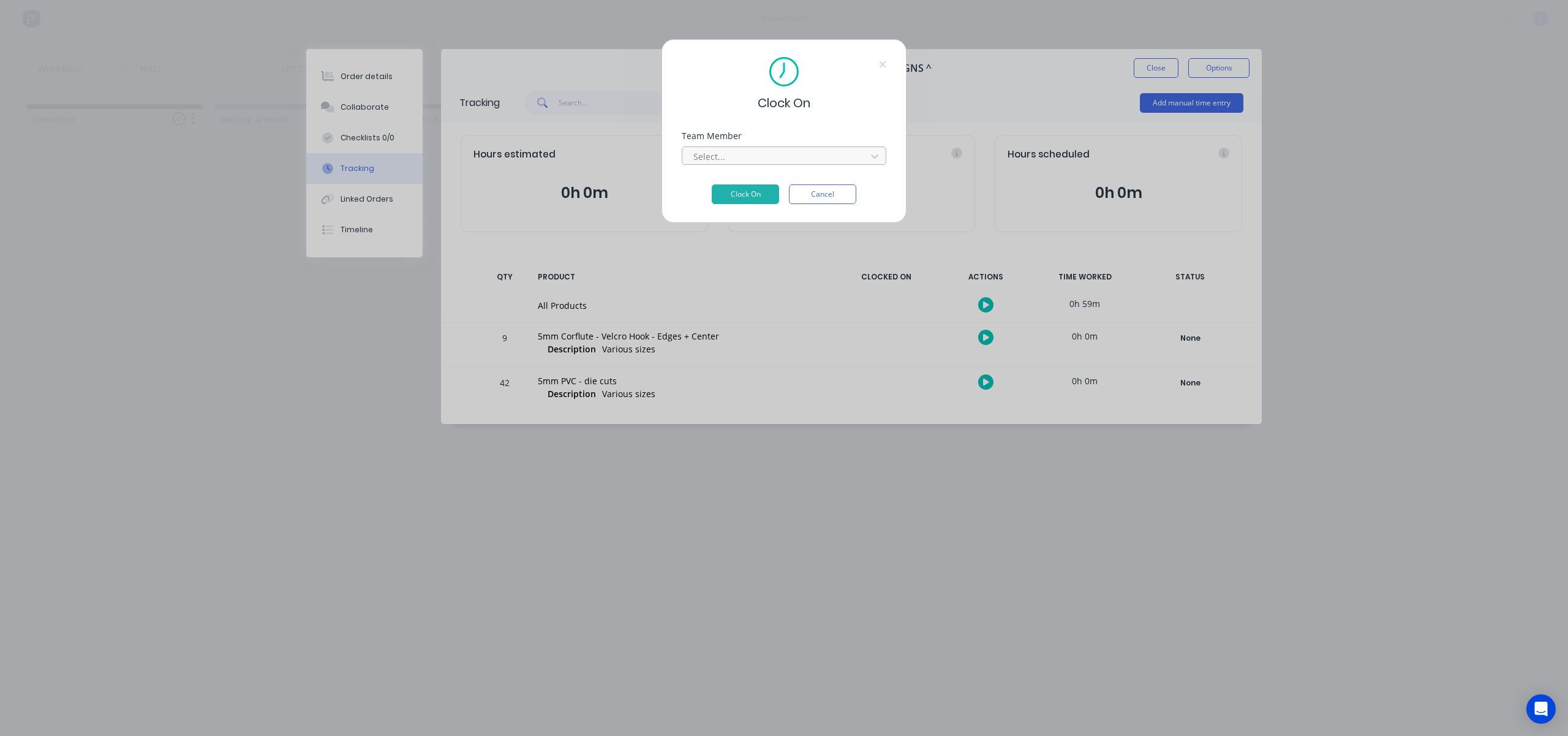
click at [765, 161] on div at bounding box center [776, 156] width 168 height 15
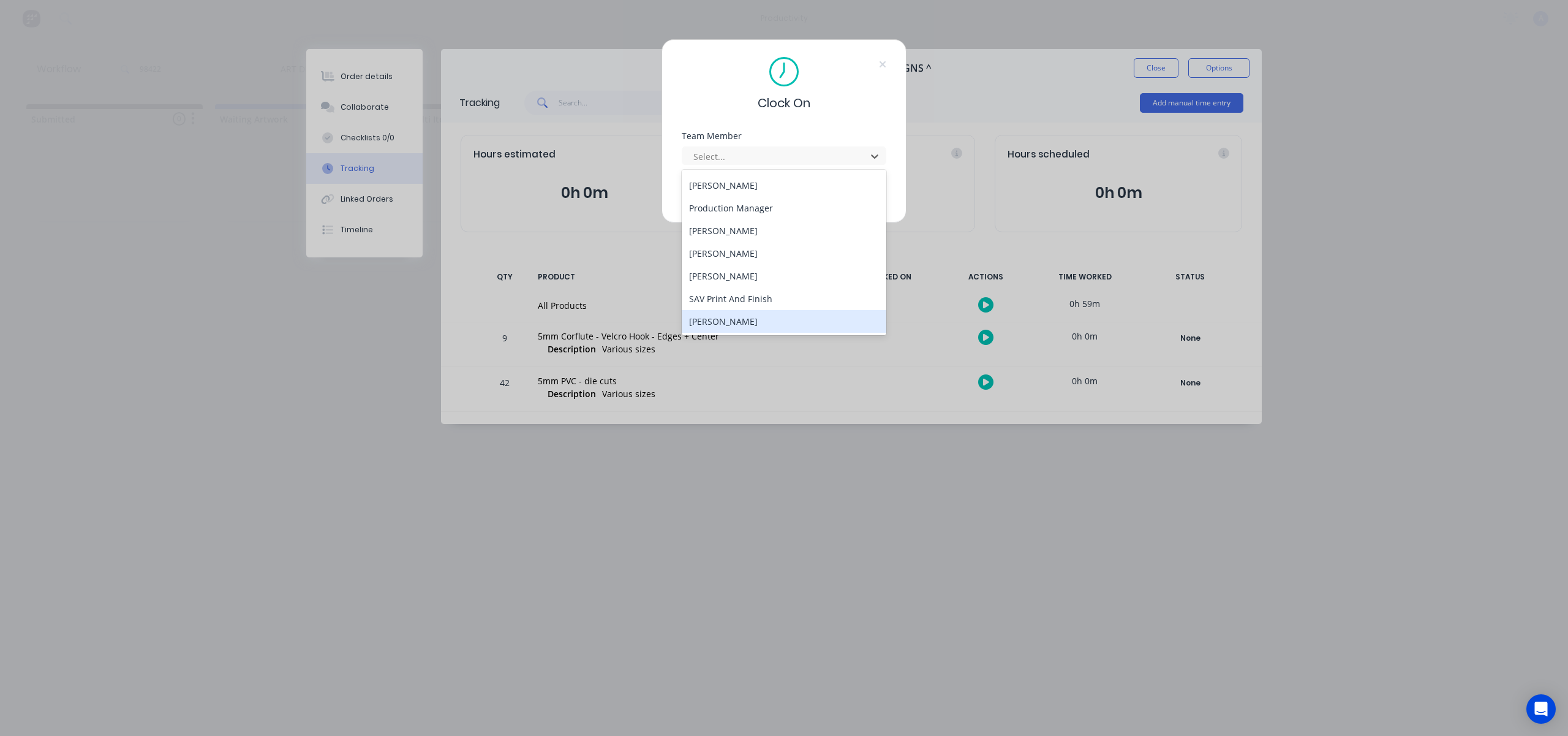
click at [745, 324] on div "[PERSON_NAME]" at bounding box center [784, 321] width 204 height 23
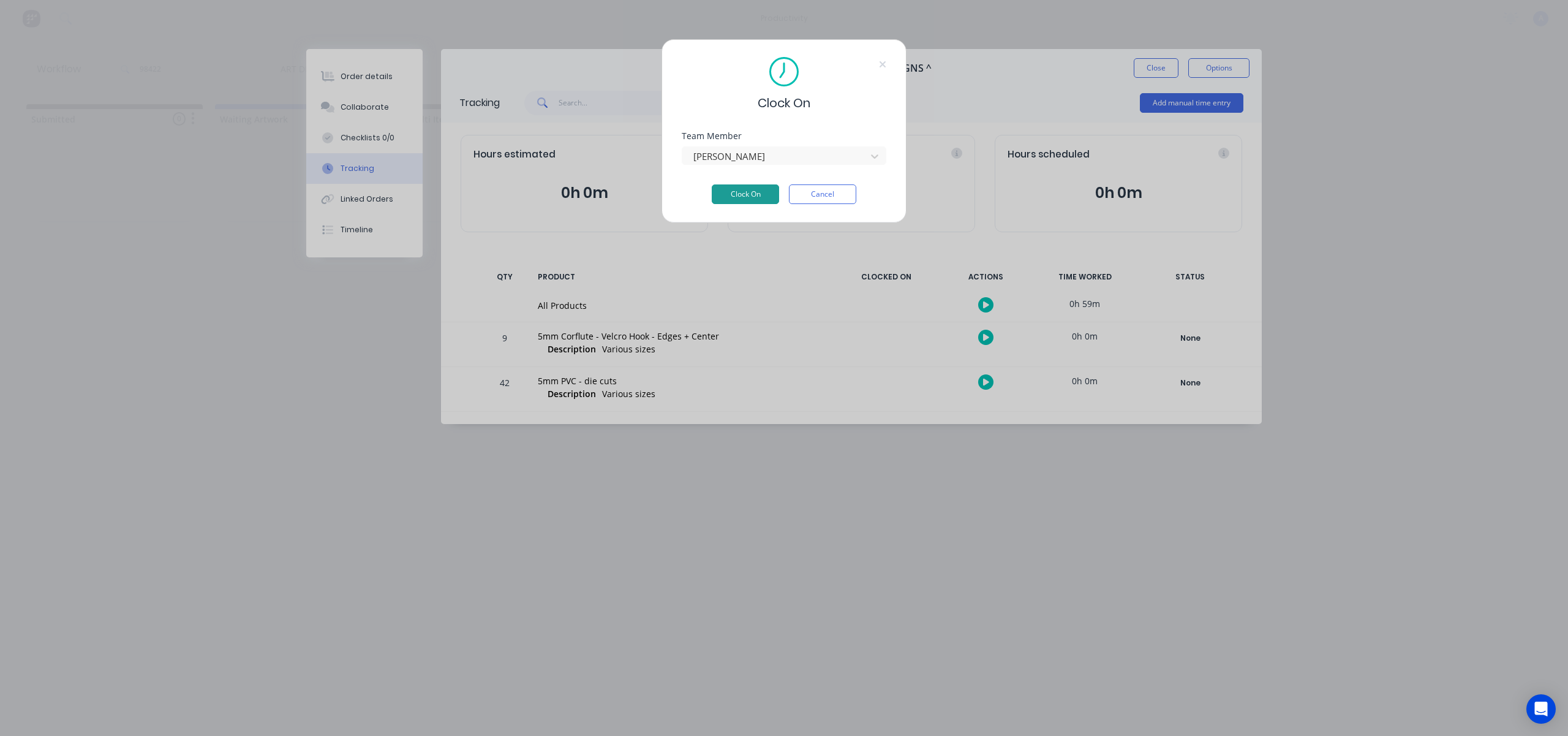
click at [764, 203] on button "Clock On" at bounding box center [745, 194] width 67 height 20
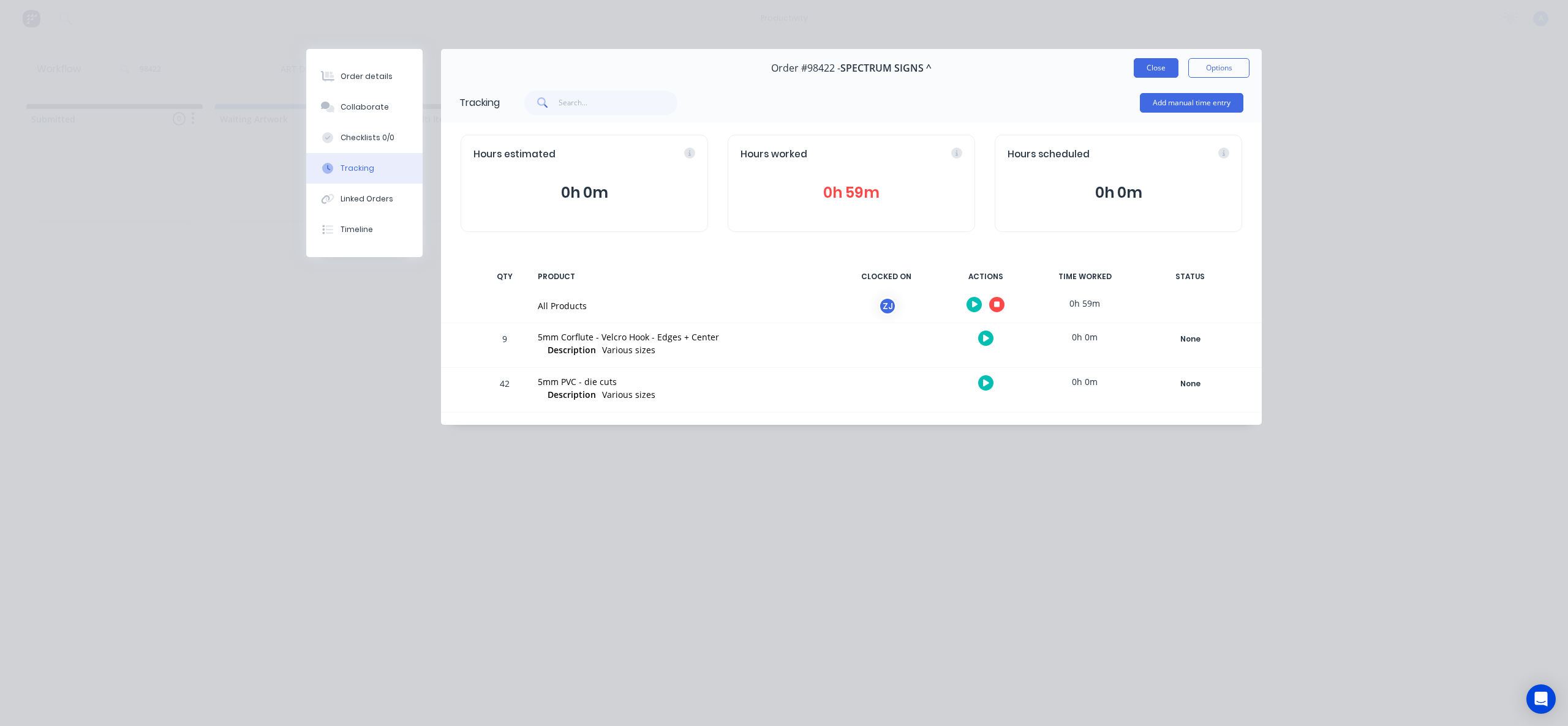
click at [1144, 70] on button "Close" at bounding box center [1156, 68] width 44 height 20
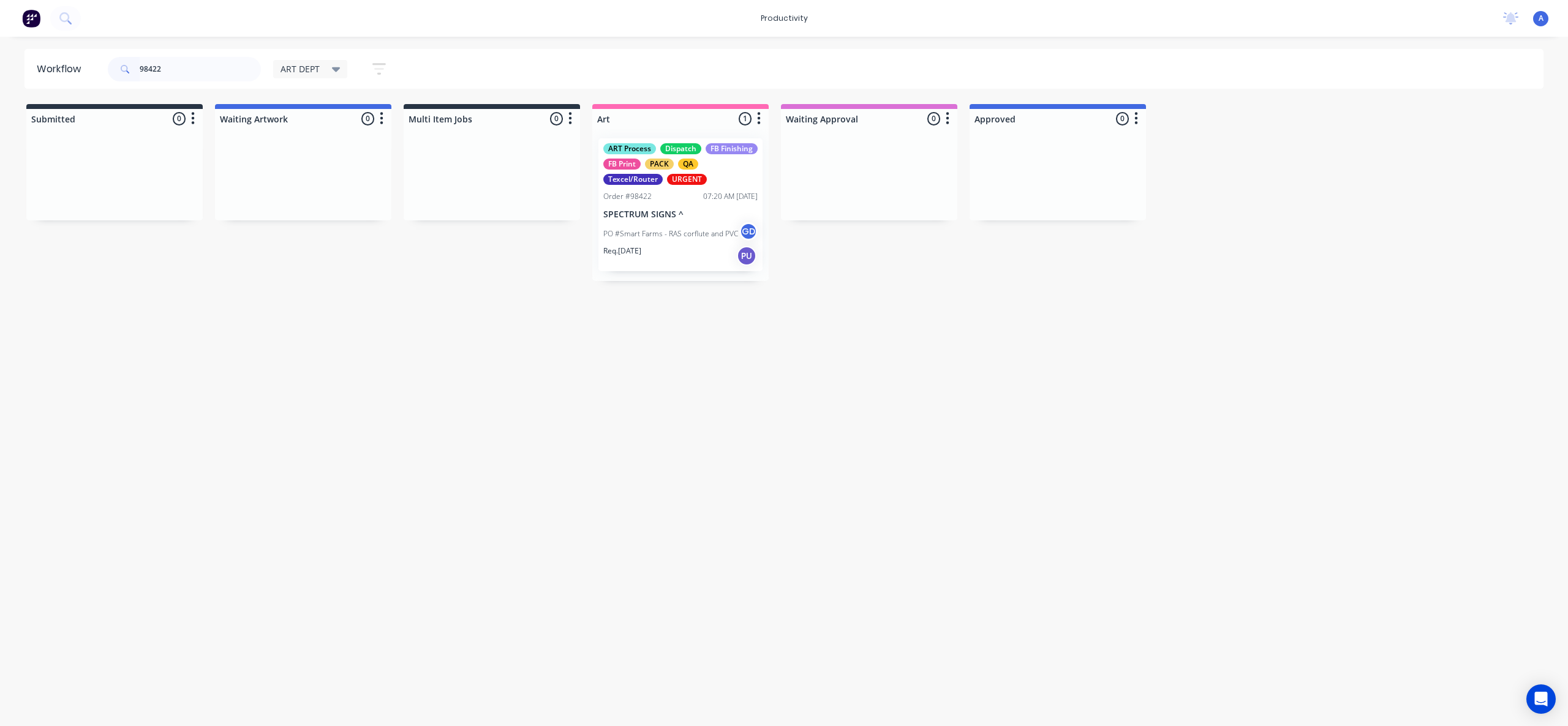
click at [670, 214] on p "SPECTRUM SIGNS ^" at bounding box center [680, 214] width 154 height 10
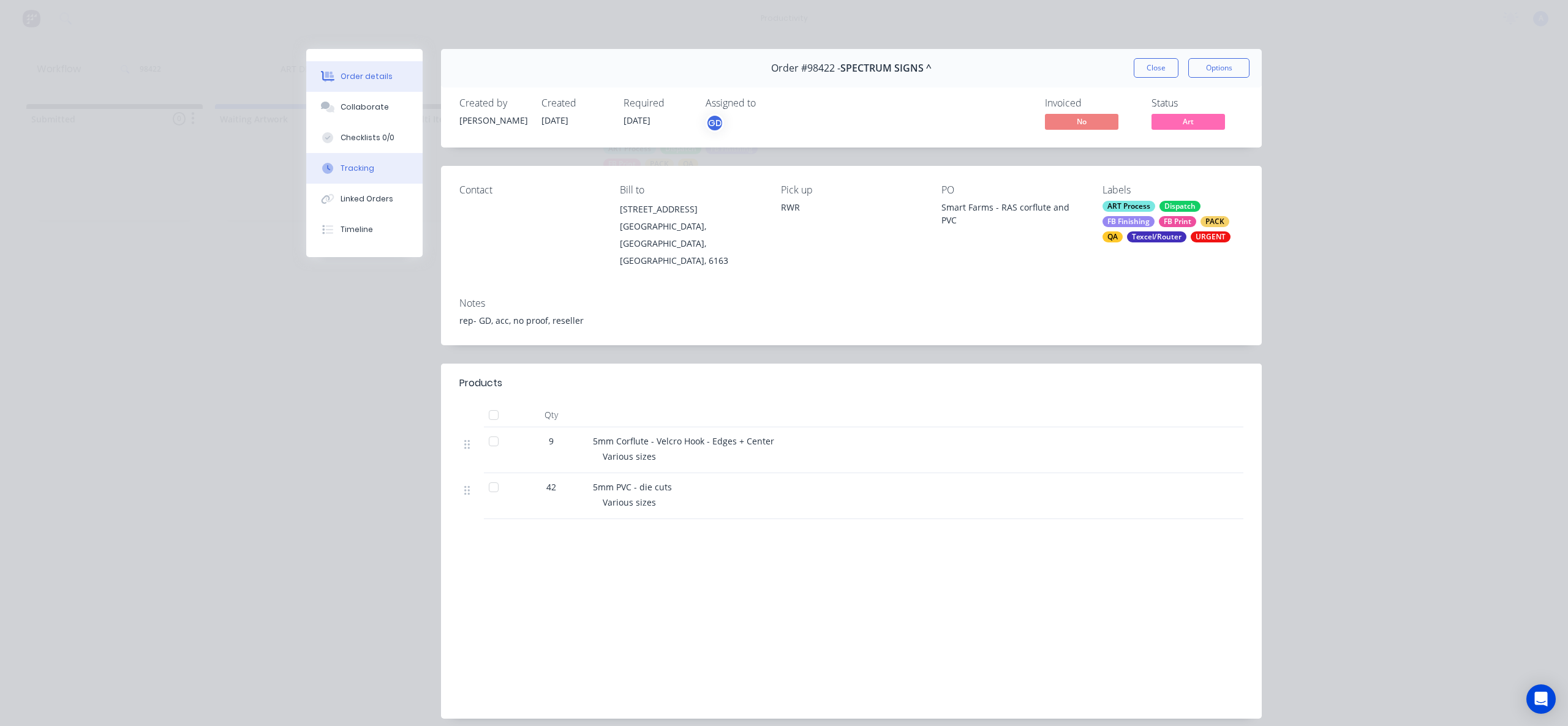
click at [344, 171] on div "Tracking" at bounding box center [357, 168] width 34 height 11
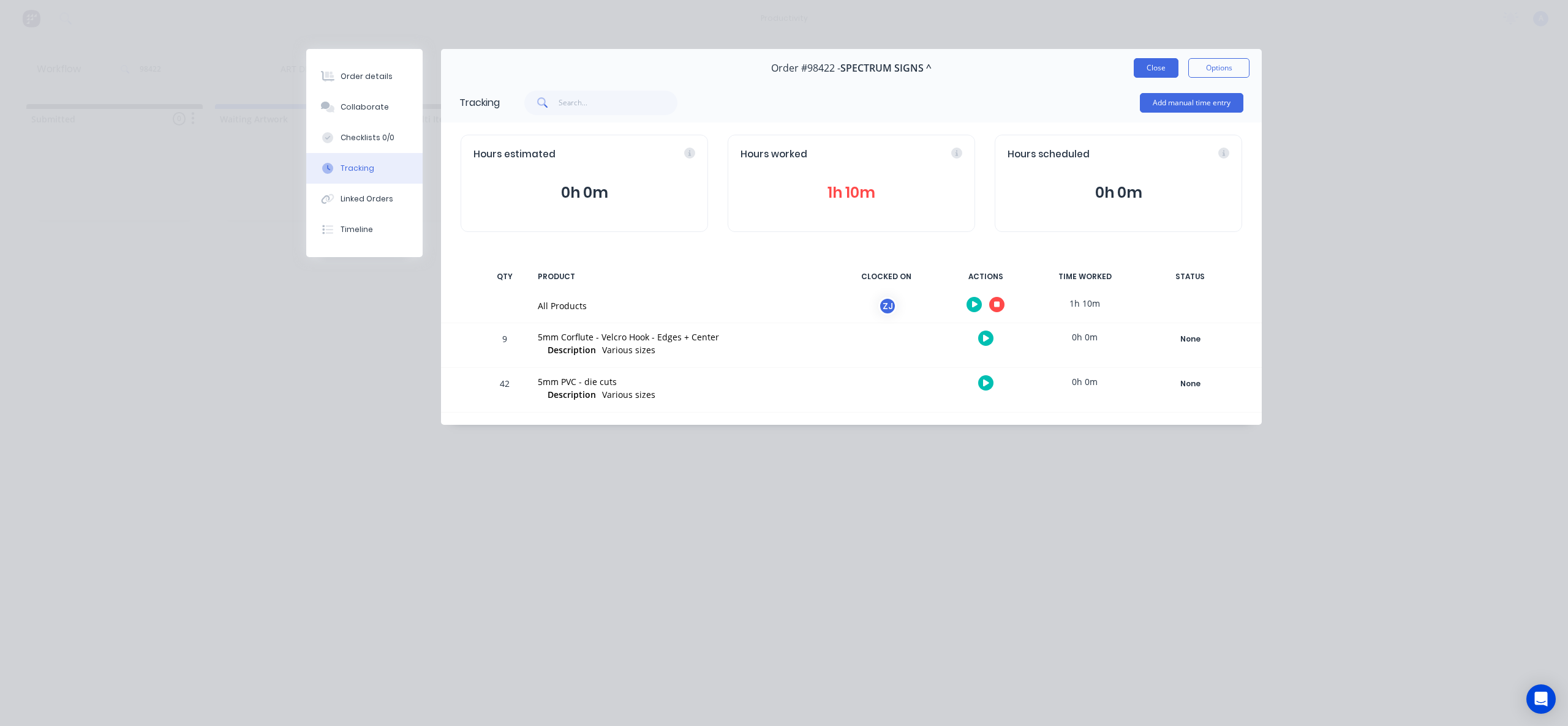
click at [1159, 72] on button "Close" at bounding box center [1156, 68] width 44 height 20
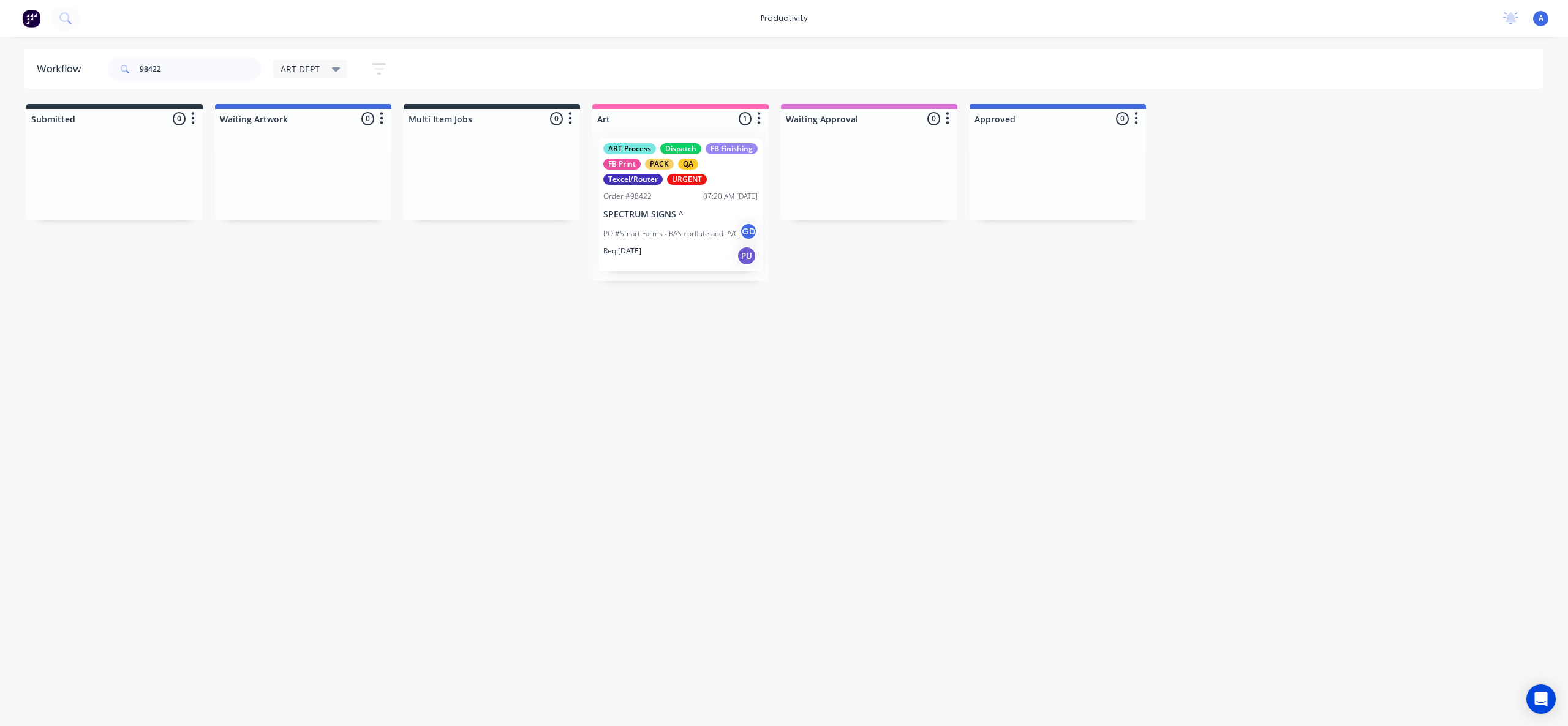
click at [854, 418] on div "Workflow 98422 ART DEPT Save new view None edit ART DEPT (Default) edit Banner …" at bounding box center [784, 375] width 1568 height 652
click at [652, 213] on p "SPECTRUM SIGNS ^" at bounding box center [680, 214] width 154 height 10
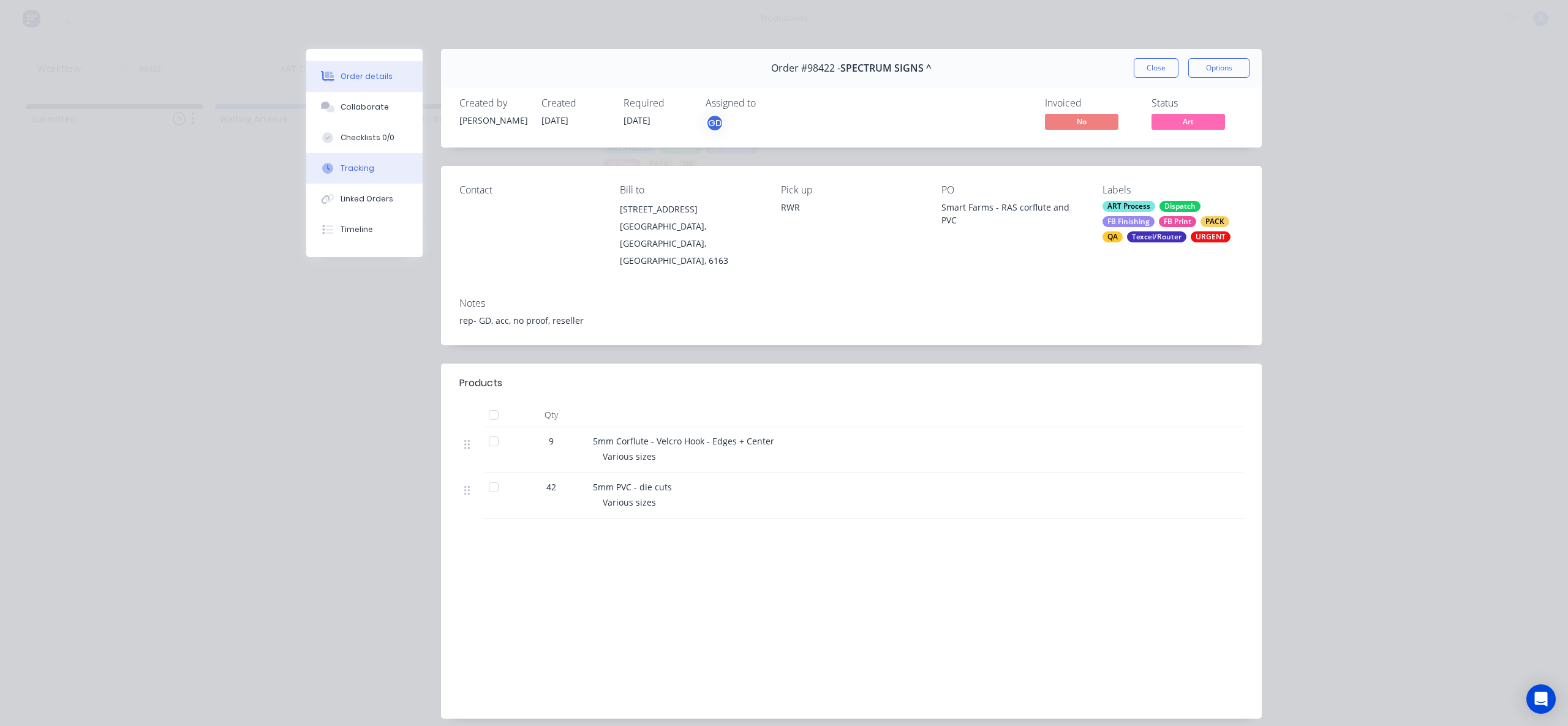
click at [397, 175] on button "Tracking" at bounding box center [364, 168] width 116 height 30
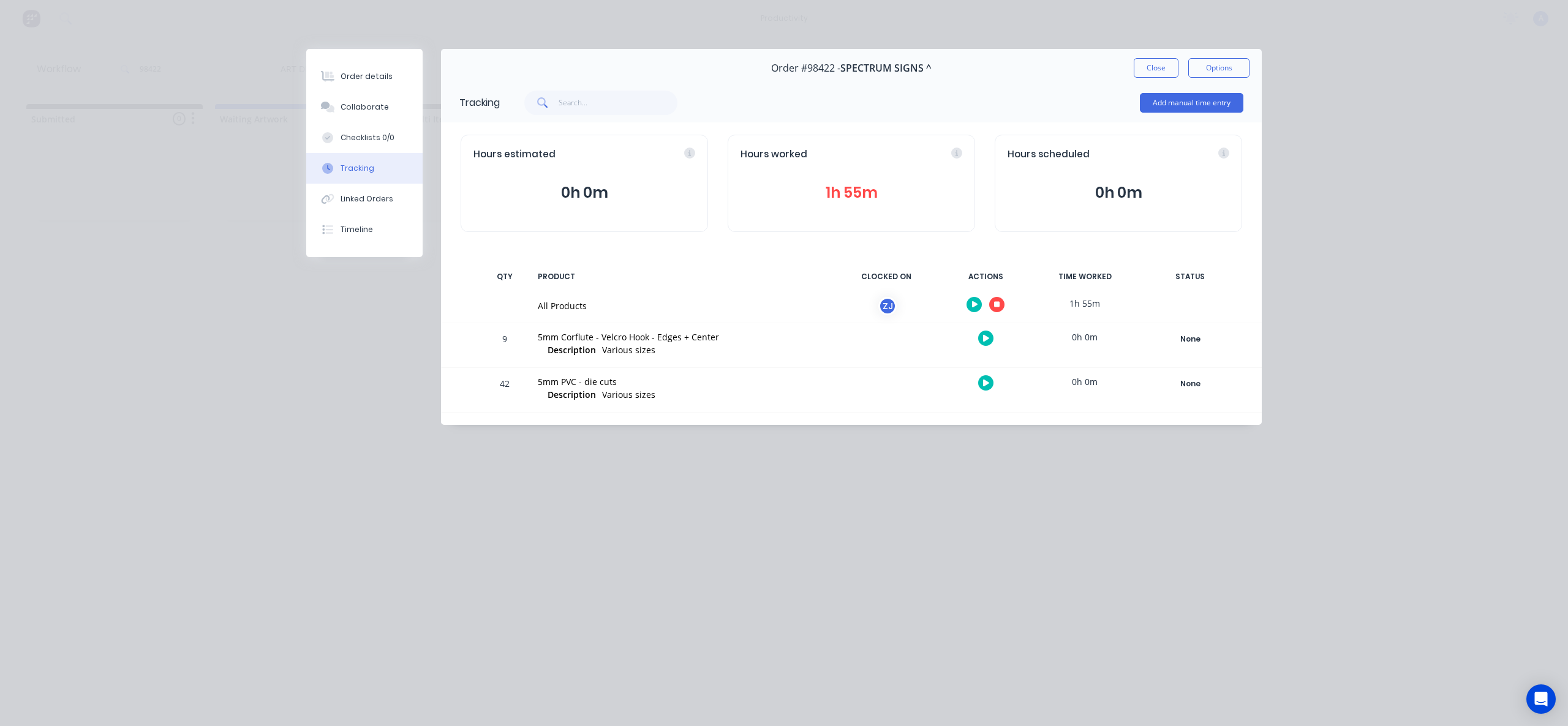
click at [998, 303] on icon "button" at bounding box center [997, 305] width 6 height 6
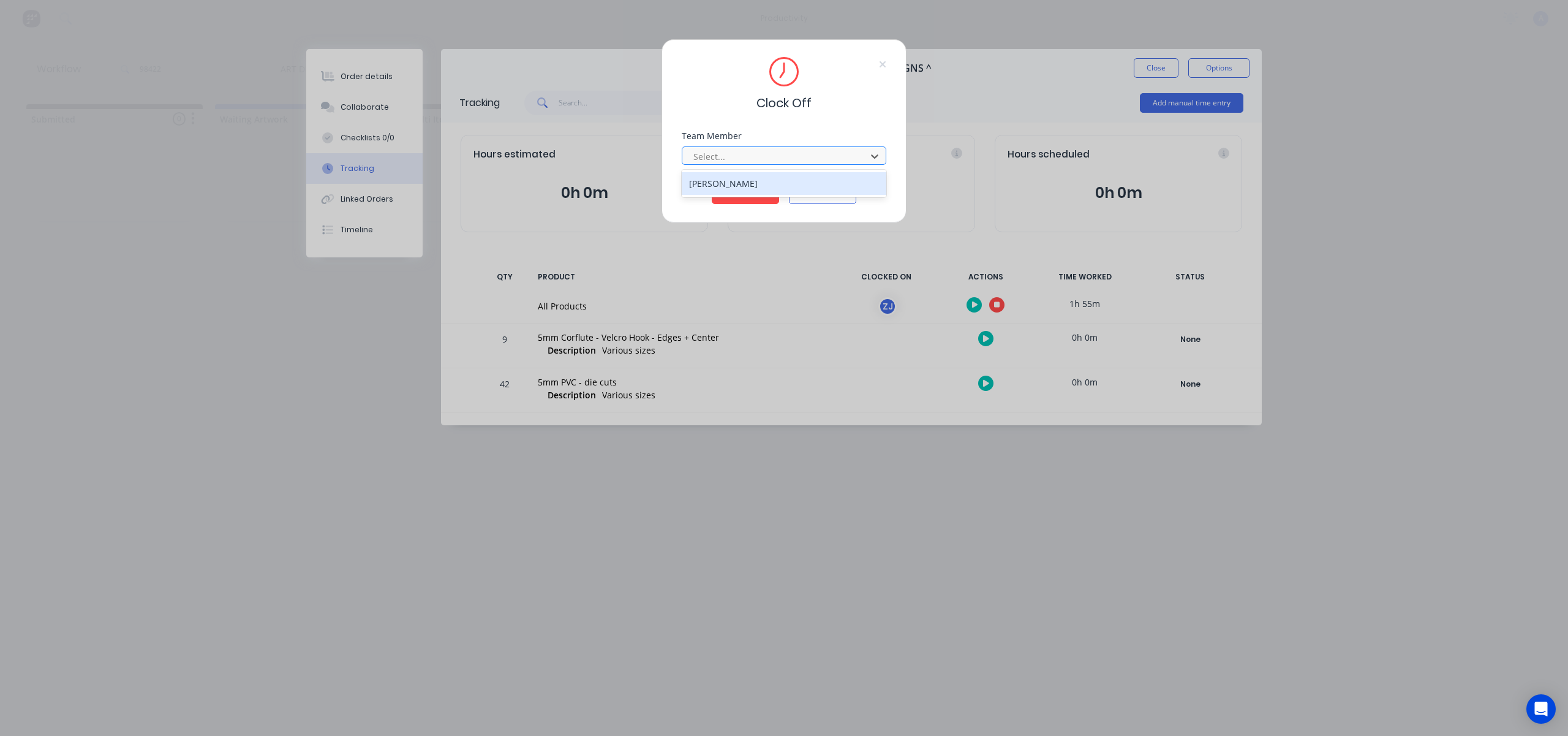
click at [755, 164] on div "Select..." at bounding box center [776, 156] width 175 height 18
click at [752, 182] on div "[PERSON_NAME]" at bounding box center [784, 184] width 204 height 23
click at [753, 194] on button "Clock Off" at bounding box center [745, 194] width 67 height 20
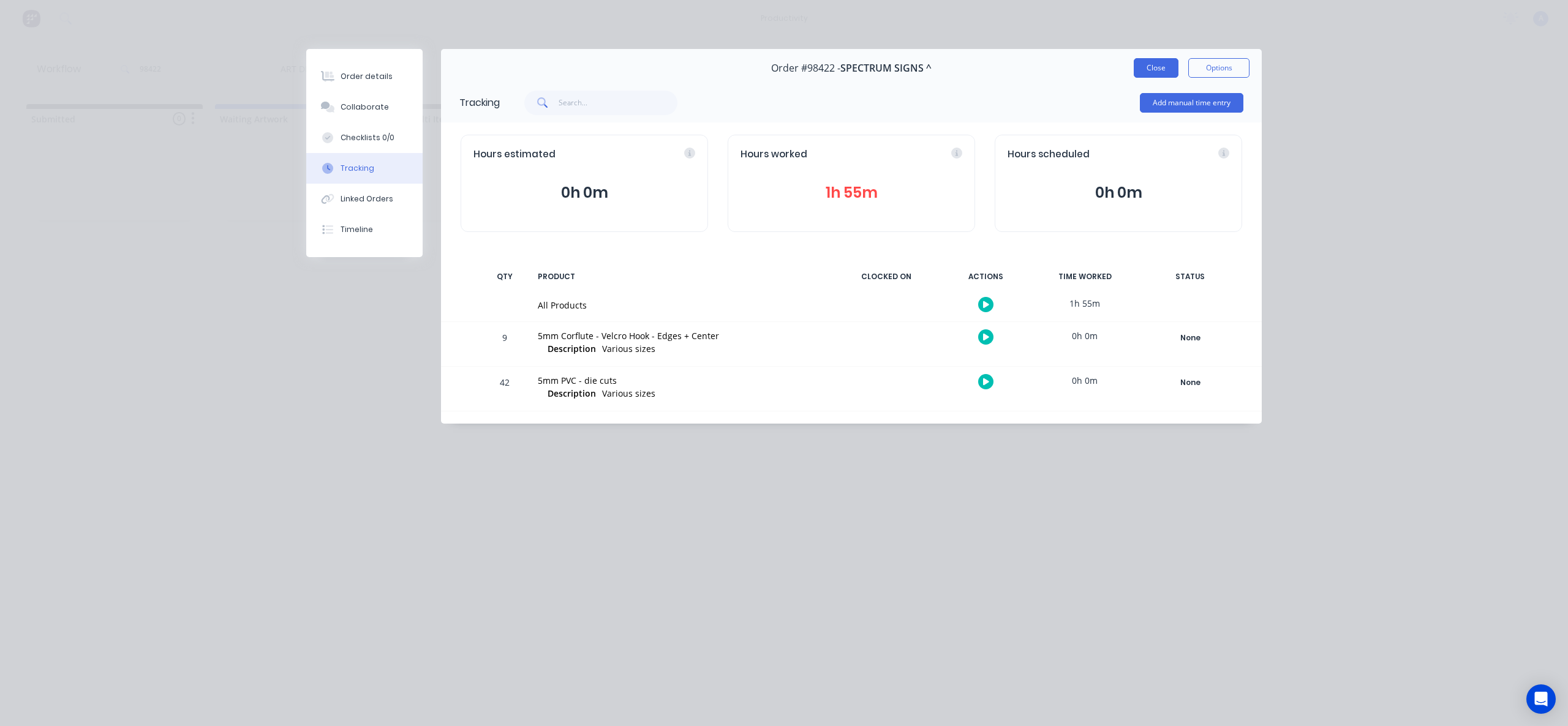
click at [1150, 70] on button "Close" at bounding box center [1156, 68] width 44 height 20
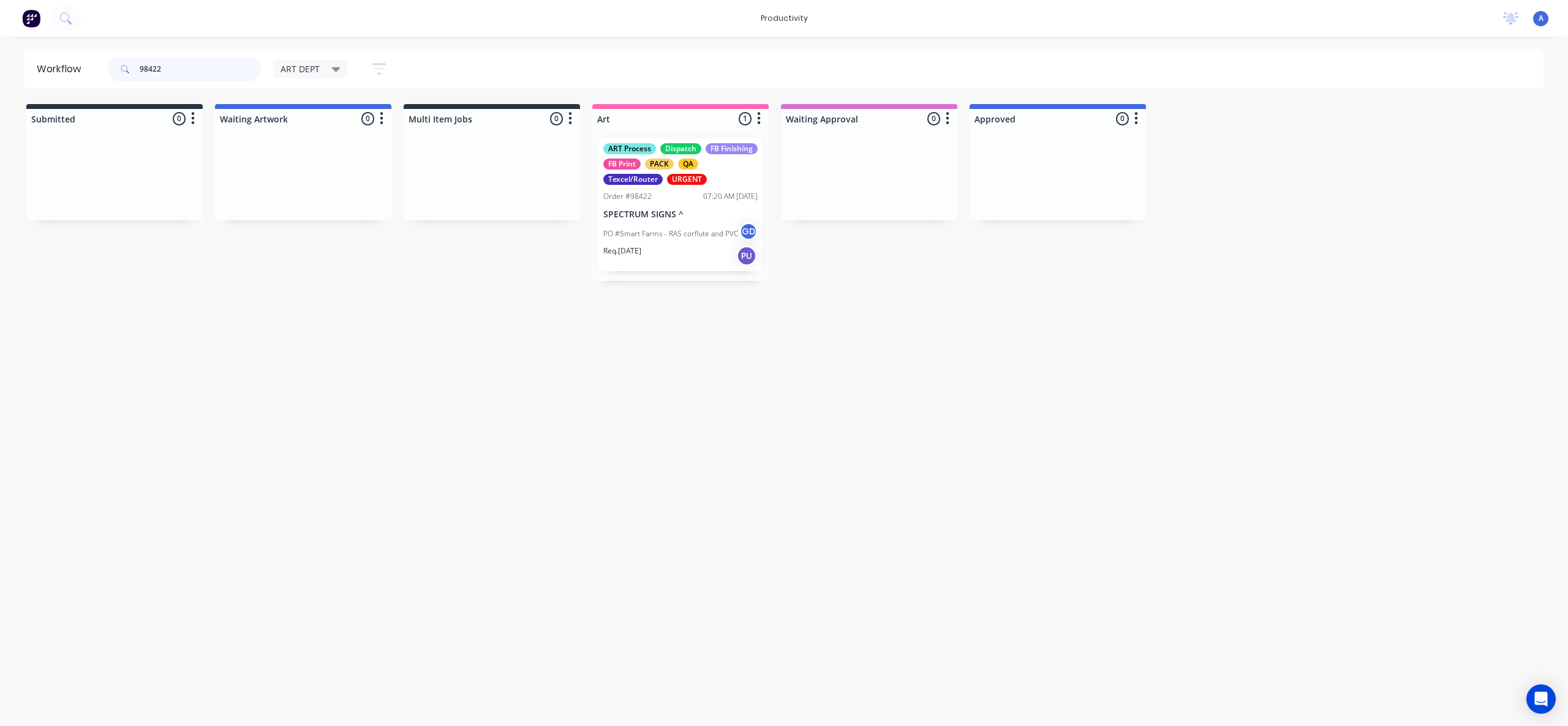
click at [233, 69] on input "98422" at bounding box center [200, 69] width 121 height 25
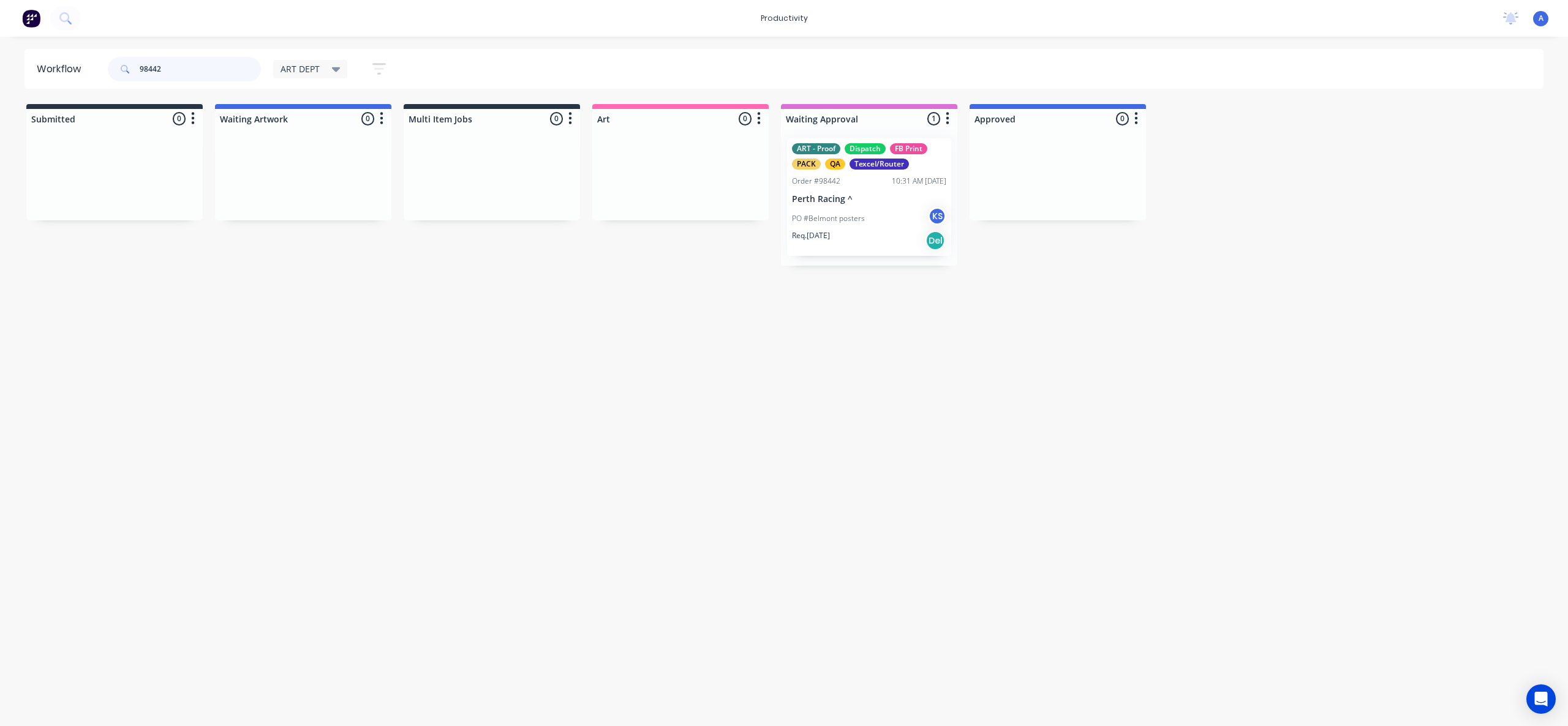
drag, startPoint x: 826, startPoint y: 219, endPoint x: 683, endPoint y: 216, distance: 143.0
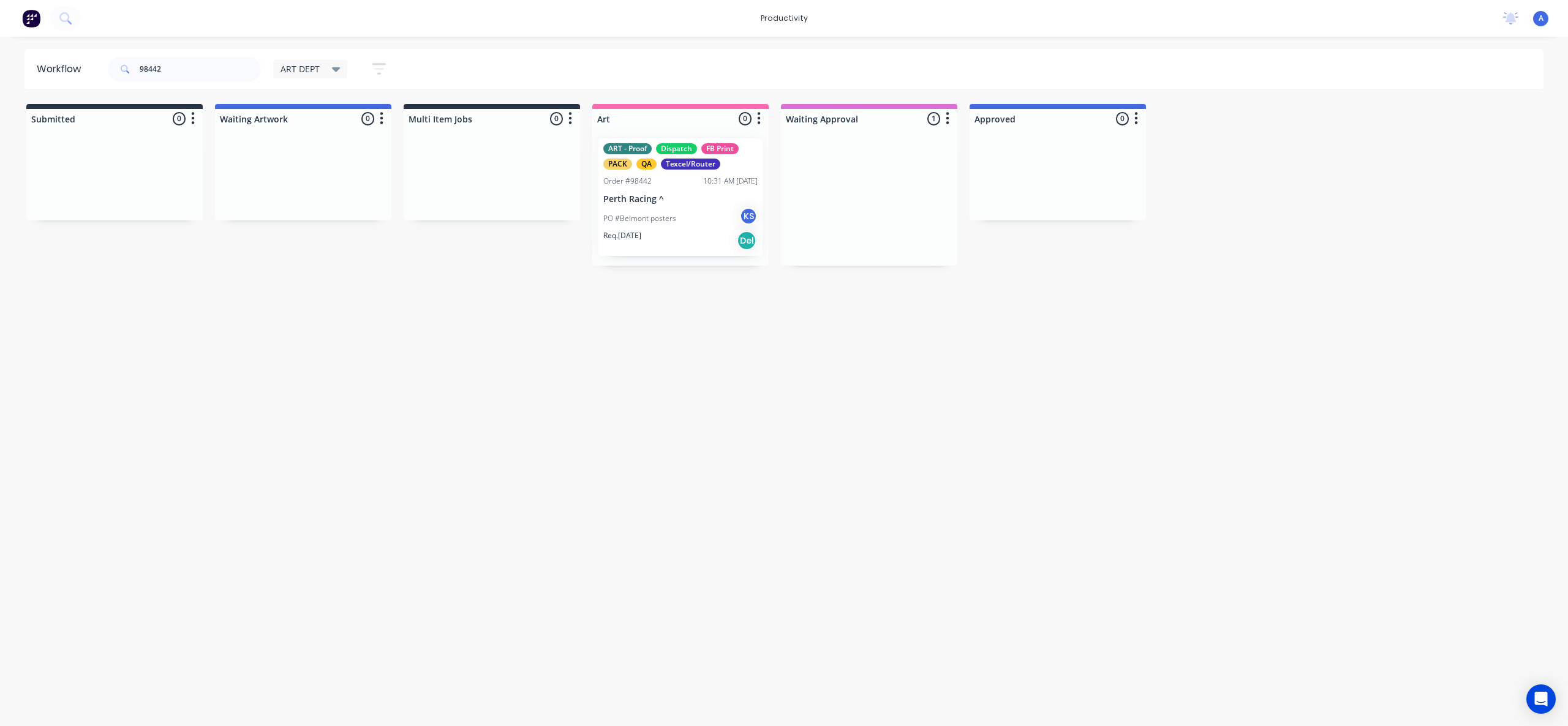
drag, startPoint x: 682, startPoint y: 217, endPoint x: 682, endPoint y: 227, distance: 10.0
click at [682, 217] on div at bounding box center [681, 197] width 176 height 137
click at [689, 199] on p "Perth Racing ^" at bounding box center [680, 199] width 154 height 10
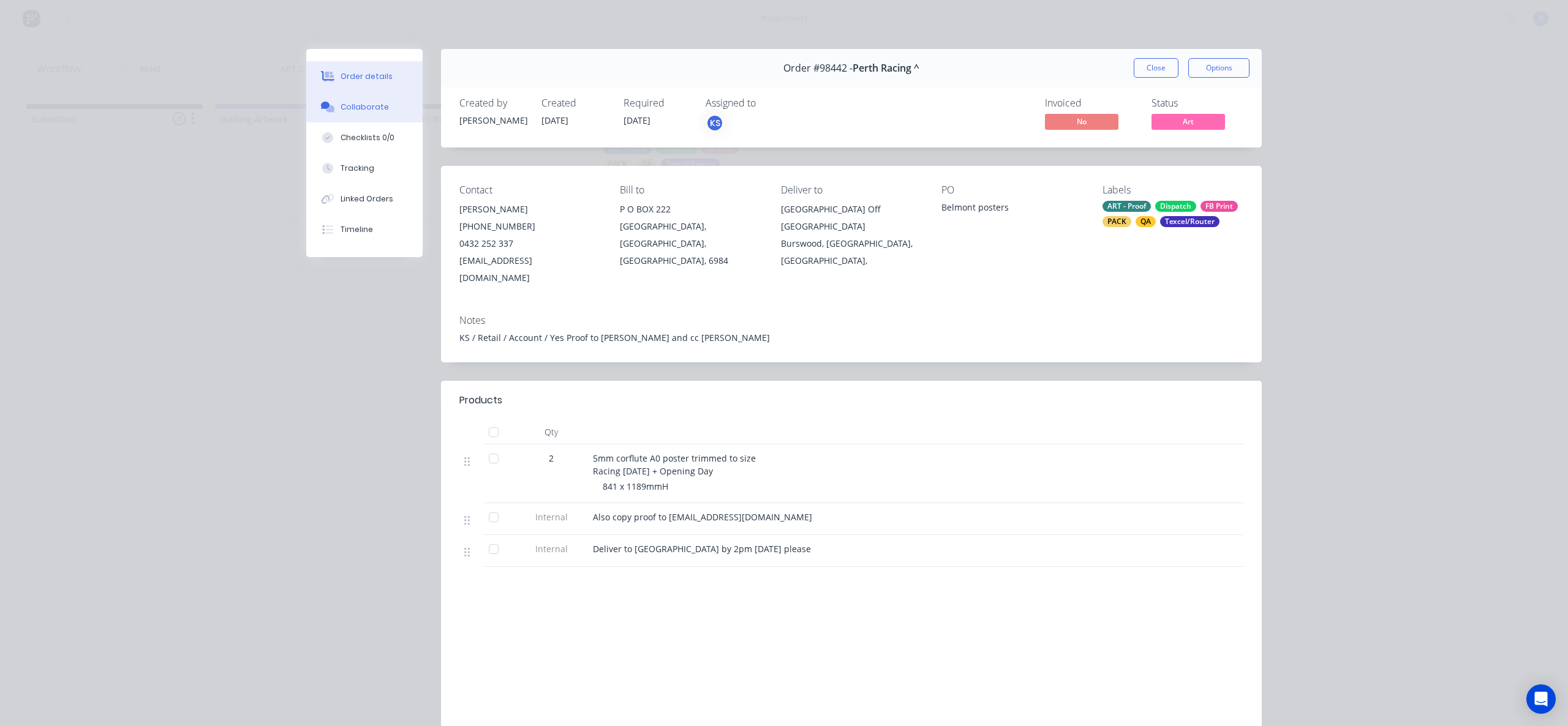
click at [373, 113] on button "Collaborate" at bounding box center [364, 107] width 116 height 30
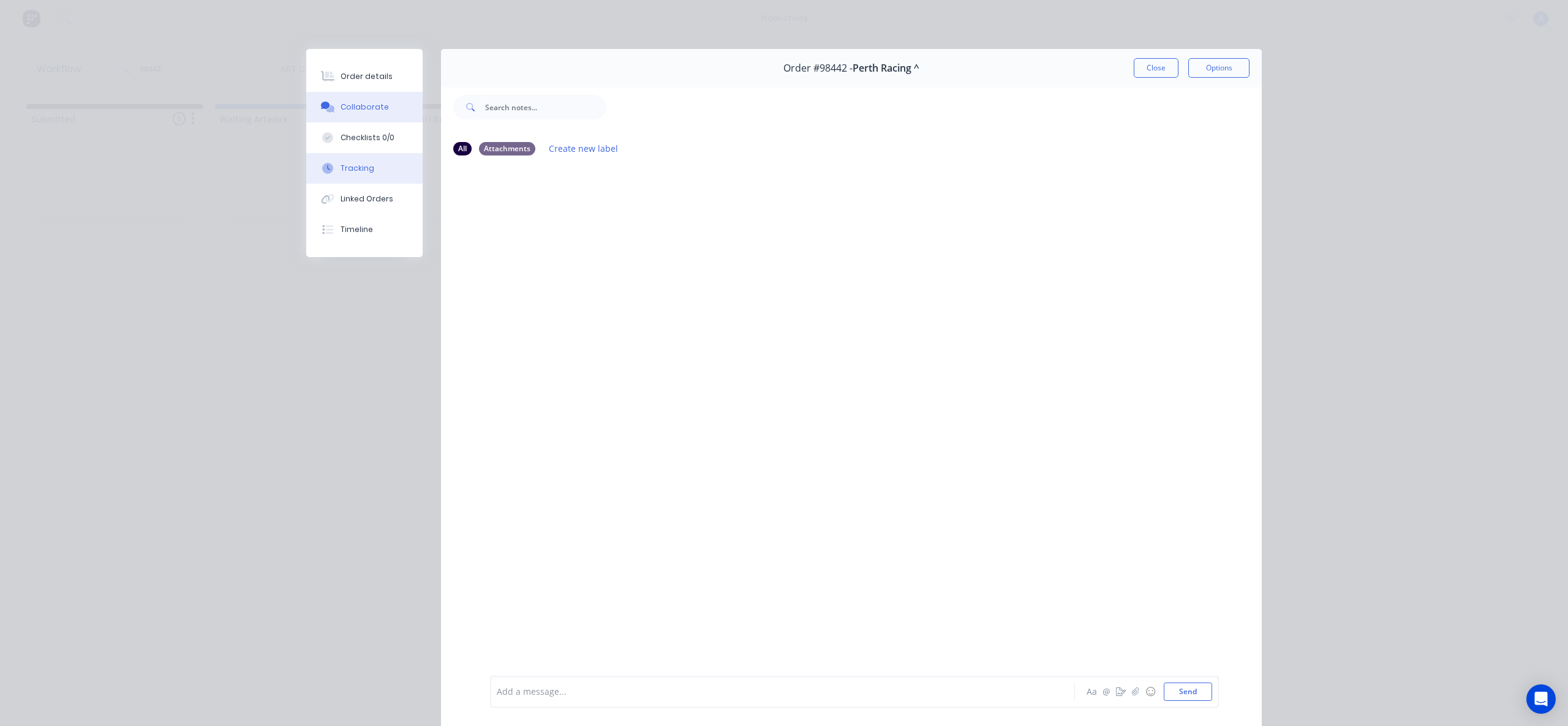
click at [384, 169] on button "Tracking" at bounding box center [364, 168] width 116 height 30
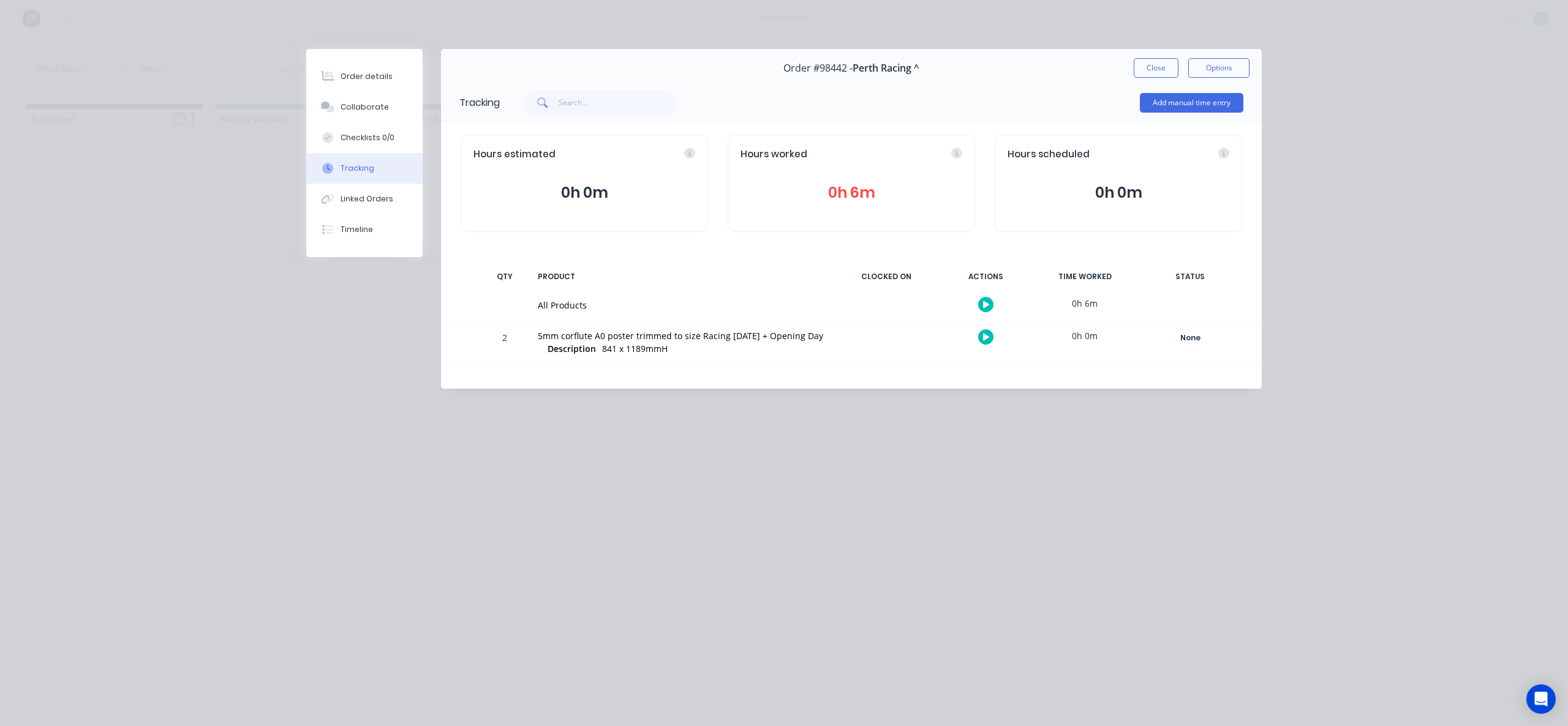
click at [988, 305] on icon "button" at bounding box center [986, 305] width 6 height 7
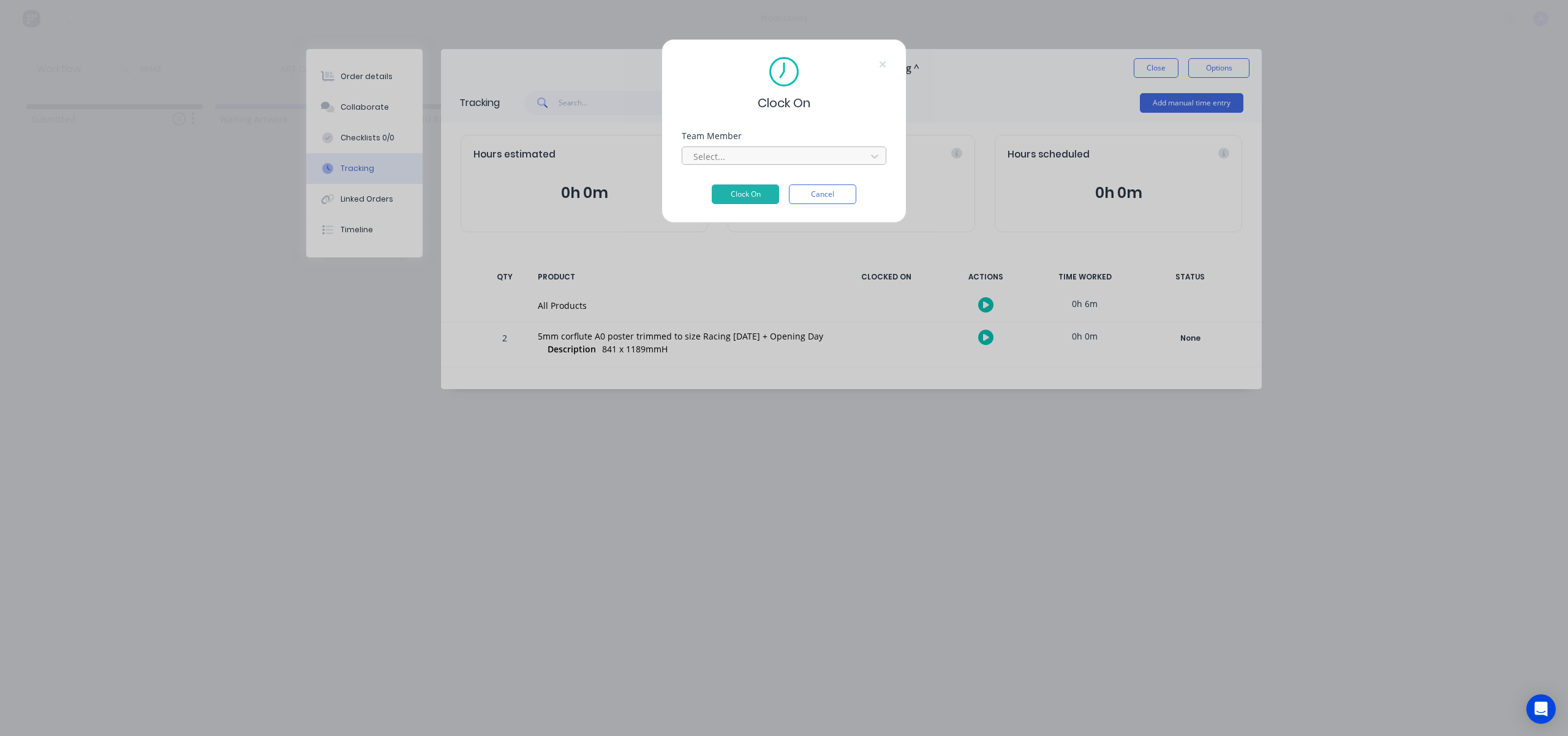
click at [823, 161] on div at bounding box center [776, 156] width 168 height 15
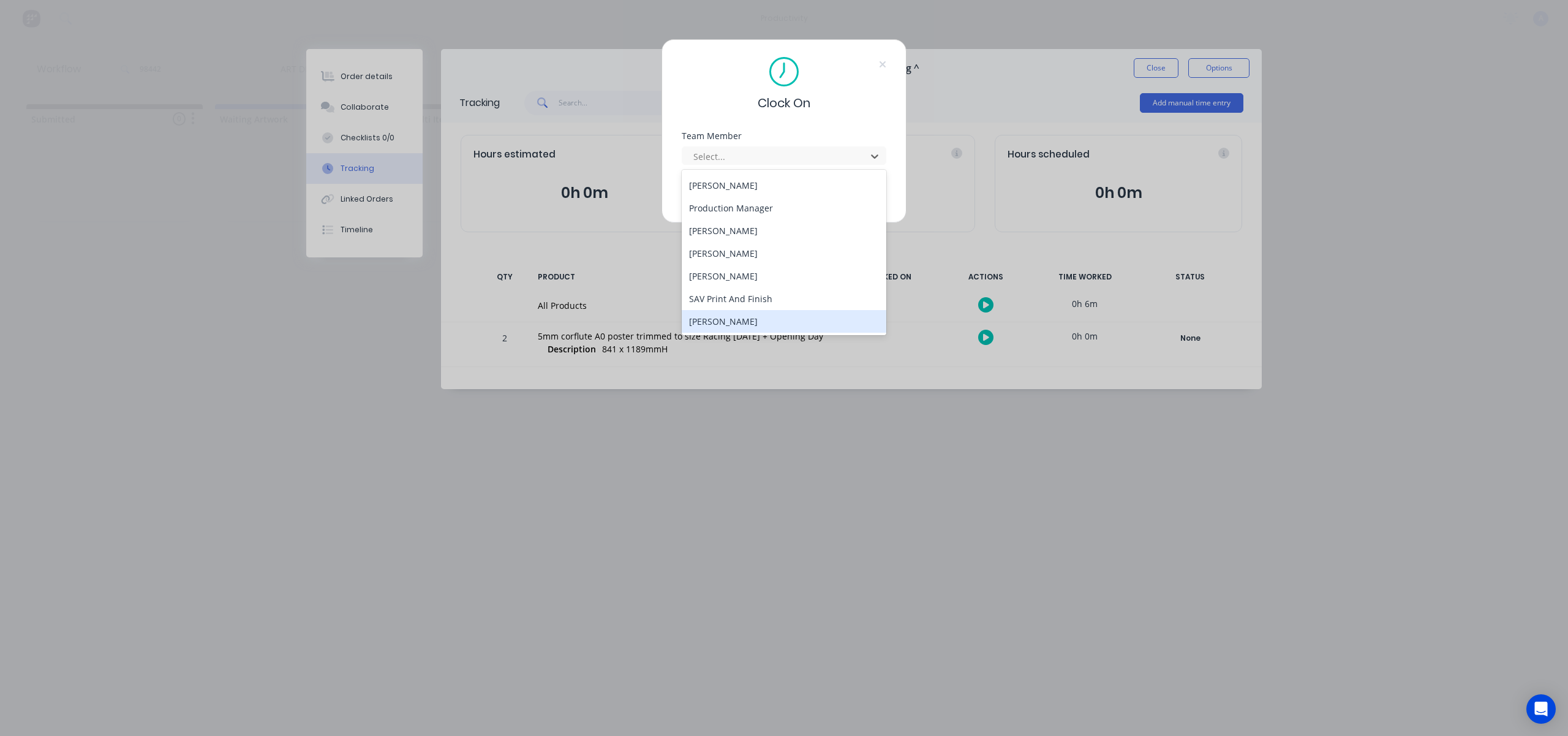
click at [738, 319] on div "[PERSON_NAME]" at bounding box center [784, 321] width 204 height 23
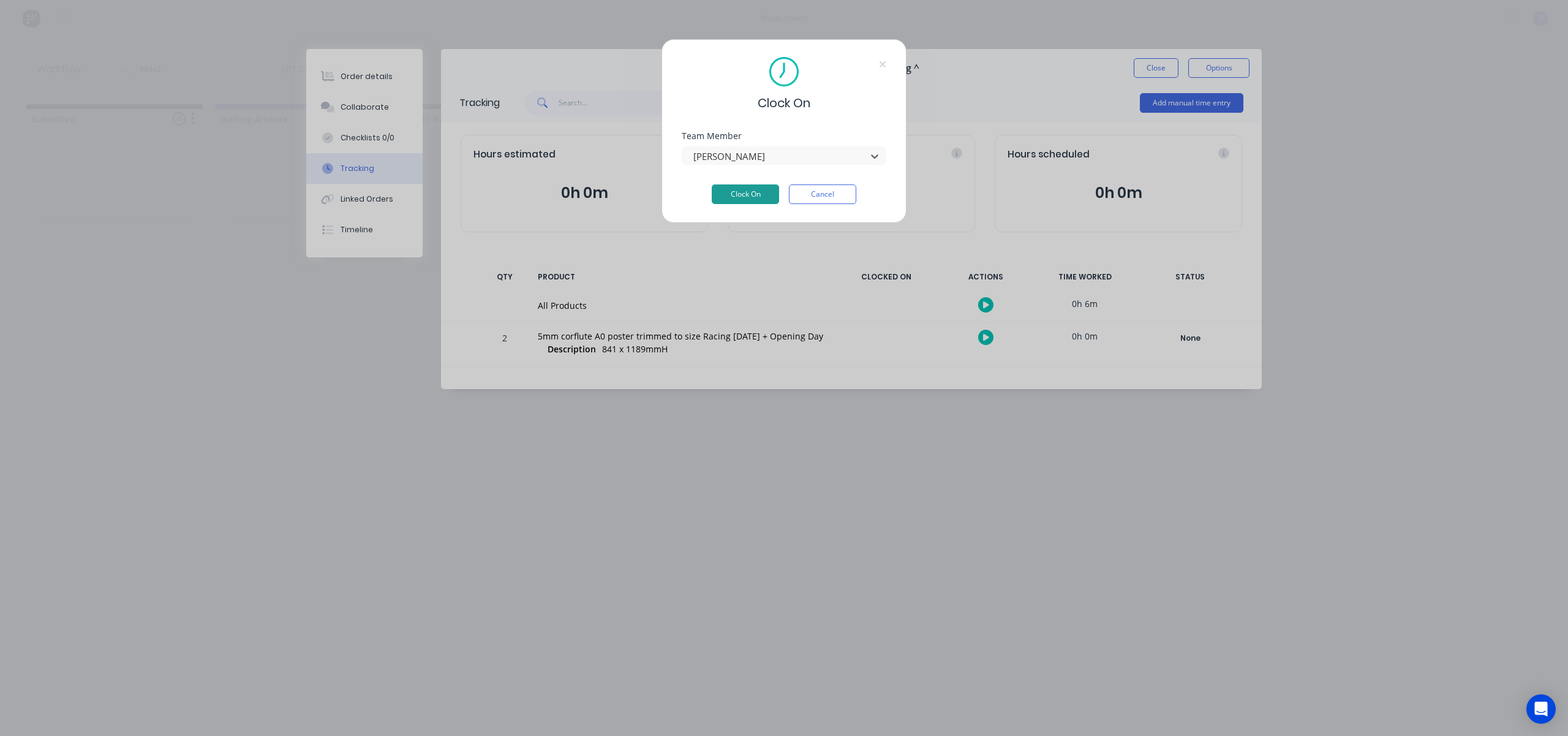
click at [764, 196] on button "Clock On" at bounding box center [745, 194] width 67 height 20
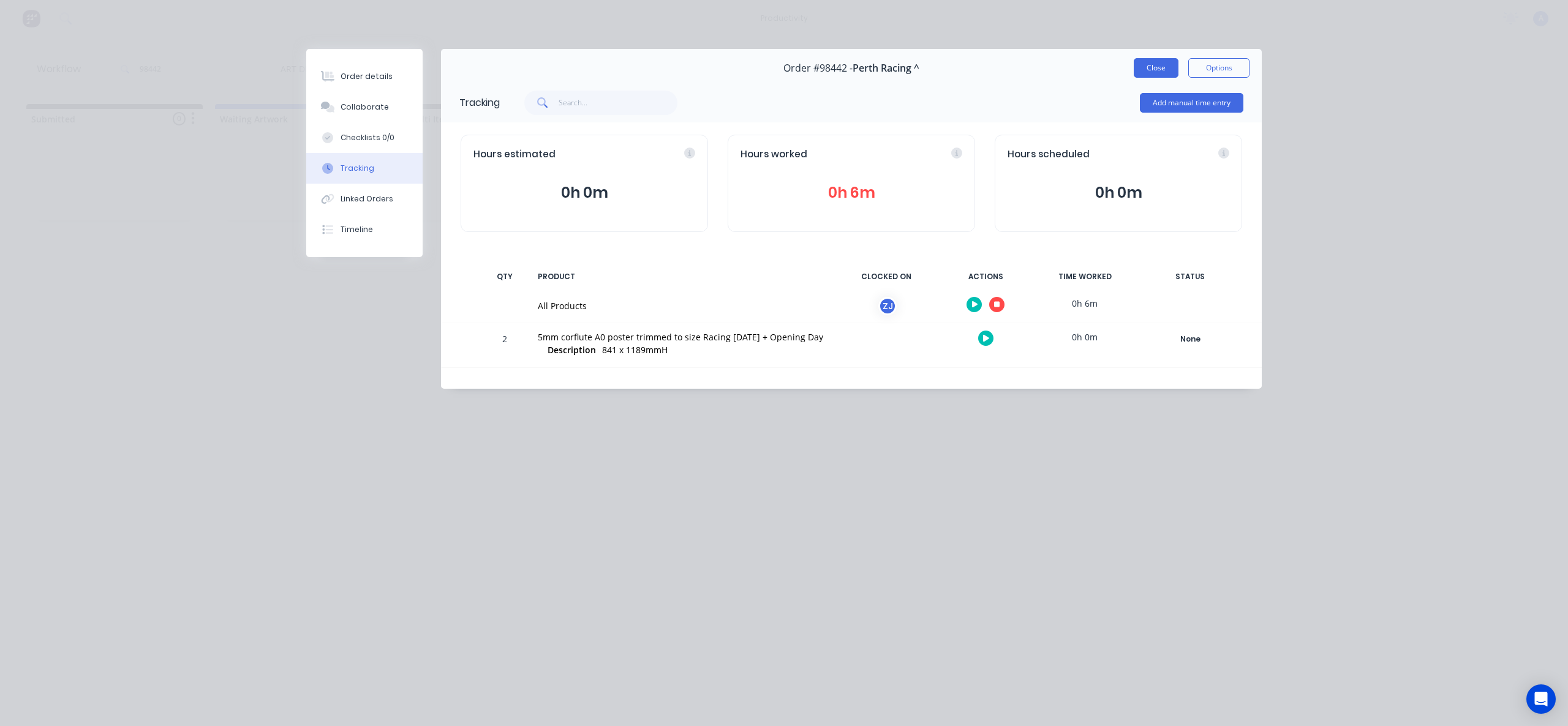
click at [1138, 73] on button "Close" at bounding box center [1156, 68] width 44 height 20
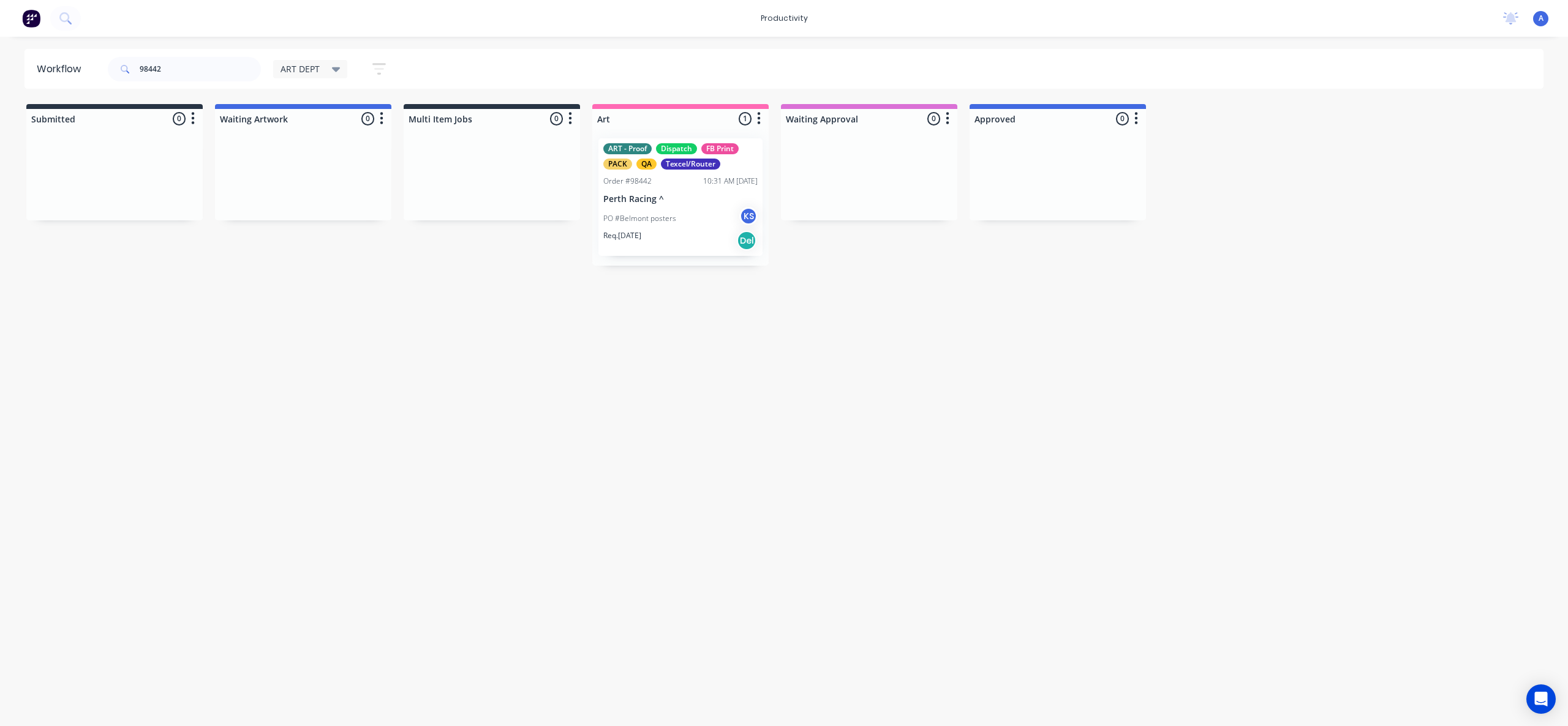
drag, startPoint x: 677, startPoint y: 211, endPoint x: 1019, endPoint y: 214, distance: 342.0
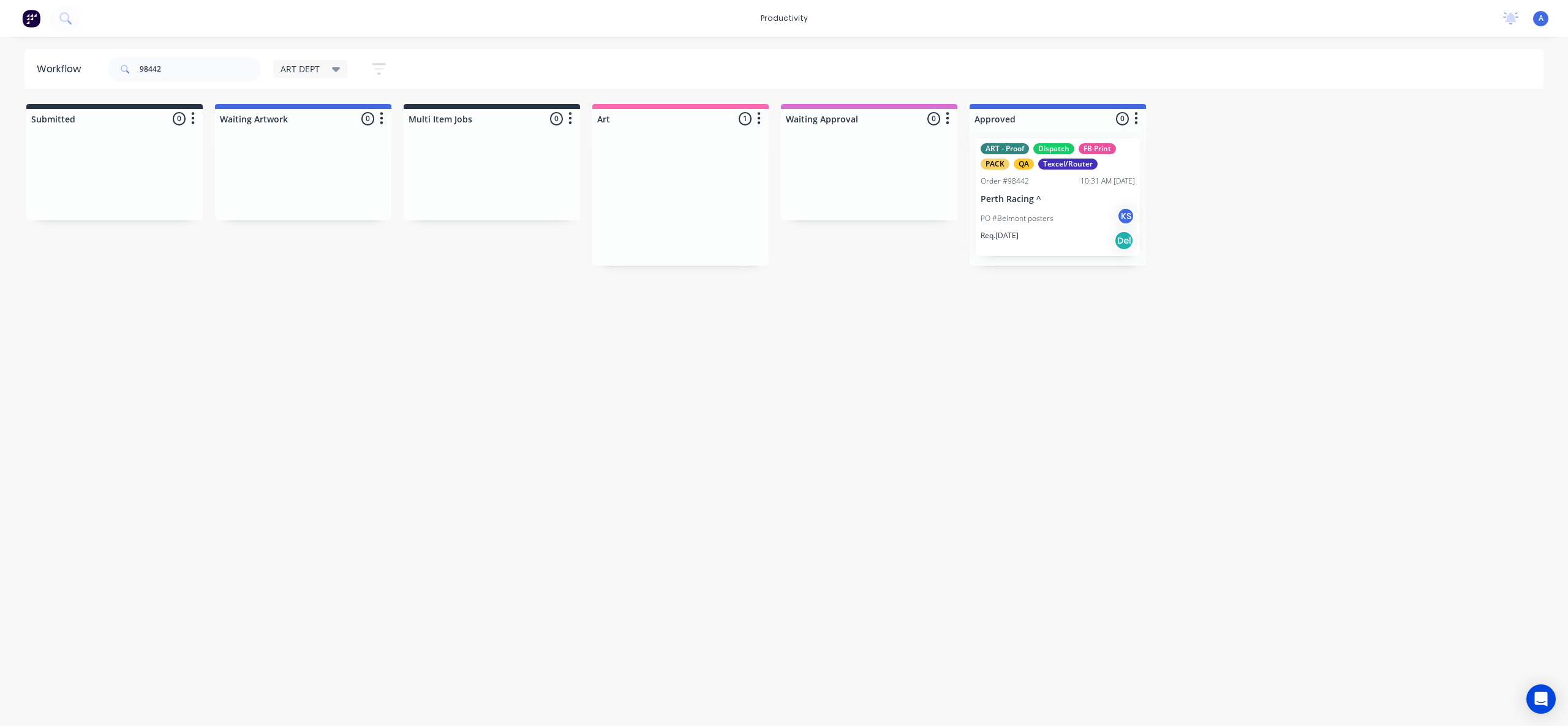
click at [1036, 213] on div at bounding box center [1058, 197] width 176 height 137
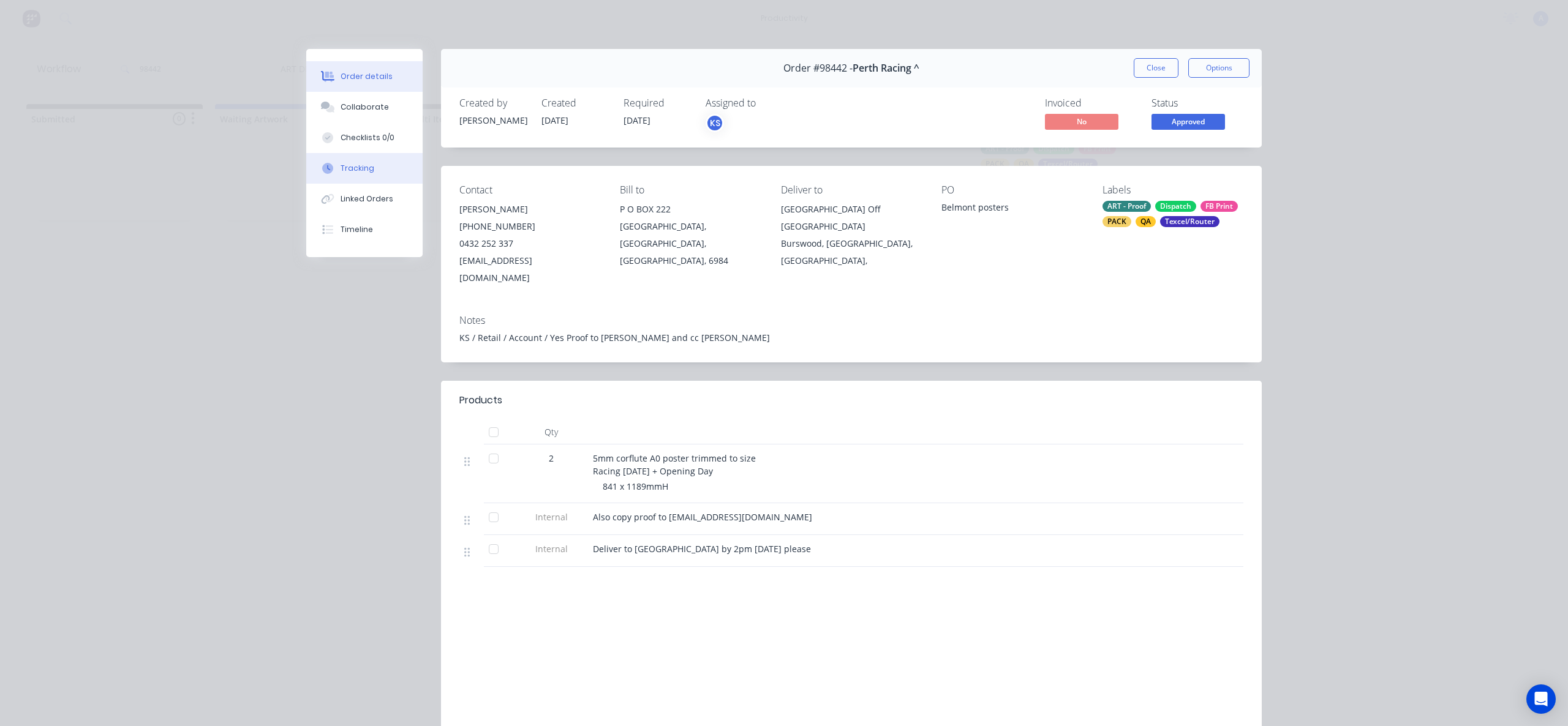
click at [374, 162] on button "Tracking" at bounding box center [364, 168] width 116 height 30
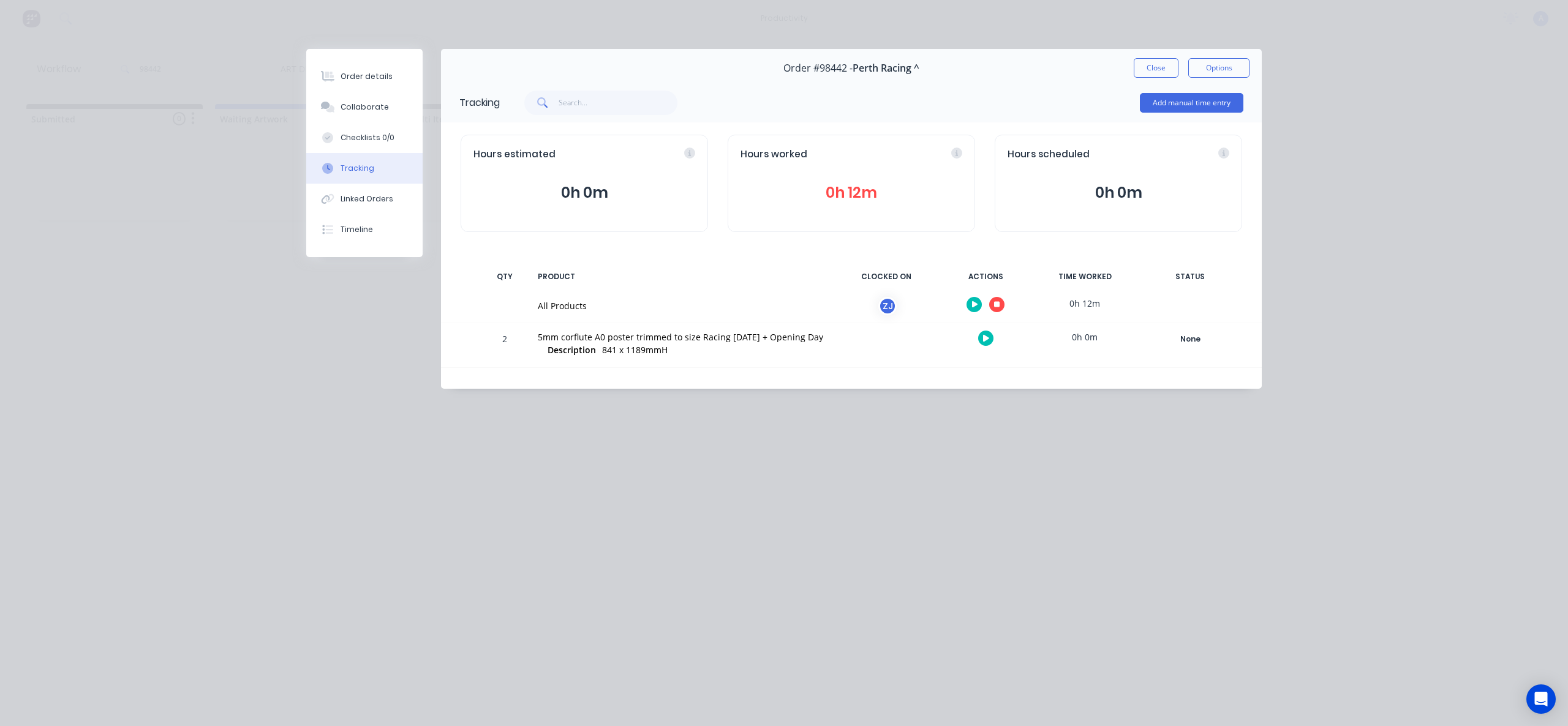
click at [992, 301] on button "button" at bounding box center [997, 305] width 15 height 15
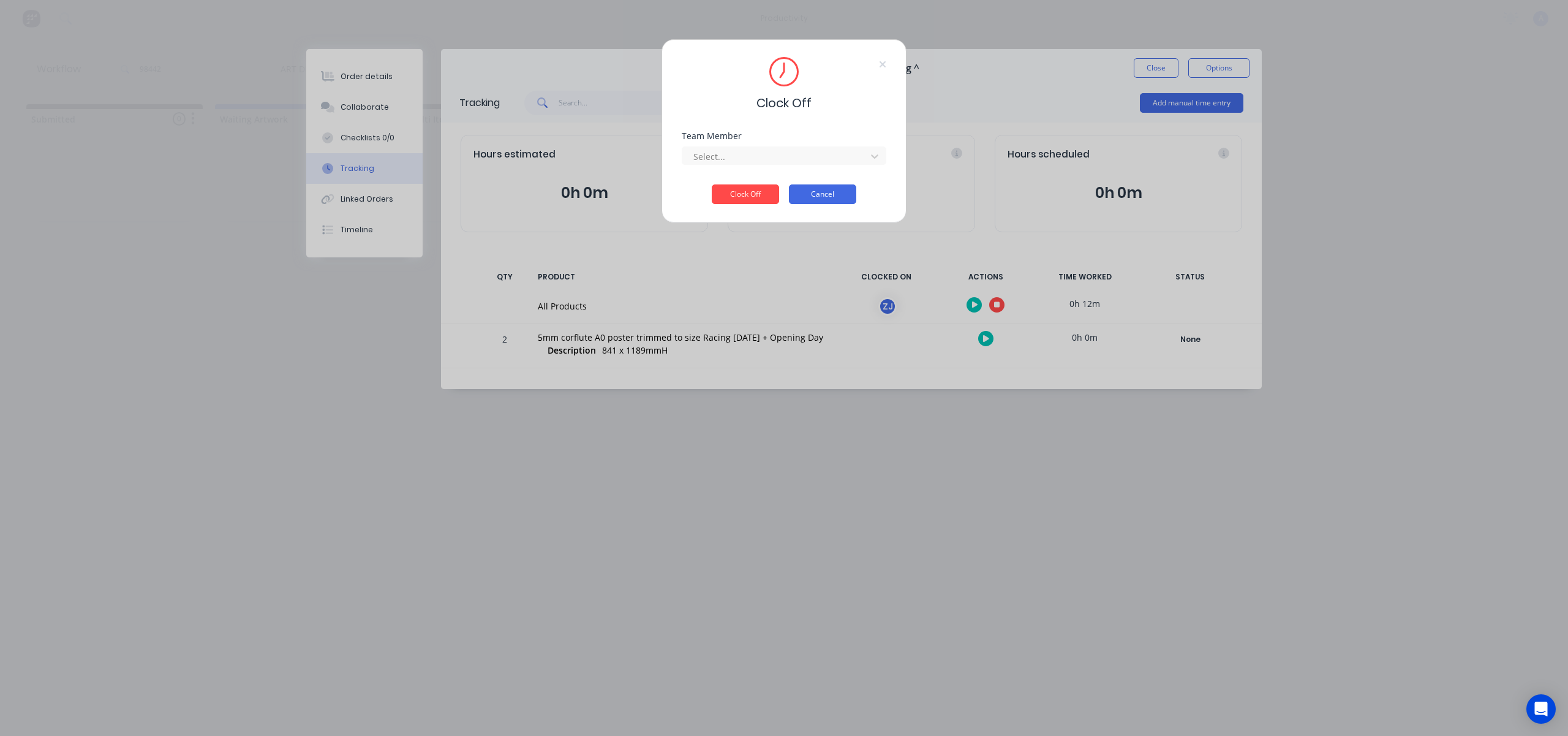
click at [827, 193] on button "Cancel" at bounding box center [823, 194] width 67 height 20
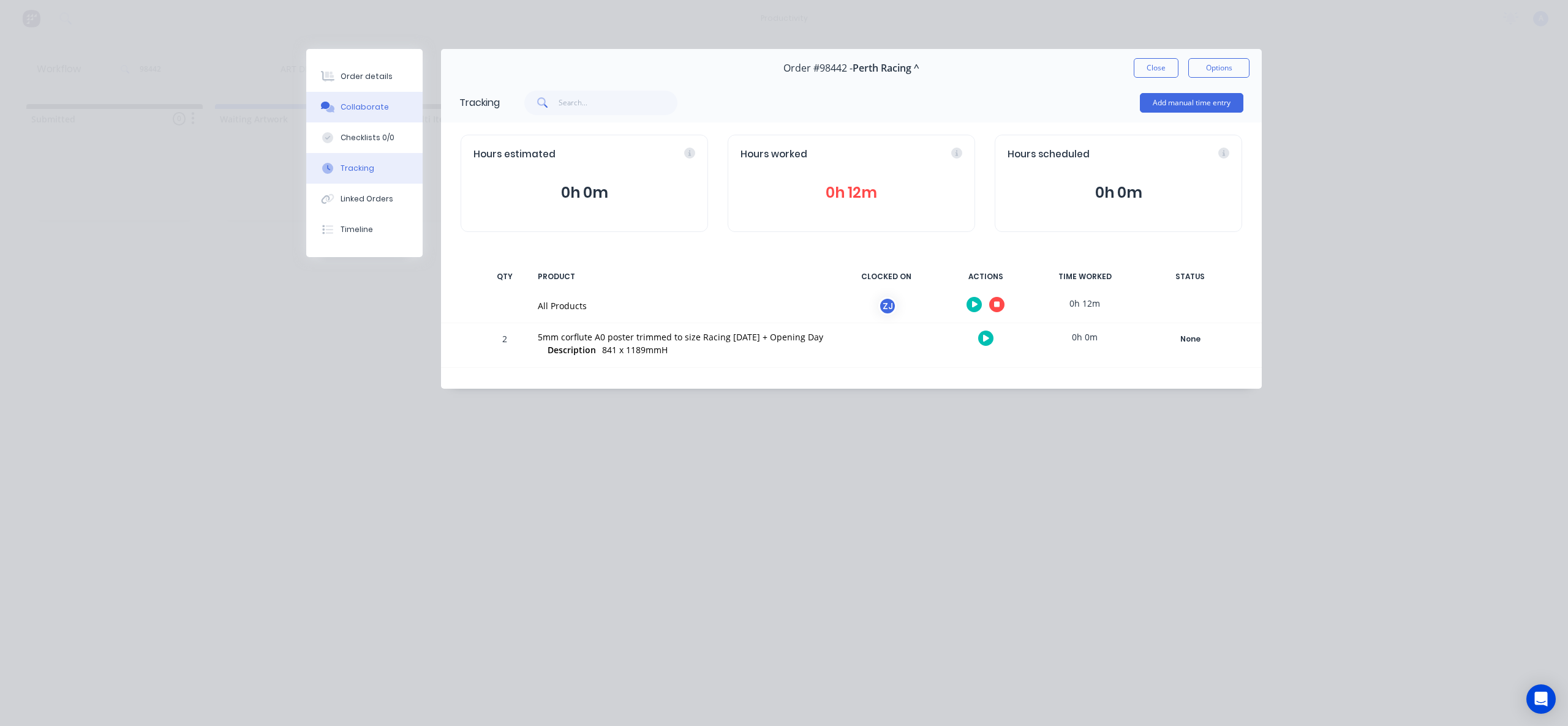
click at [384, 102] on button "Collaborate" at bounding box center [364, 107] width 116 height 30
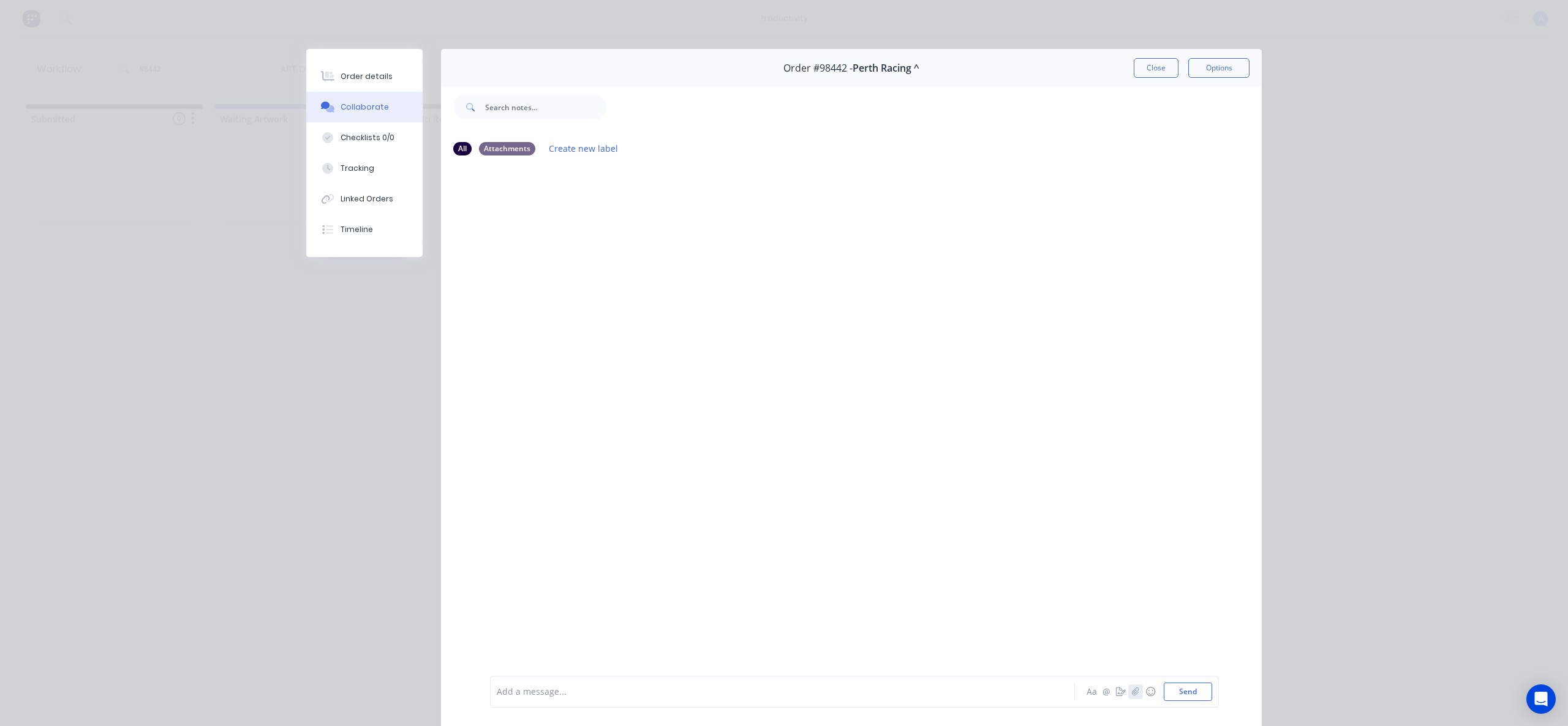
click at [1133, 691] on icon "button" at bounding box center [1135, 691] width 7 height 8
click at [1206, 687] on button "Send" at bounding box center [1188, 692] width 48 height 18
click at [380, 164] on button "Tracking" at bounding box center [364, 168] width 116 height 30
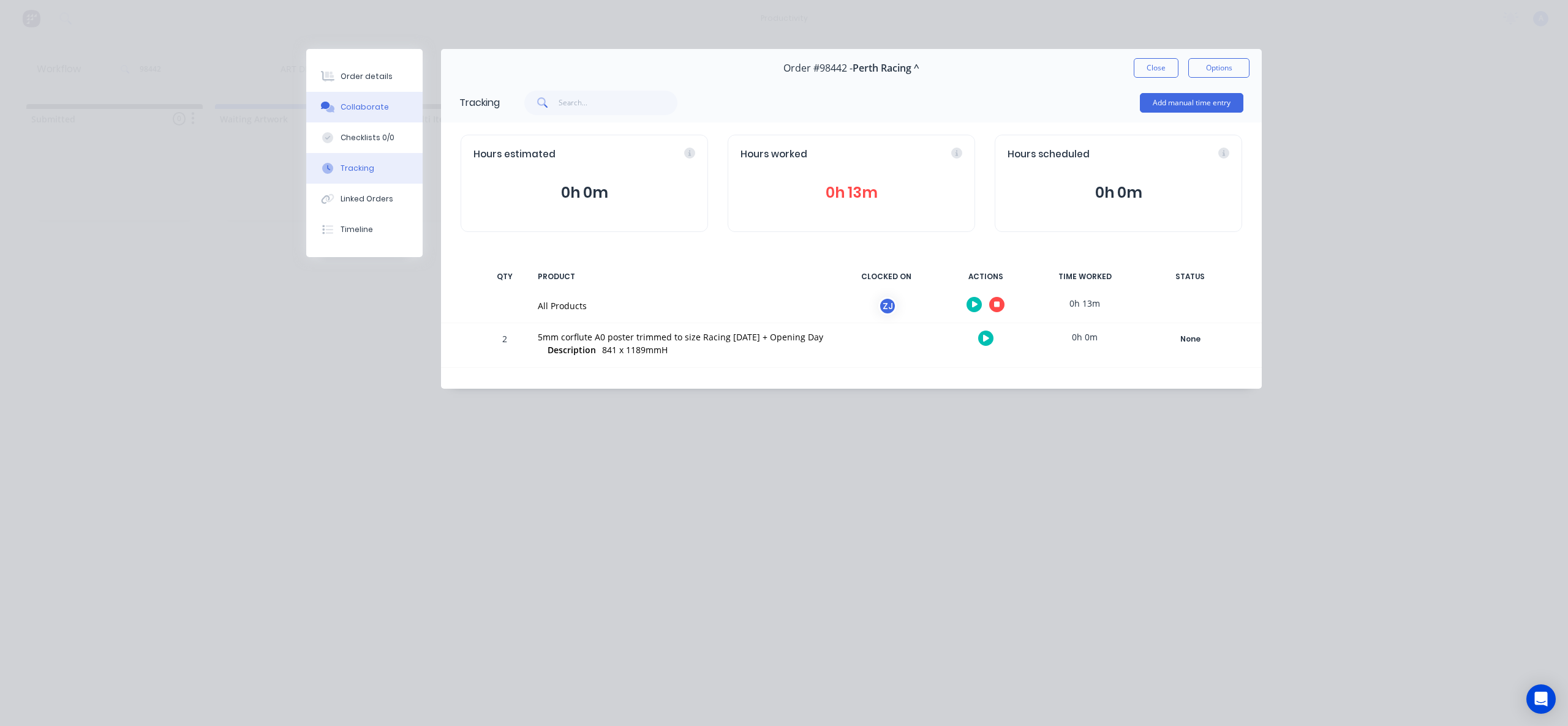
click at [367, 102] on div "Collaborate" at bounding box center [364, 107] width 48 height 11
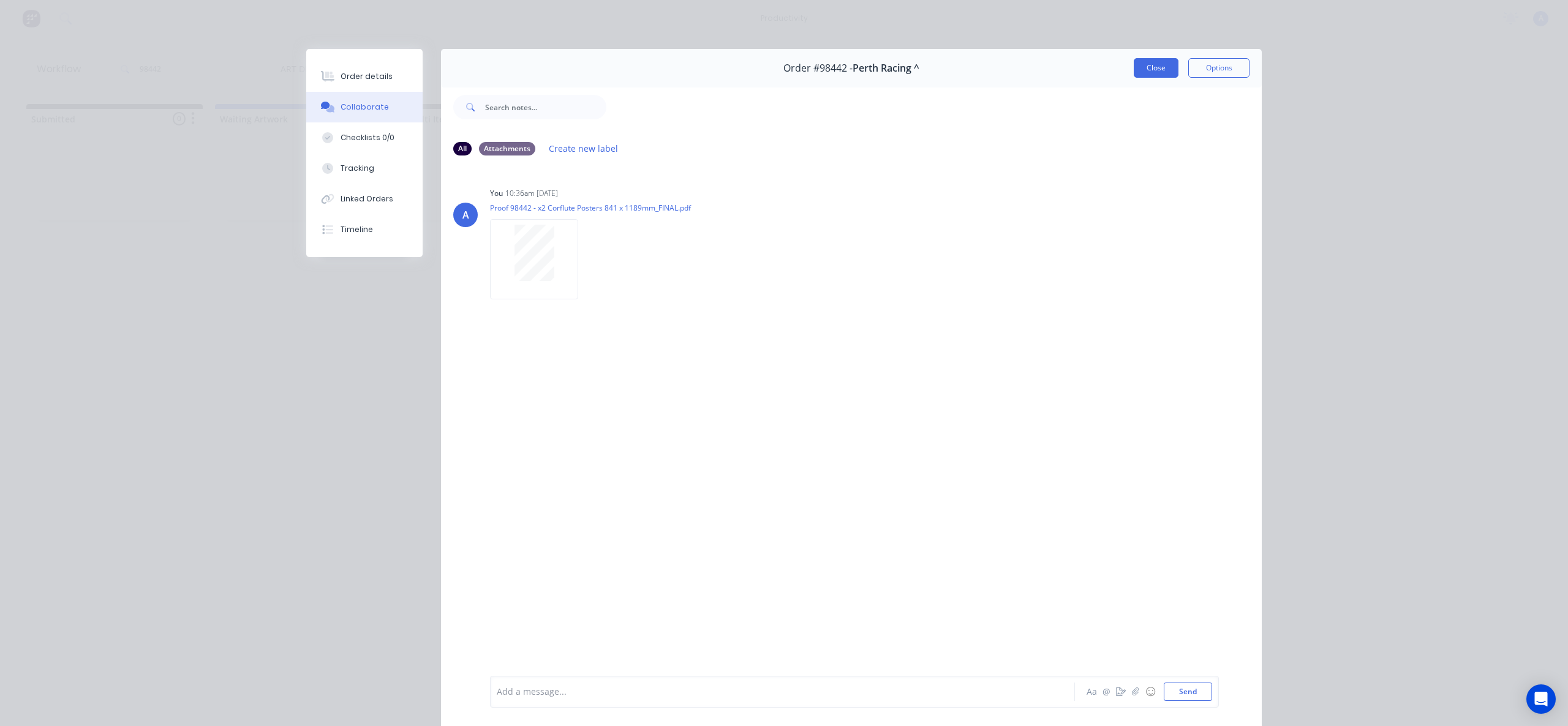
click at [1141, 67] on button "Close" at bounding box center [1156, 68] width 44 height 20
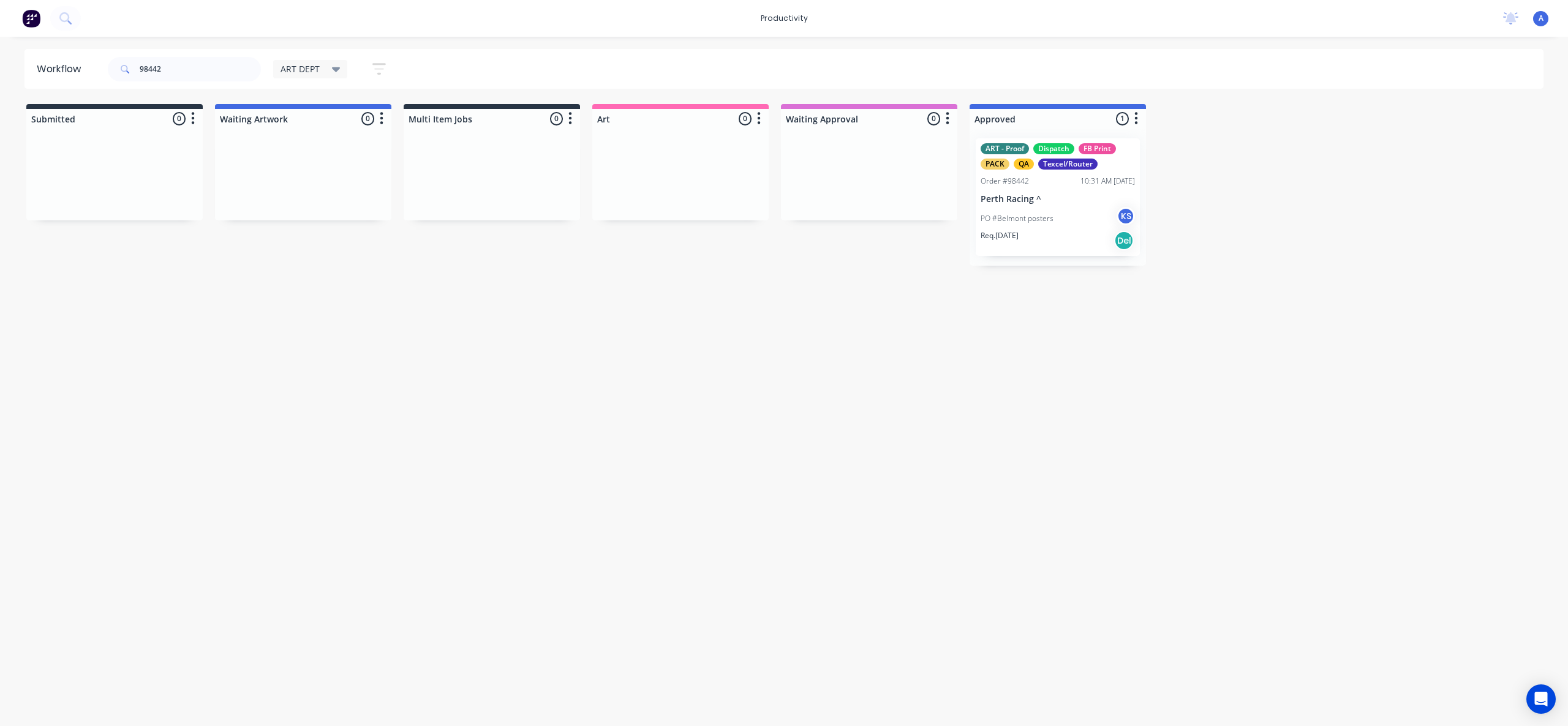
click at [1374, 325] on div "Workflow 98442 ART DEPT Save new view None edit ART DEPT (Default) edit Banner …" at bounding box center [784, 375] width 1568 height 652
click at [1091, 189] on div "ART - Proof Dispatch FB Print PACK QA Texcel/Router Order #98442 10:31 AM [DATE…" at bounding box center [1058, 197] width 164 height 117
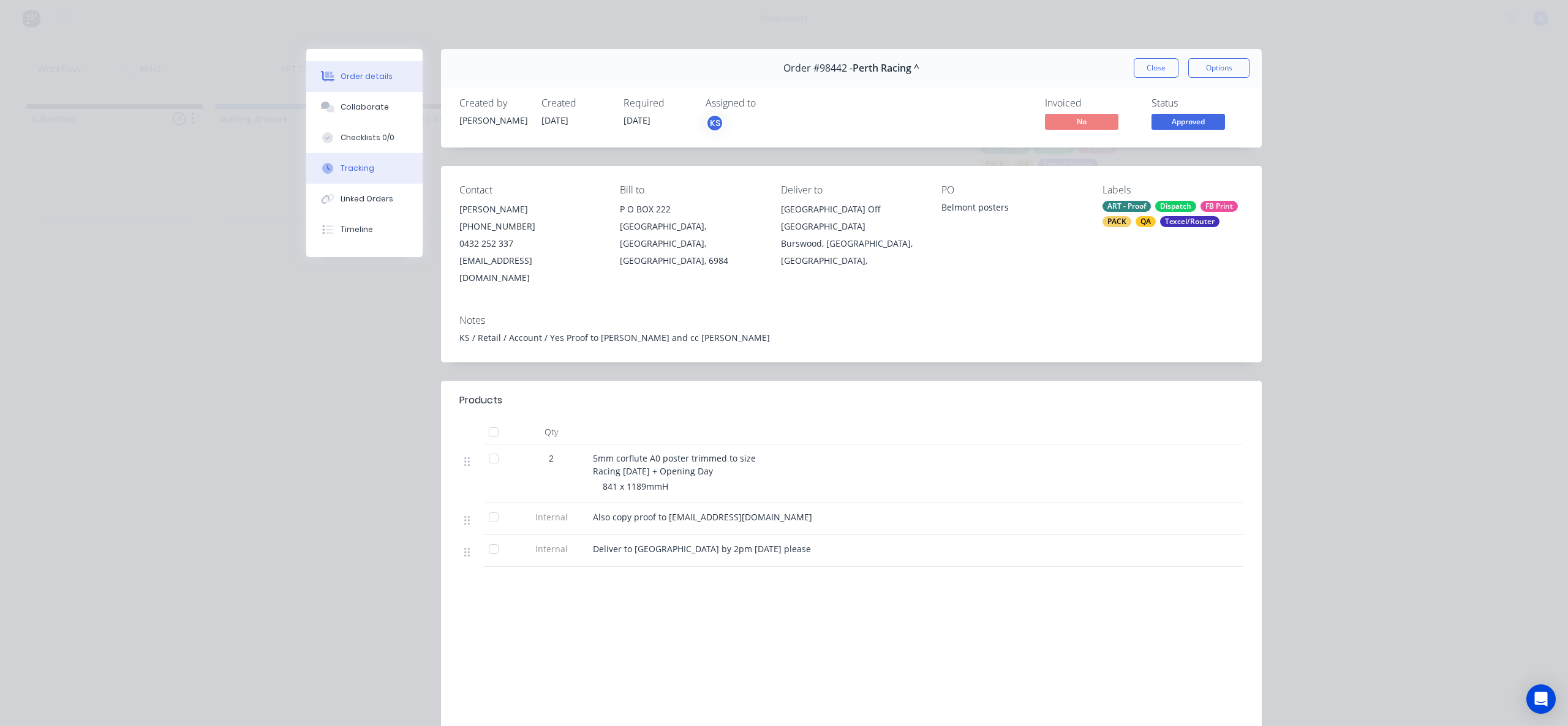
click at [337, 162] on button "Tracking" at bounding box center [364, 168] width 116 height 30
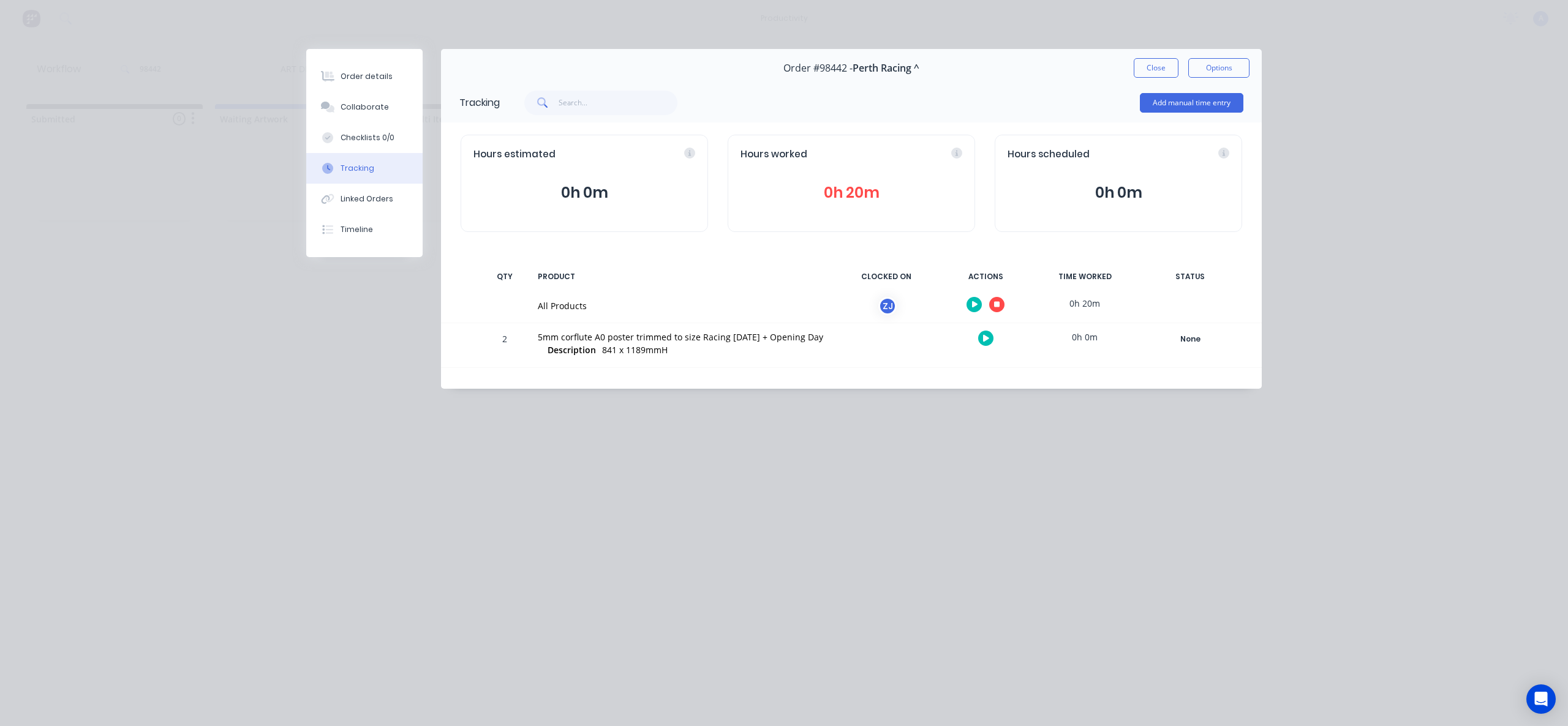
click at [998, 303] on icon "button" at bounding box center [997, 305] width 6 height 6
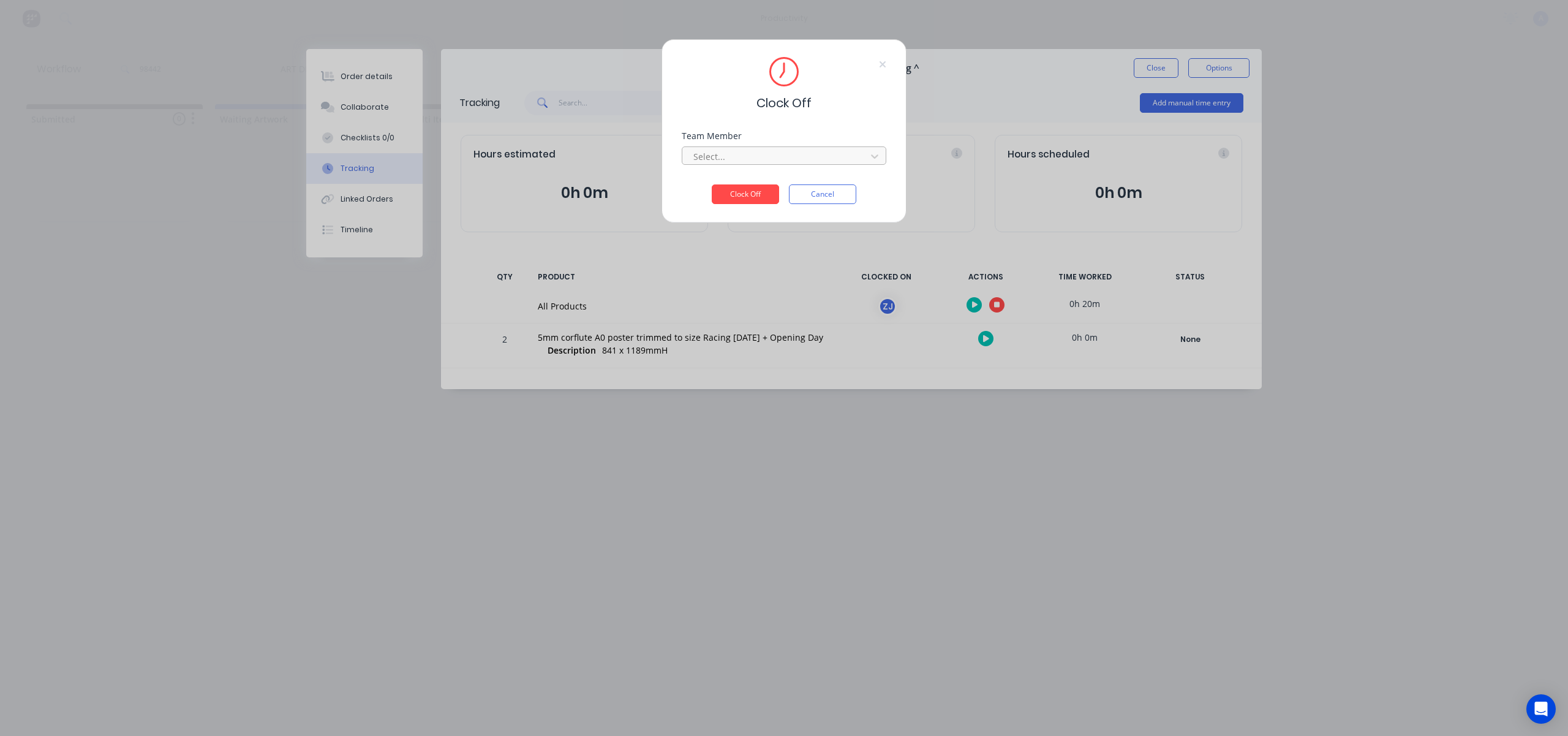
click at [811, 158] on div at bounding box center [776, 156] width 168 height 15
click at [747, 187] on div "[PERSON_NAME]" at bounding box center [784, 184] width 204 height 23
click at [748, 189] on button "Clock Off" at bounding box center [745, 194] width 67 height 20
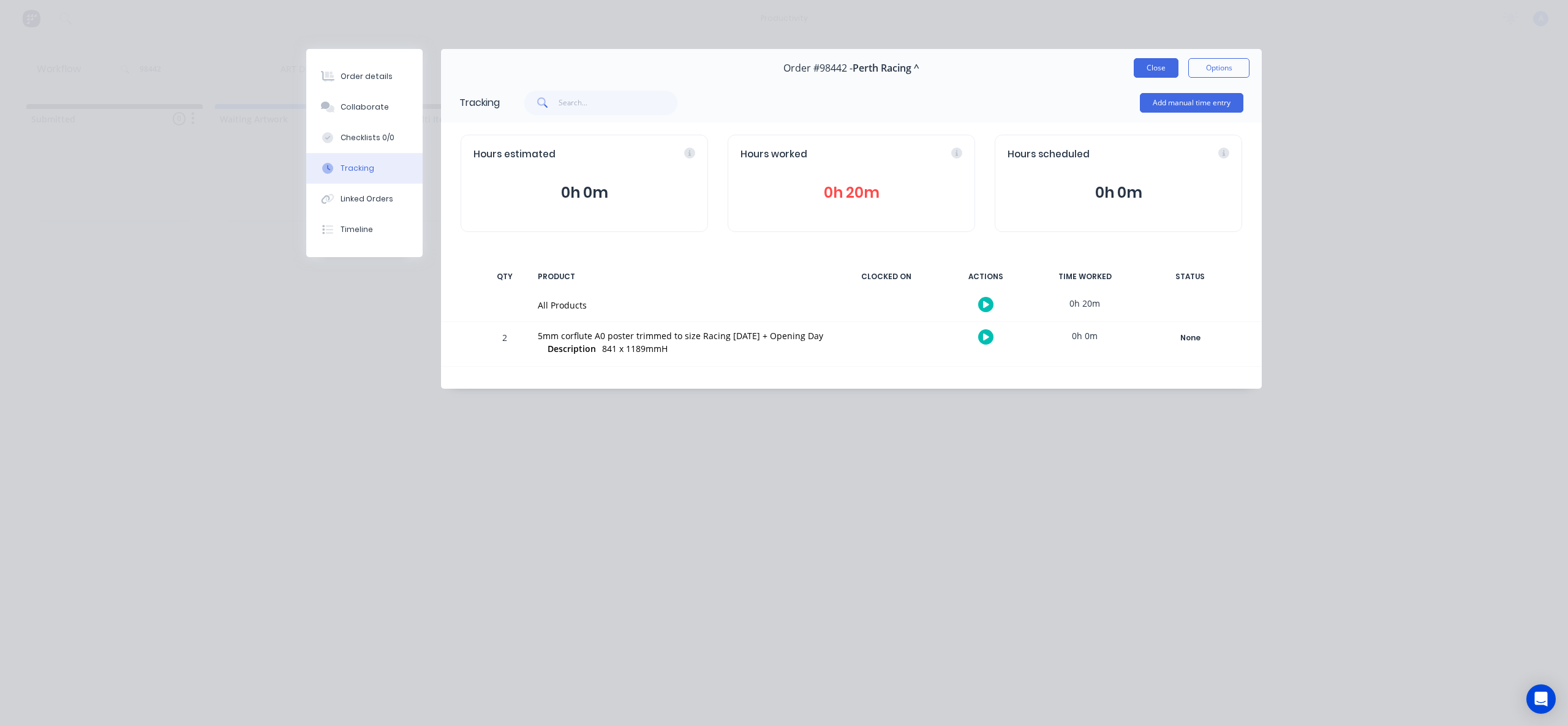
click at [1137, 66] on button "Close" at bounding box center [1156, 68] width 44 height 20
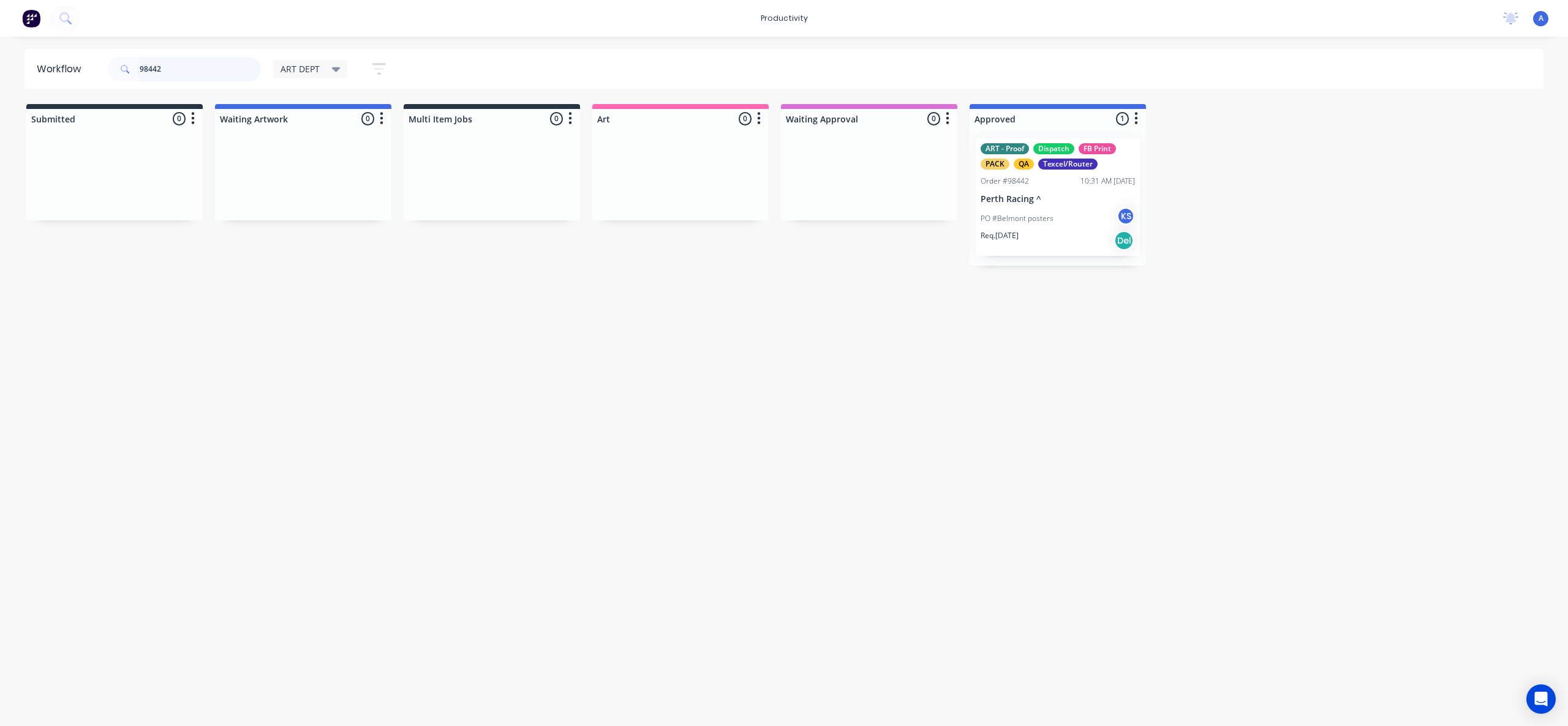
click at [187, 65] on input "98442" at bounding box center [200, 69] width 121 height 25
click at [1062, 216] on div "PO #Belmont posters KS" at bounding box center [1057, 218] width 154 height 23
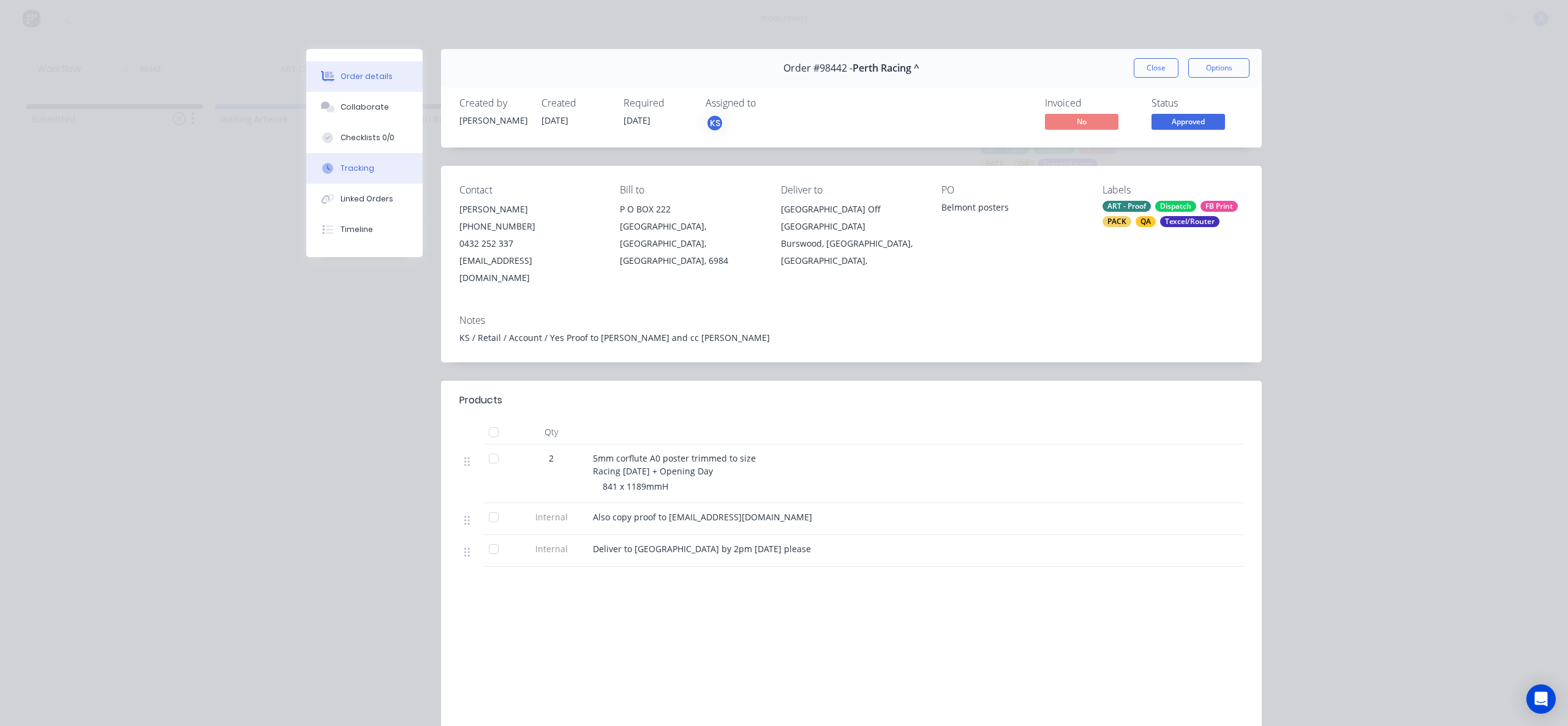
click at [347, 156] on button "Tracking" at bounding box center [364, 168] width 116 height 30
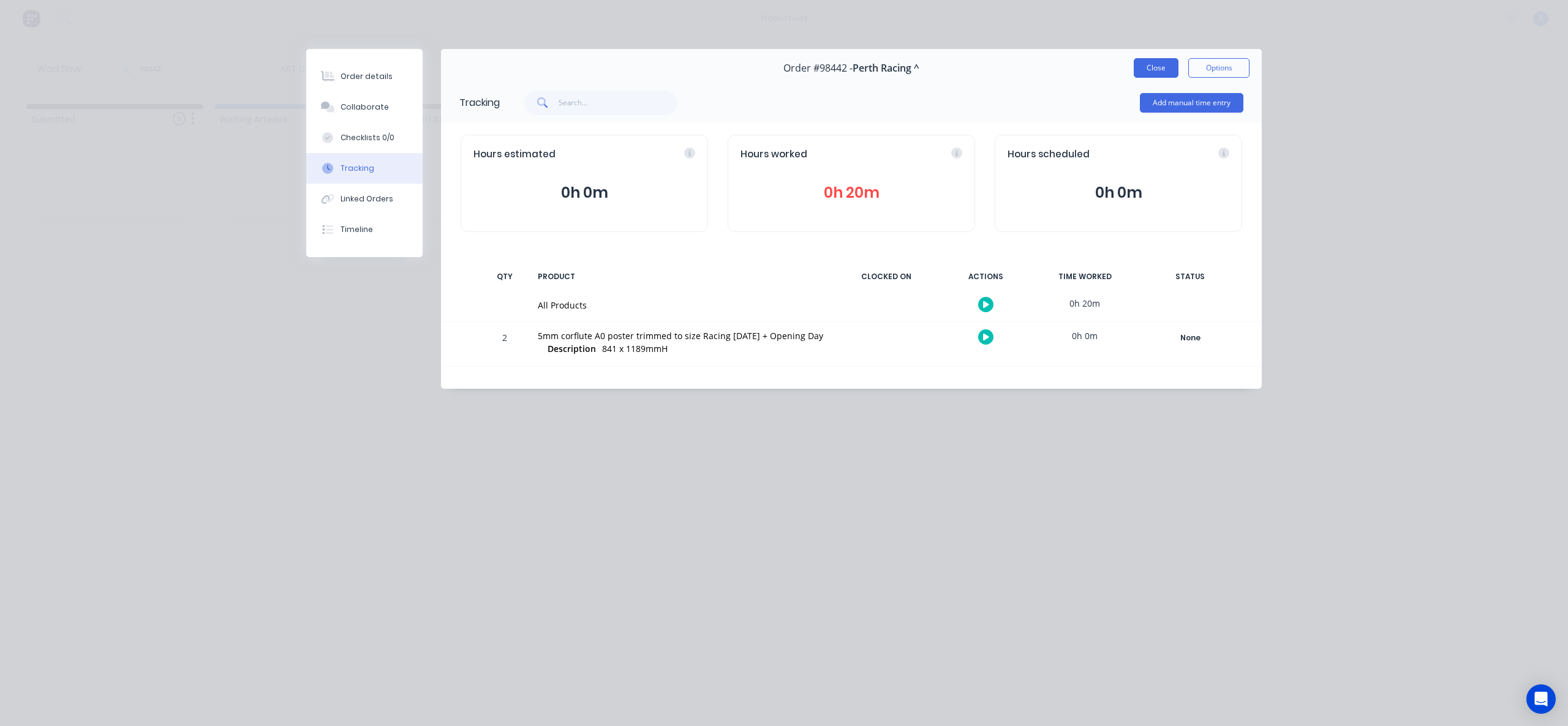
click at [1146, 69] on button "Close" at bounding box center [1156, 68] width 44 height 20
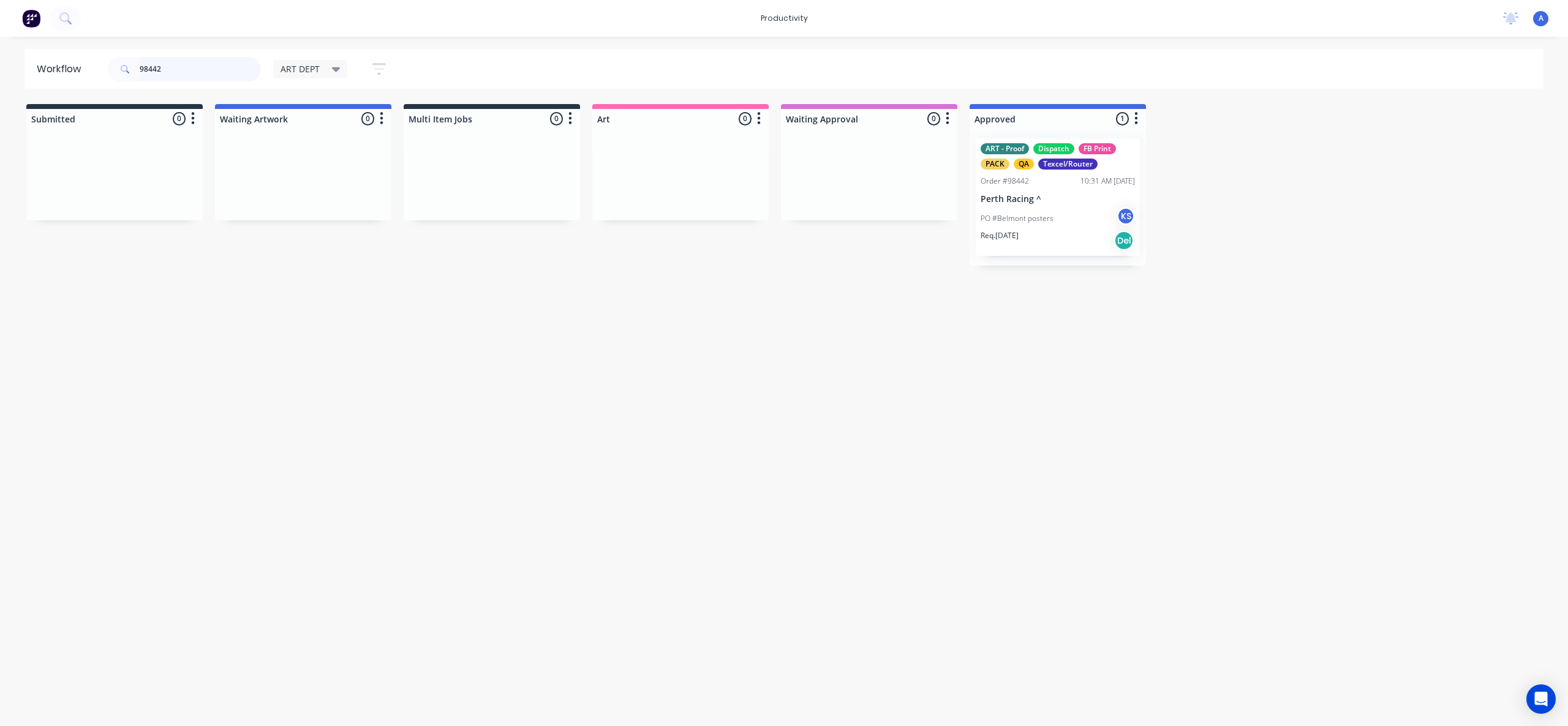
click at [212, 69] on input "98442" at bounding box center [200, 69] width 121 height 25
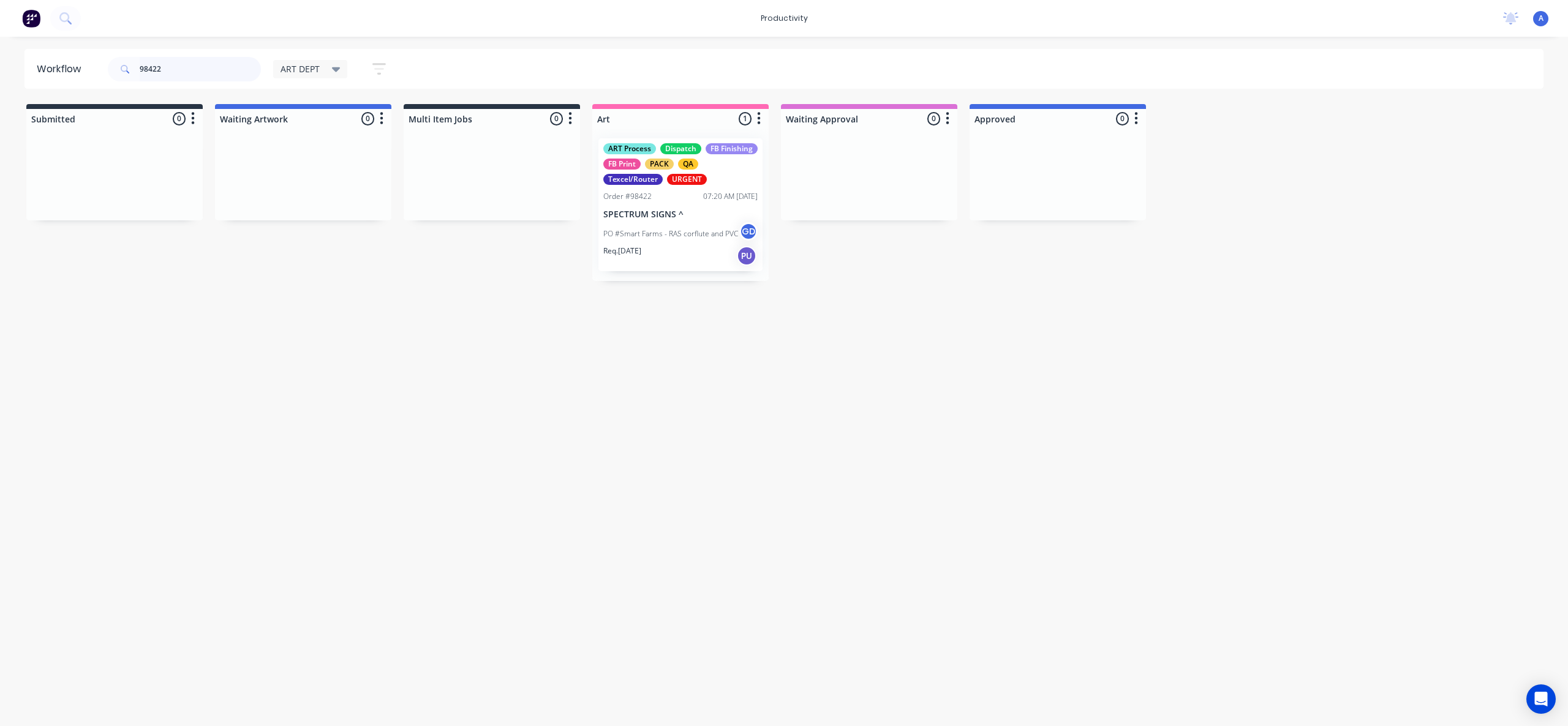
type input "98422"
click at [688, 235] on p "PO #Smart Farms - RAS corflute and PVC" at bounding box center [670, 234] width 135 height 11
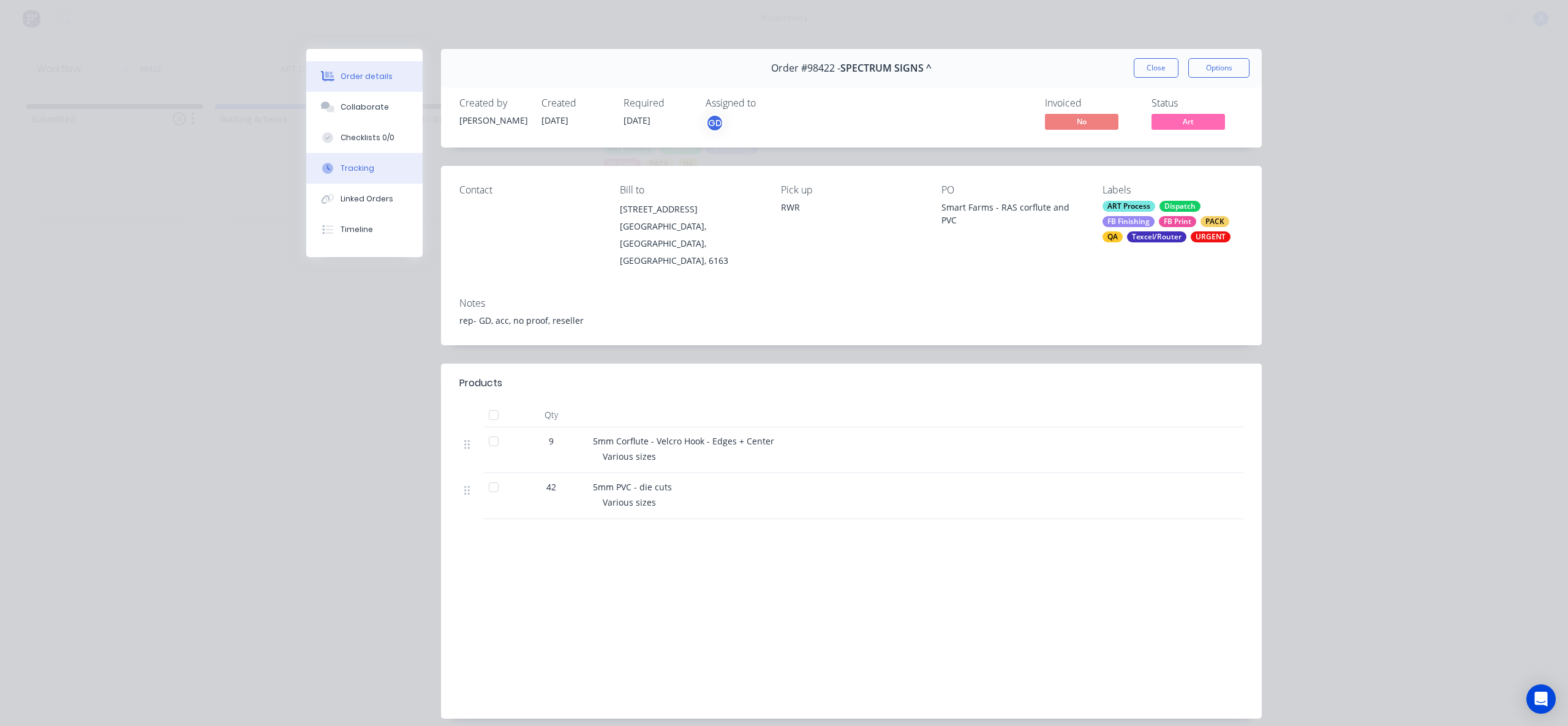
click at [380, 175] on button "Tracking" at bounding box center [364, 168] width 116 height 30
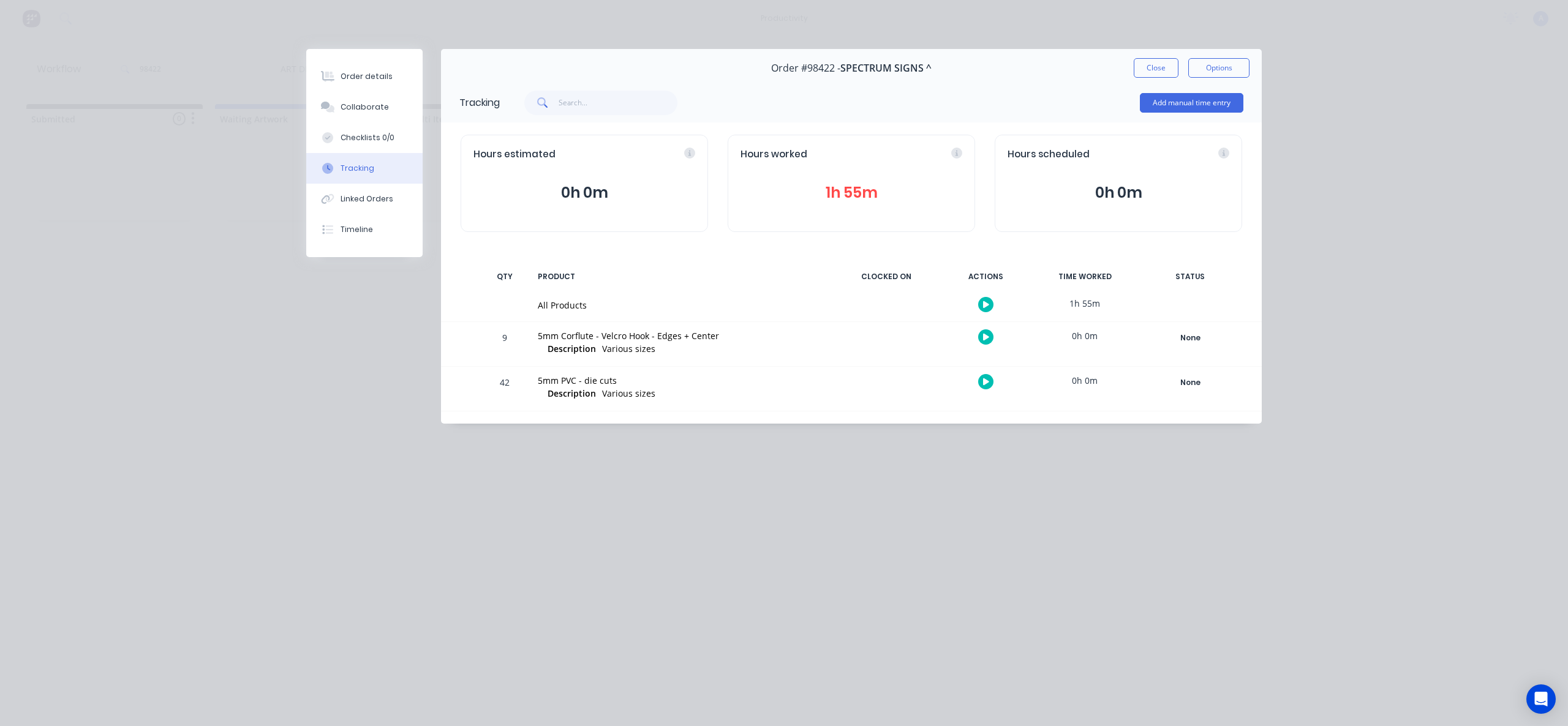
click at [982, 306] on button "button" at bounding box center [986, 305] width 15 height 15
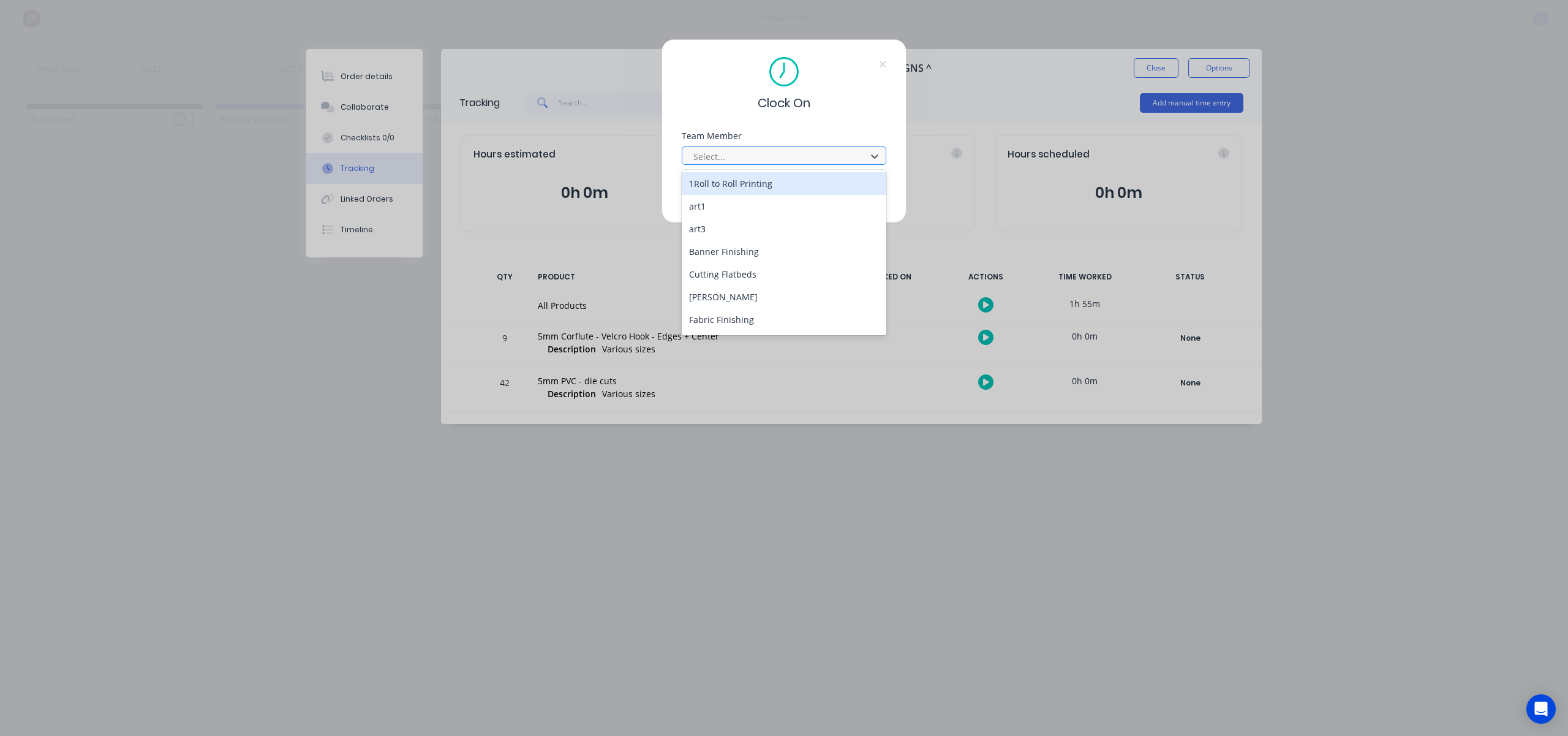
click at [757, 155] on div at bounding box center [776, 156] width 168 height 15
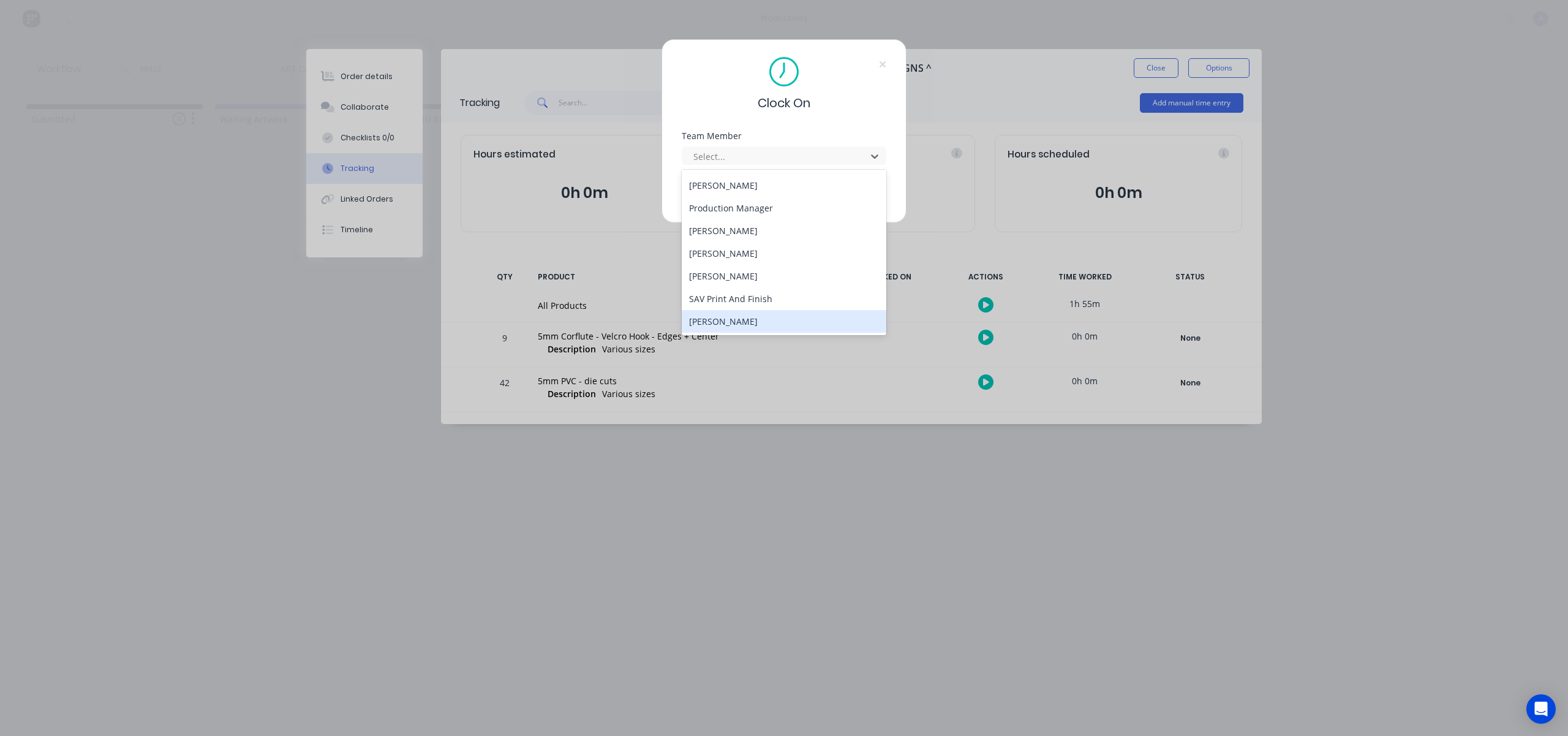
click at [748, 319] on div "[PERSON_NAME]" at bounding box center [784, 321] width 204 height 23
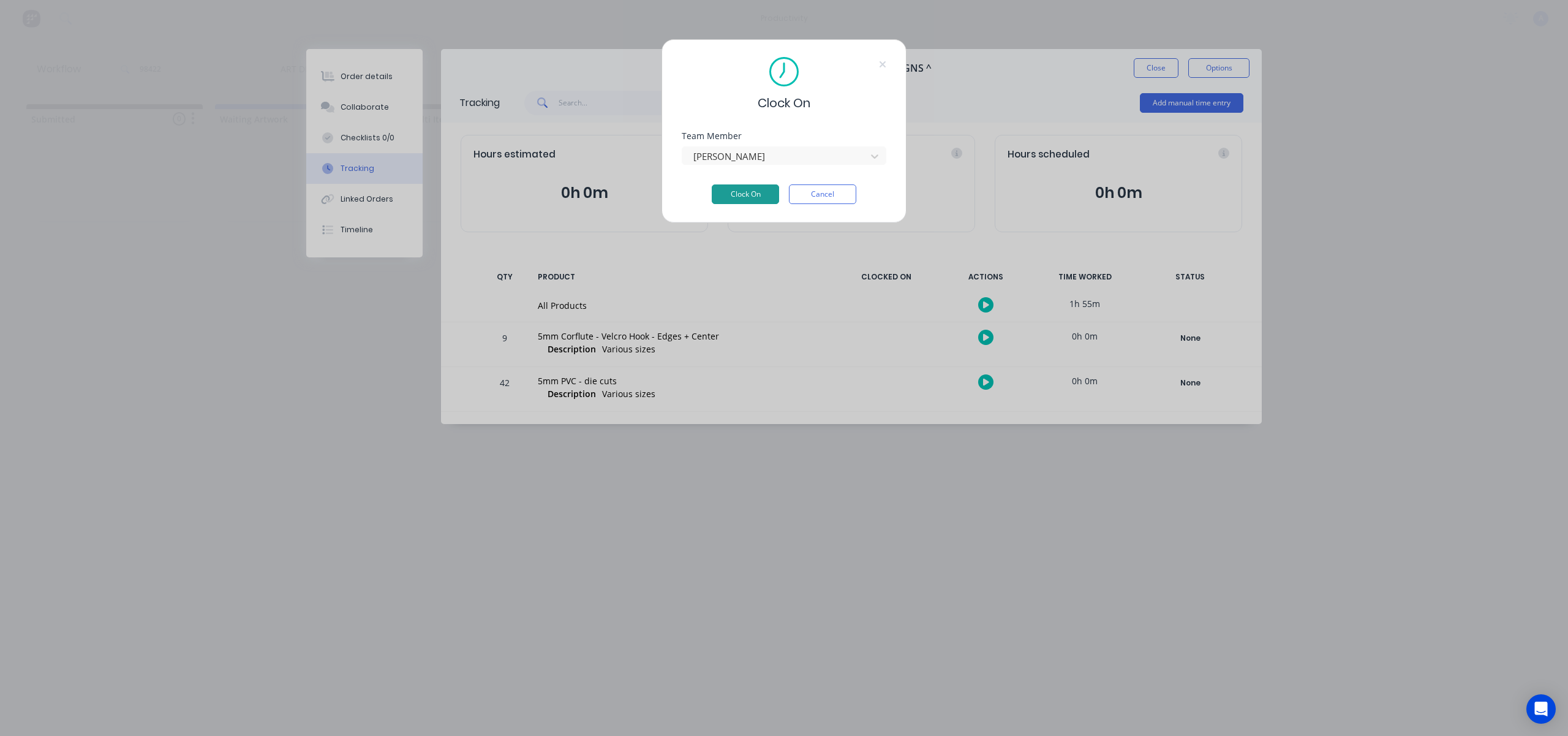
click at [757, 185] on button "Clock On" at bounding box center [745, 194] width 67 height 20
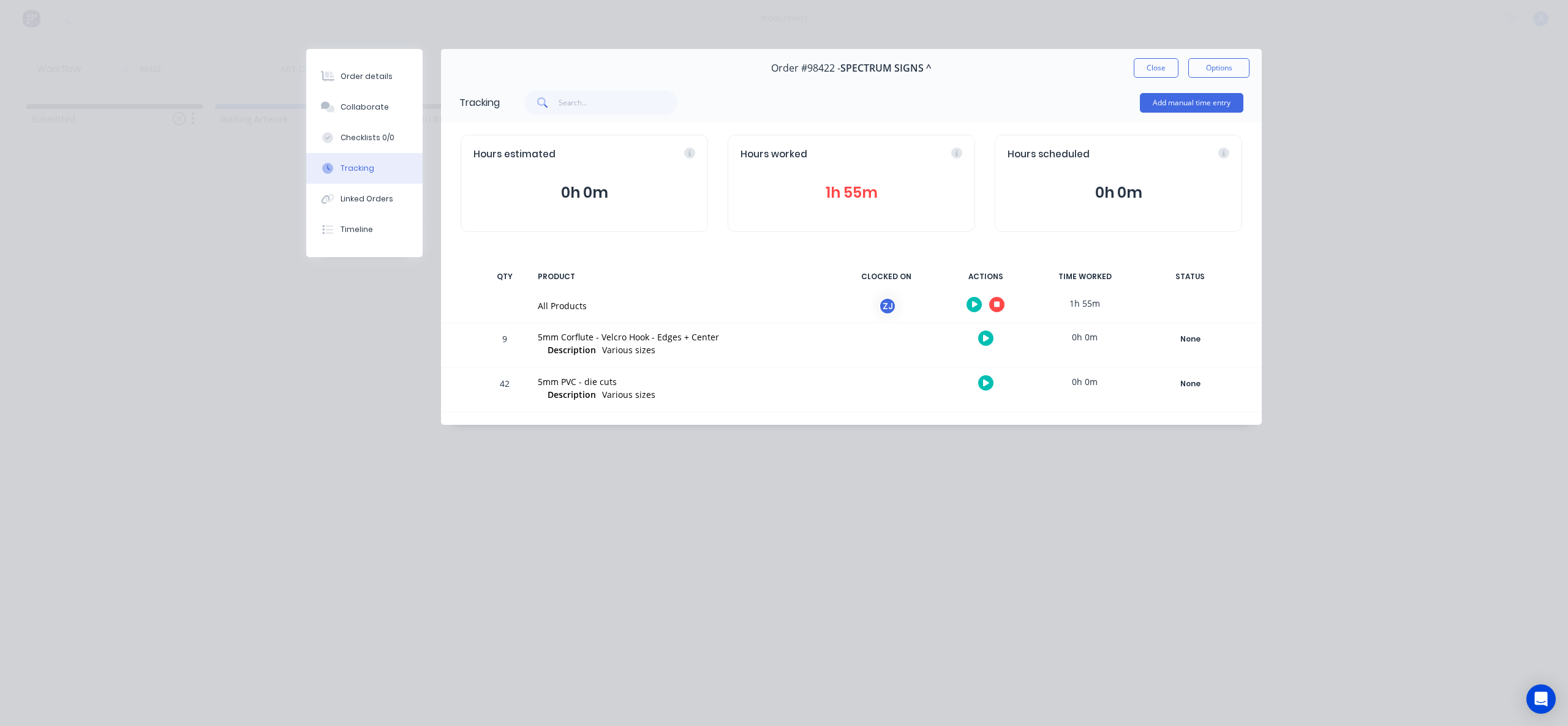
drag, startPoint x: 1160, startPoint y: 65, endPoint x: 1153, endPoint y: 49, distance: 17.5
click at [1153, 51] on div "Order #98422 - SPECTRUM SIGNS ^ Close Options" at bounding box center [851, 68] width 821 height 39
click at [1154, 62] on button "Close" at bounding box center [1156, 68] width 44 height 20
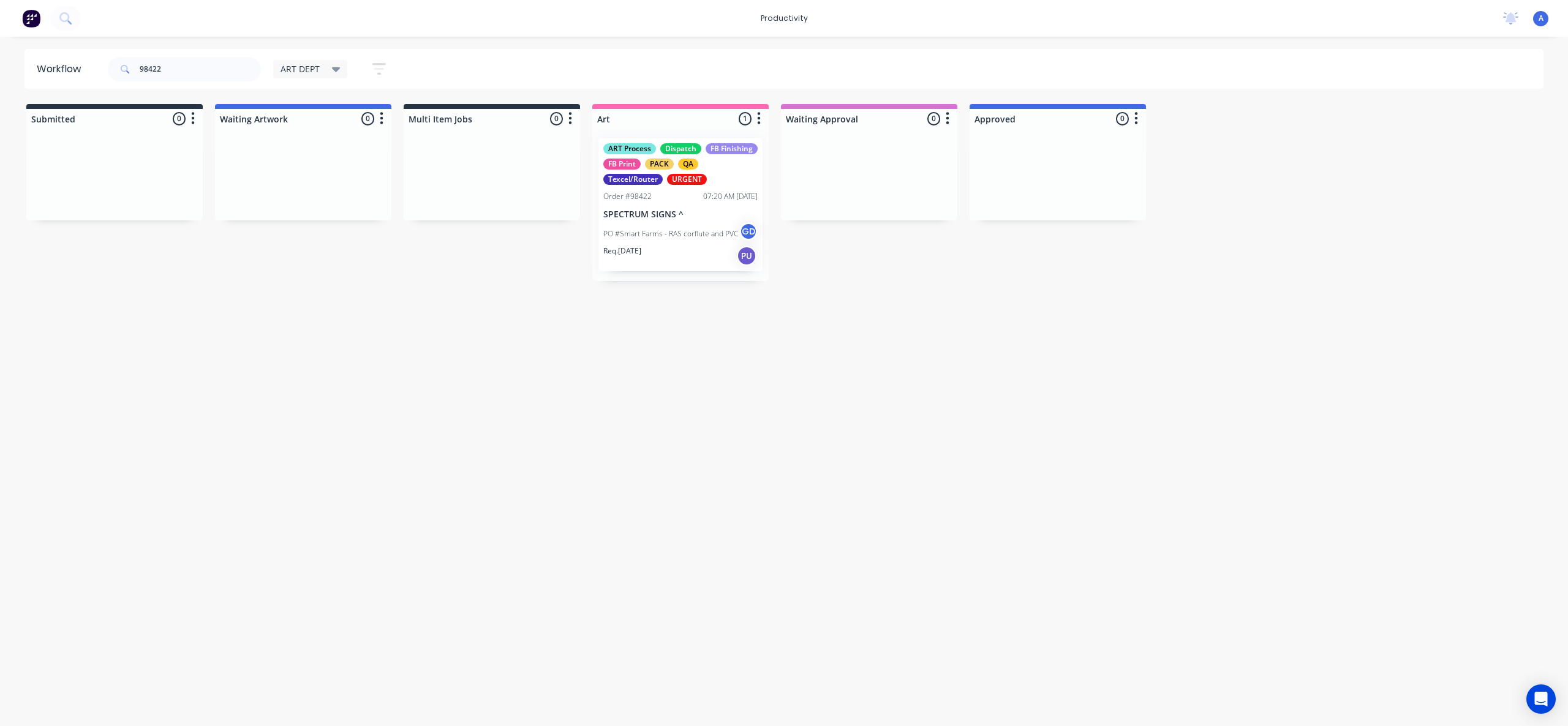
click at [956, 409] on div "Workflow 98422 ART DEPT Save new view None edit ART DEPT (Default) edit Banner …" at bounding box center [784, 375] width 1568 height 652
click at [666, 231] on p "PO #Smart Farms - RAS corflute and PVC" at bounding box center [670, 234] width 135 height 11
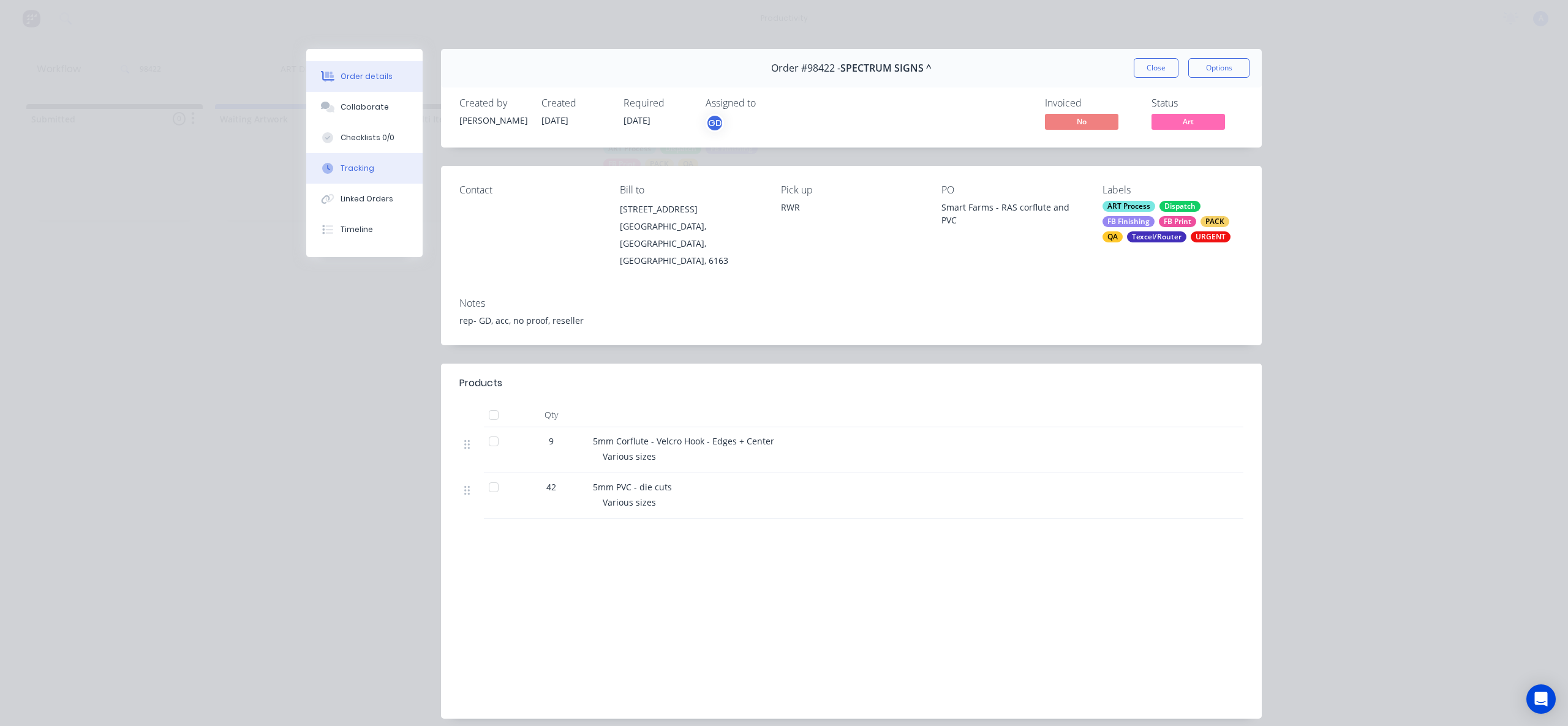
click at [374, 164] on button "Tracking" at bounding box center [364, 168] width 116 height 30
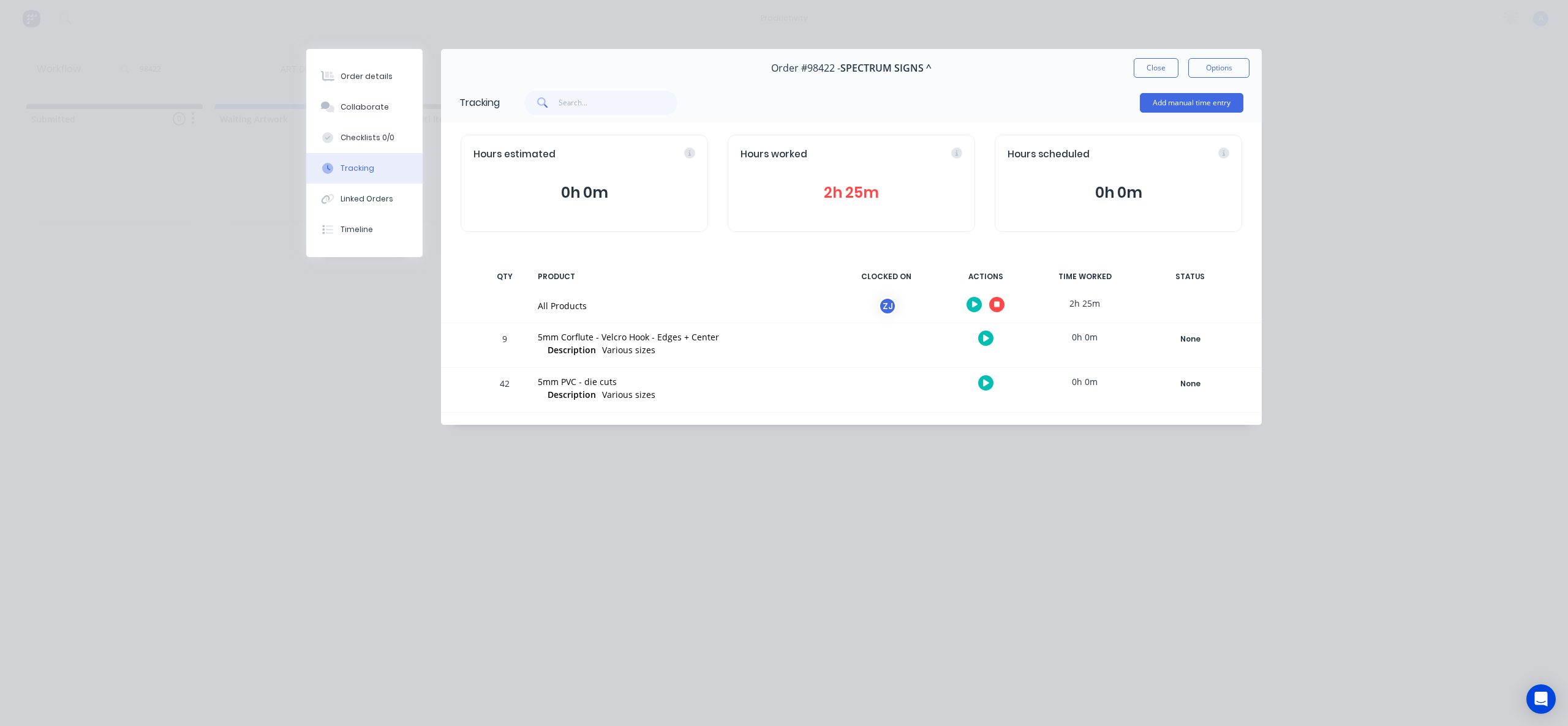
click at [997, 301] on icon "button" at bounding box center [997, 305] width 6 height 8
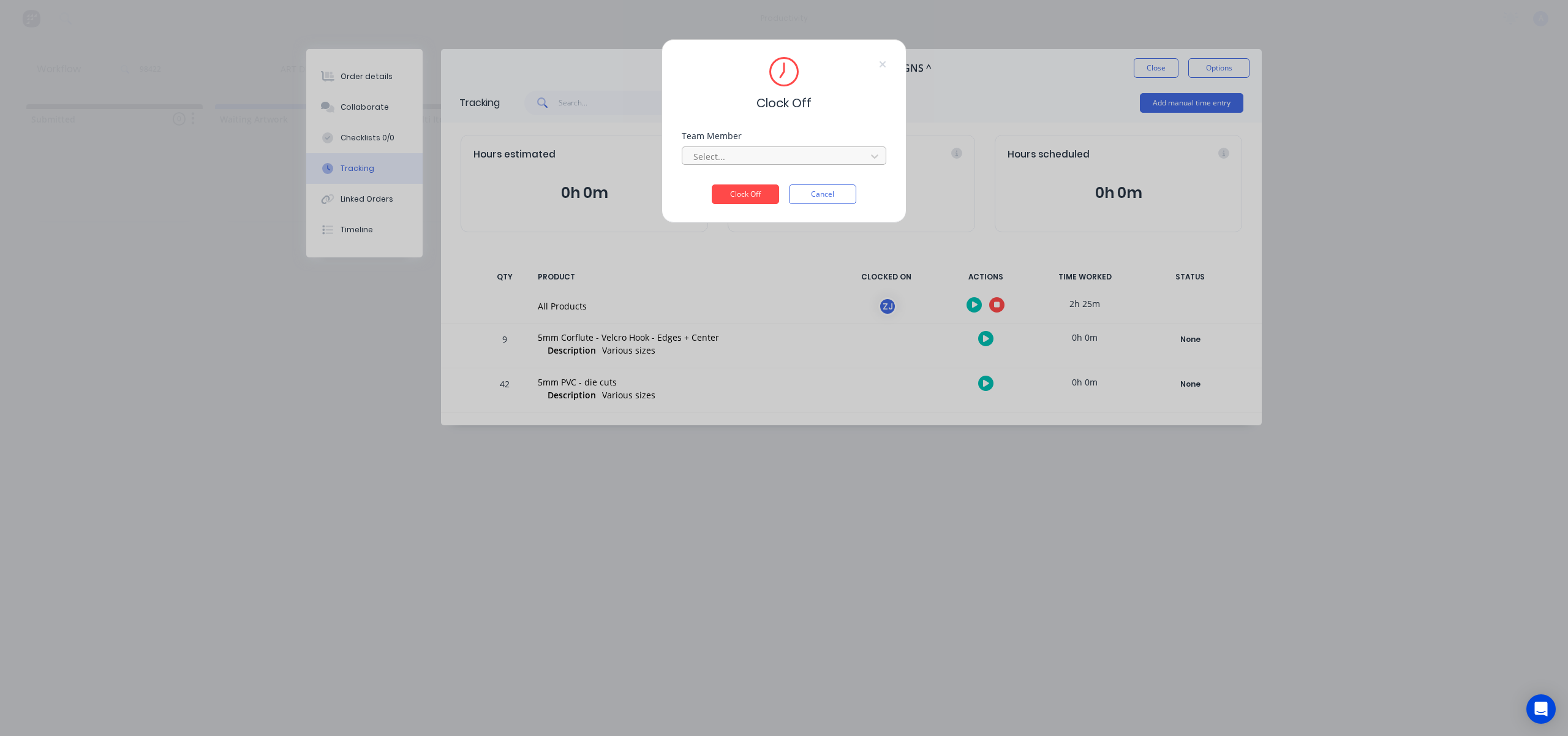
click at [783, 153] on div at bounding box center [776, 156] width 168 height 15
click at [761, 180] on div "[PERSON_NAME]" at bounding box center [784, 184] width 204 height 23
click at [761, 187] on button "Clock Off" at bounding box center [745, 194] width 67 height 20
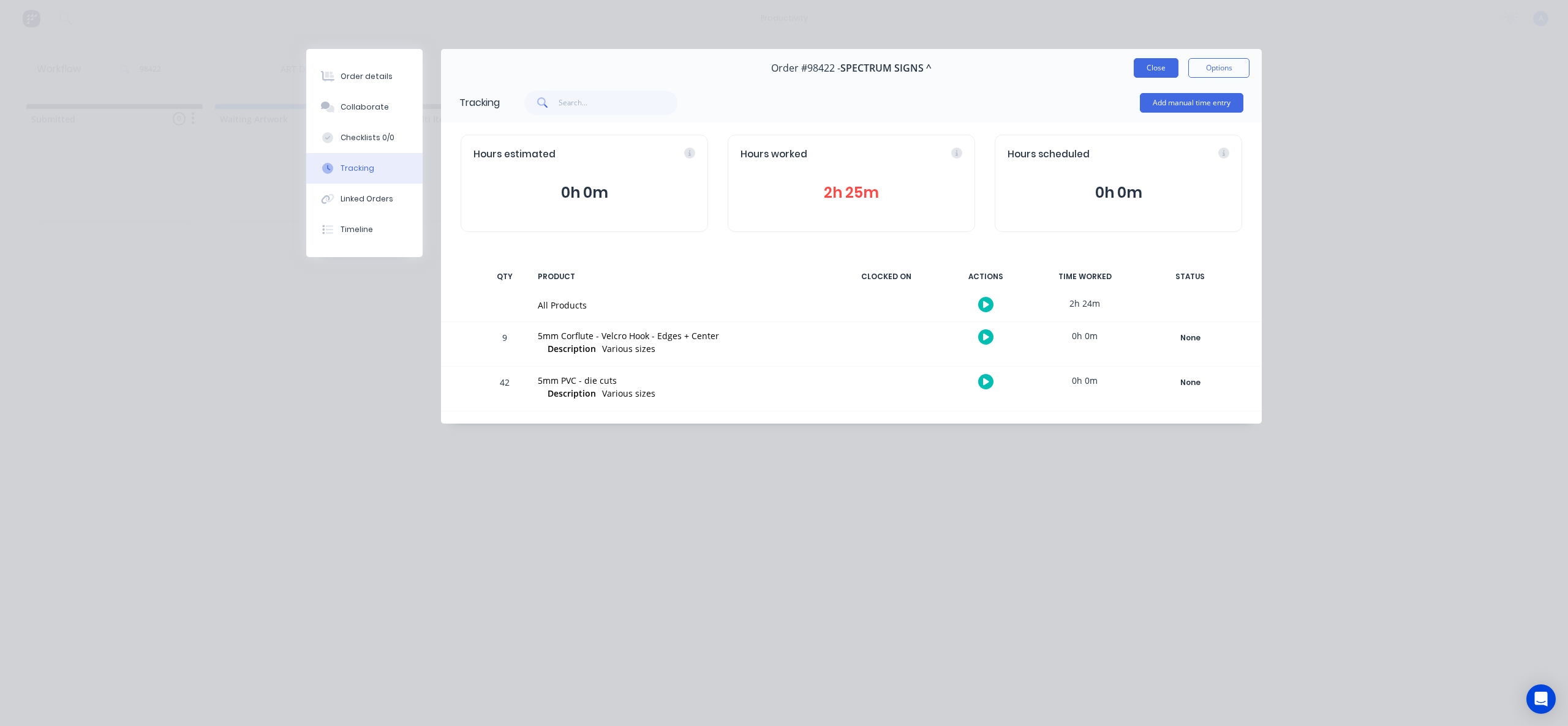
click at [1148, 67] on button "Close" at bounding box center [1156, 68] width 44 height 20
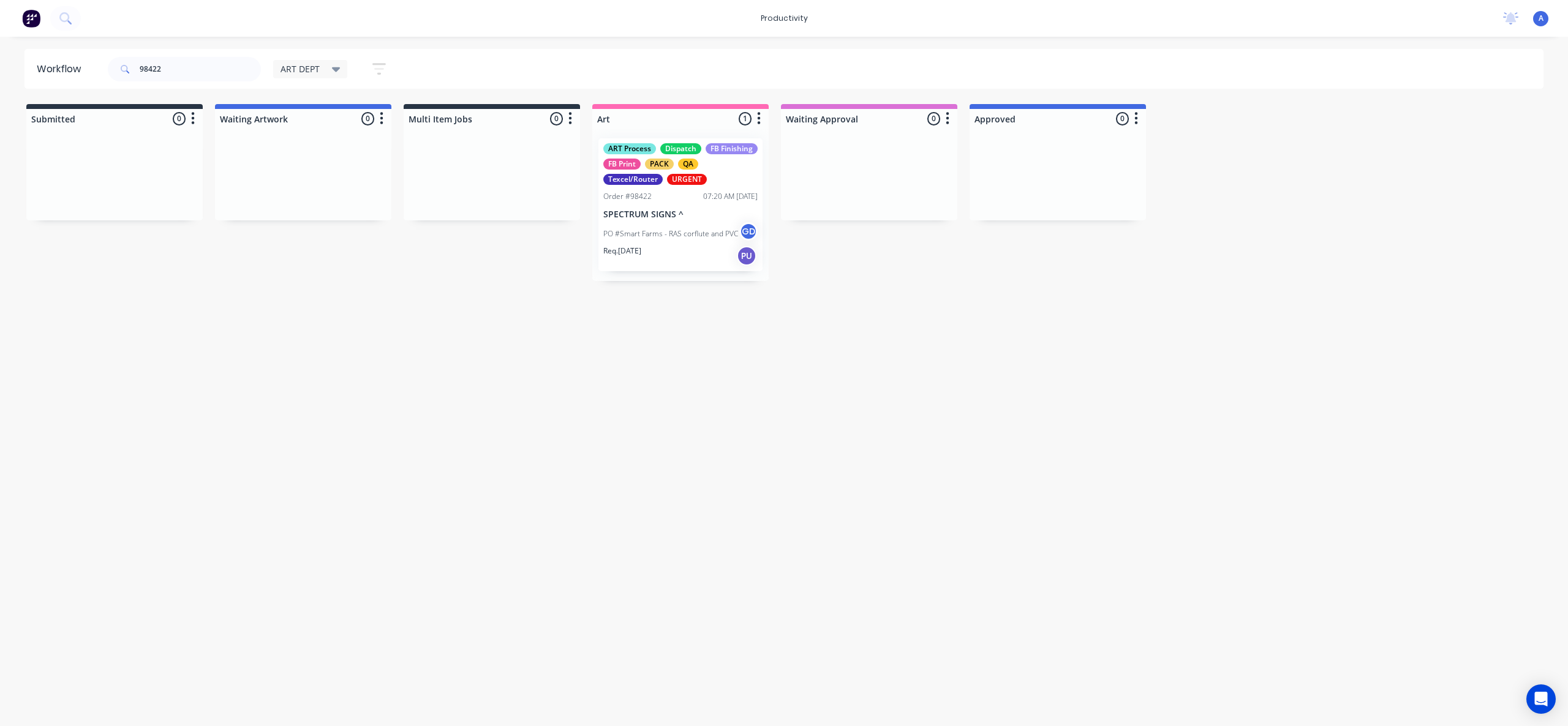
click at [851, 421] on div "Workflow 98422 ART DEPT Save new view None edit ART DEPT (Default) edit Banner …" at bounding box center [784, 375] width 1568 height 652
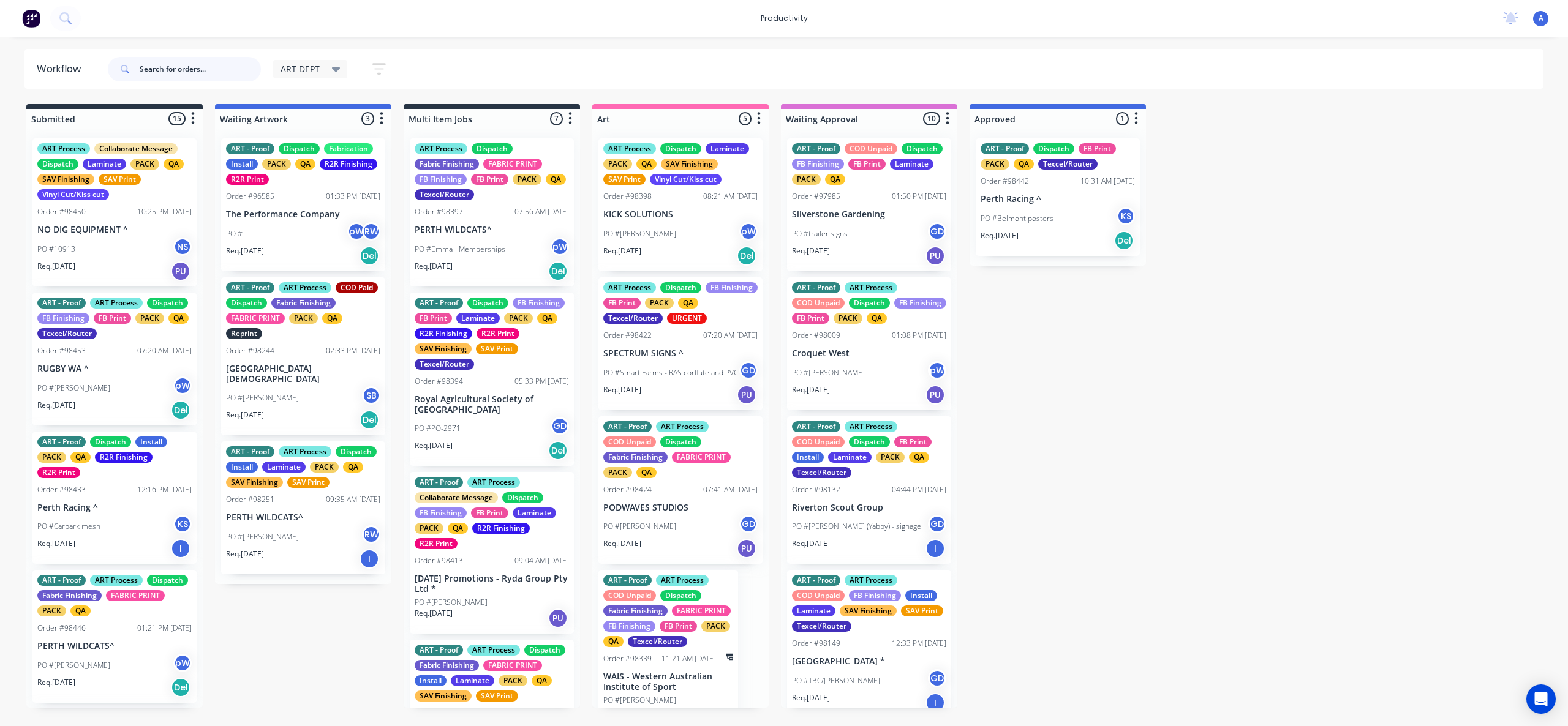
click at [178, 65] on input "text" at bounding box center [200, 69] width 121 height 25
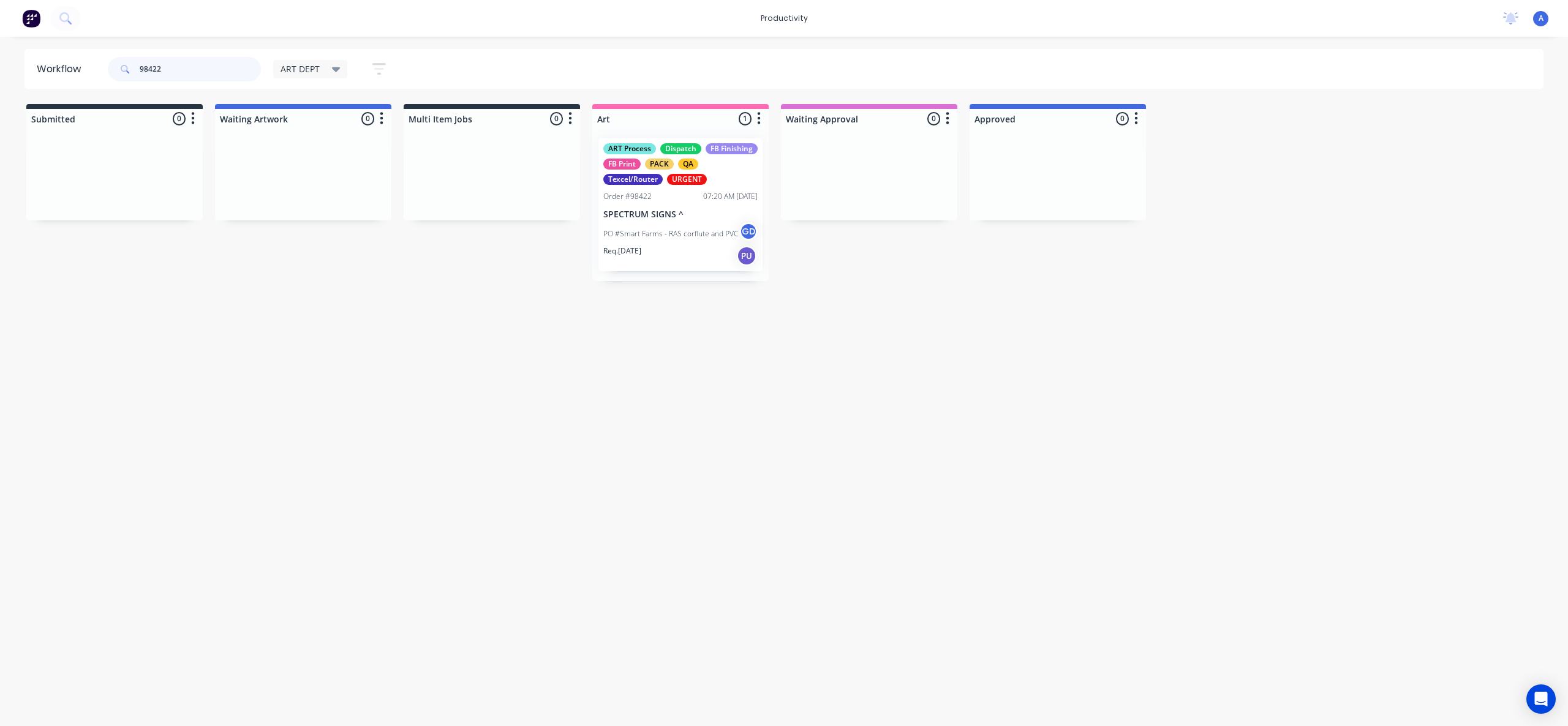
type input "98422"
